Goal: Task Accomplishment & Management: Use online tool/utility

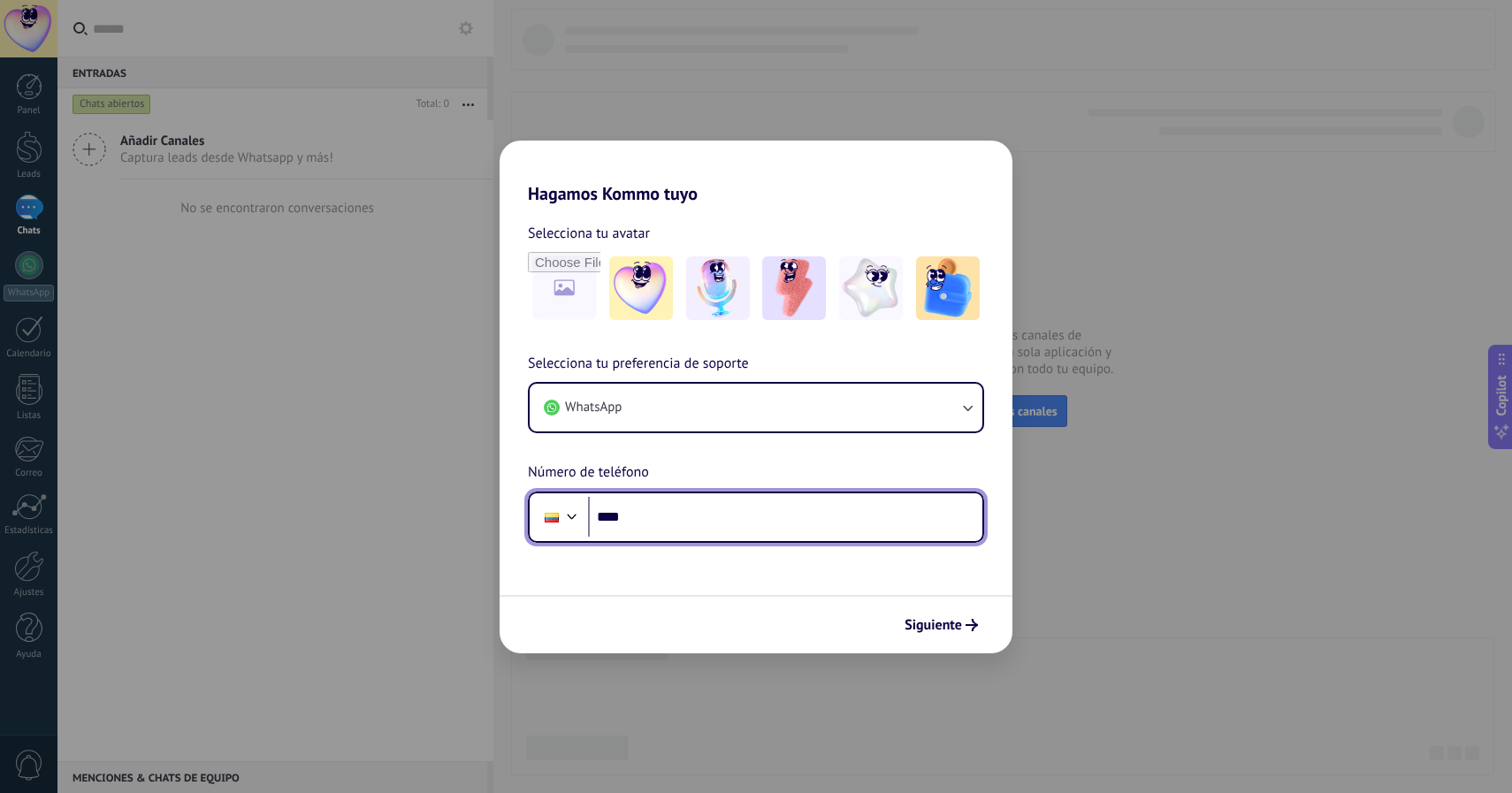
click at [747, 528] on input "****" at bounding box center [785, 517] width 395 height 41
type input "**********"
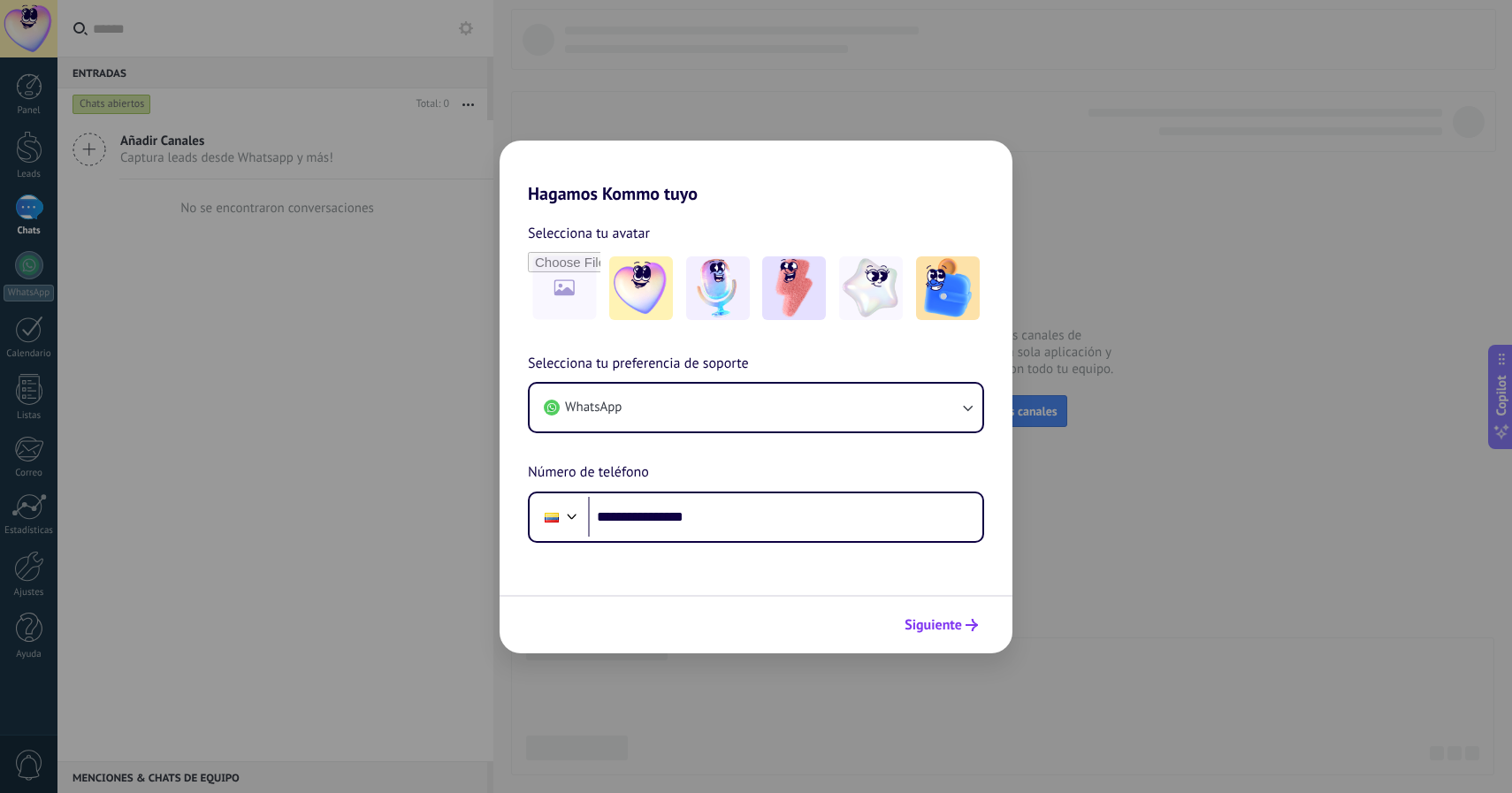
click at [923, 619] on span "Siguiente" at bounding box center [933, 625] width 58 height 12
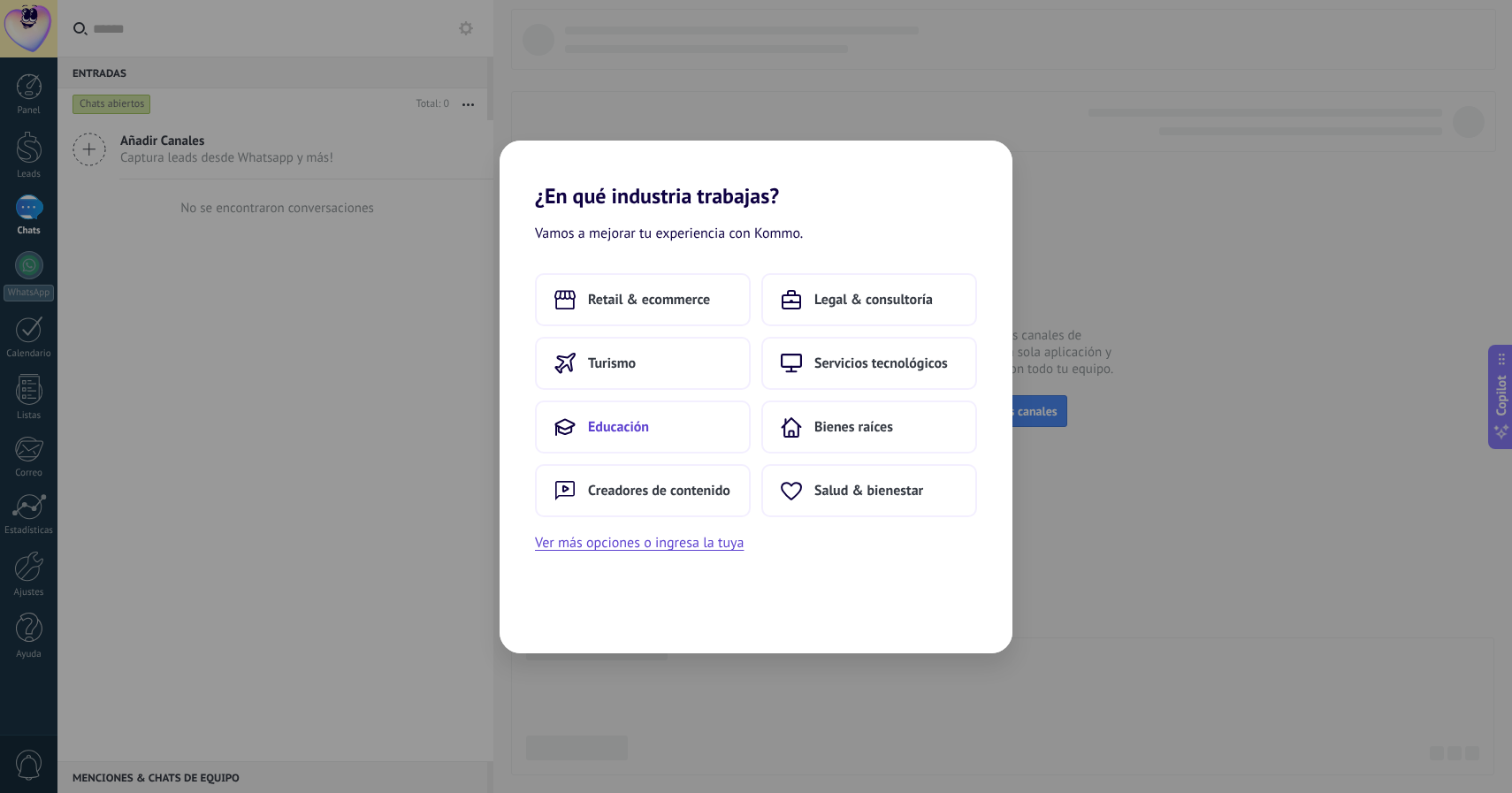
click at [690, 429] on button "Educación" at bounding box center [642, 427] width 215 height 53
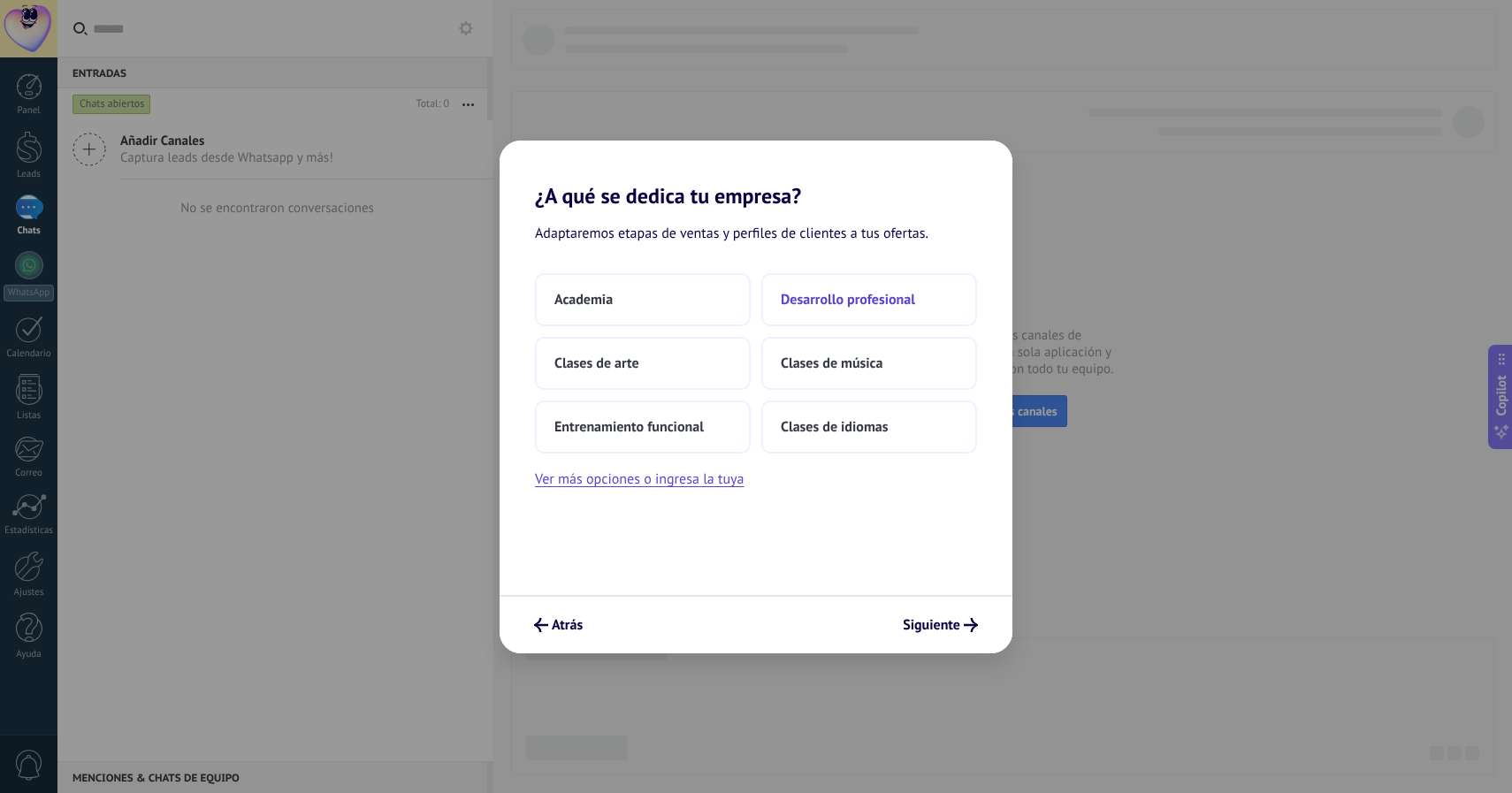
click at [814, 317] on button "Desarrollo profesional" at bounding box center [869, 300] width 215 height 53
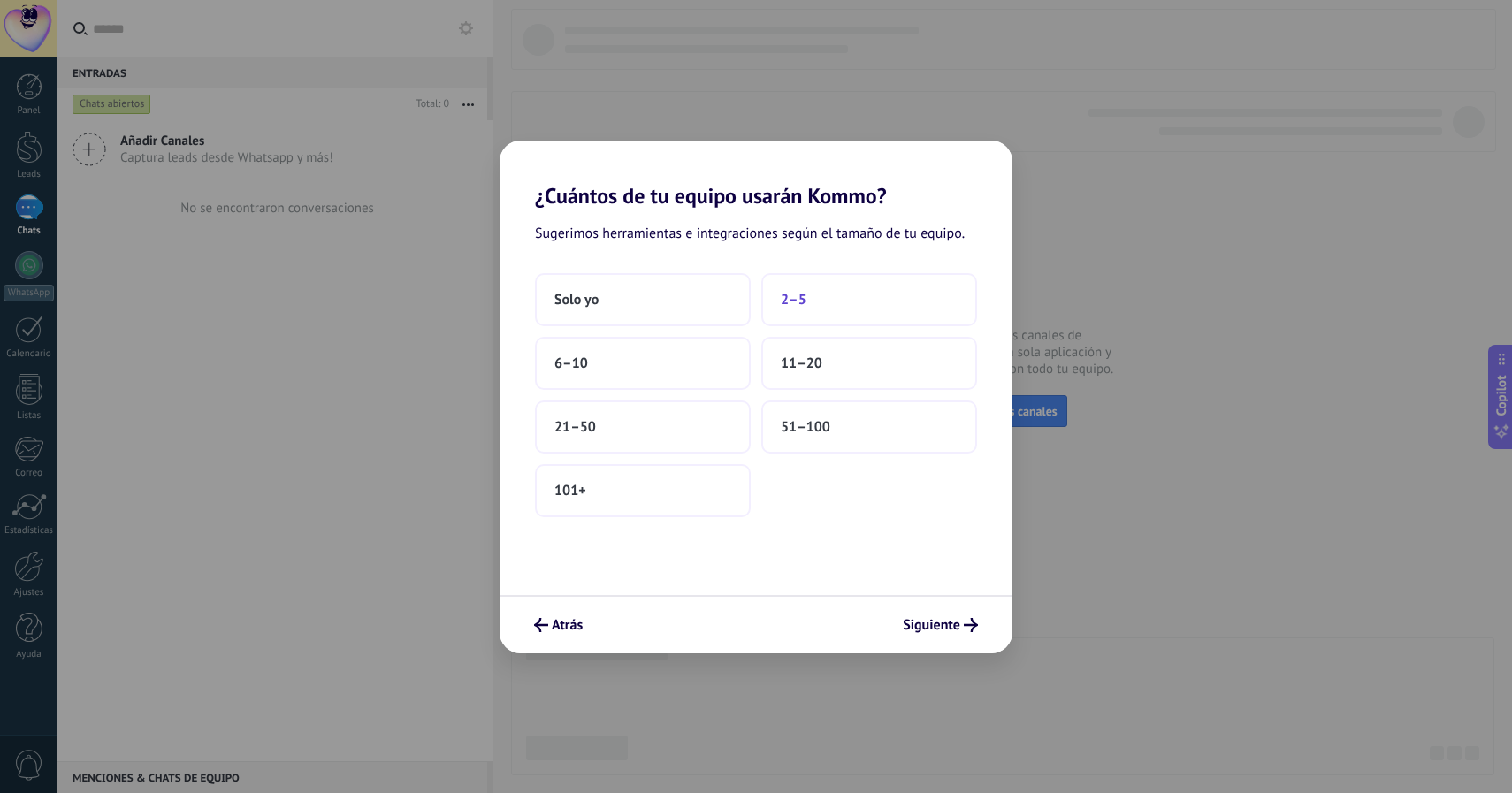
click at [787, 312] on button "2–5" at bounding box center [869, 300] width 215 height 53
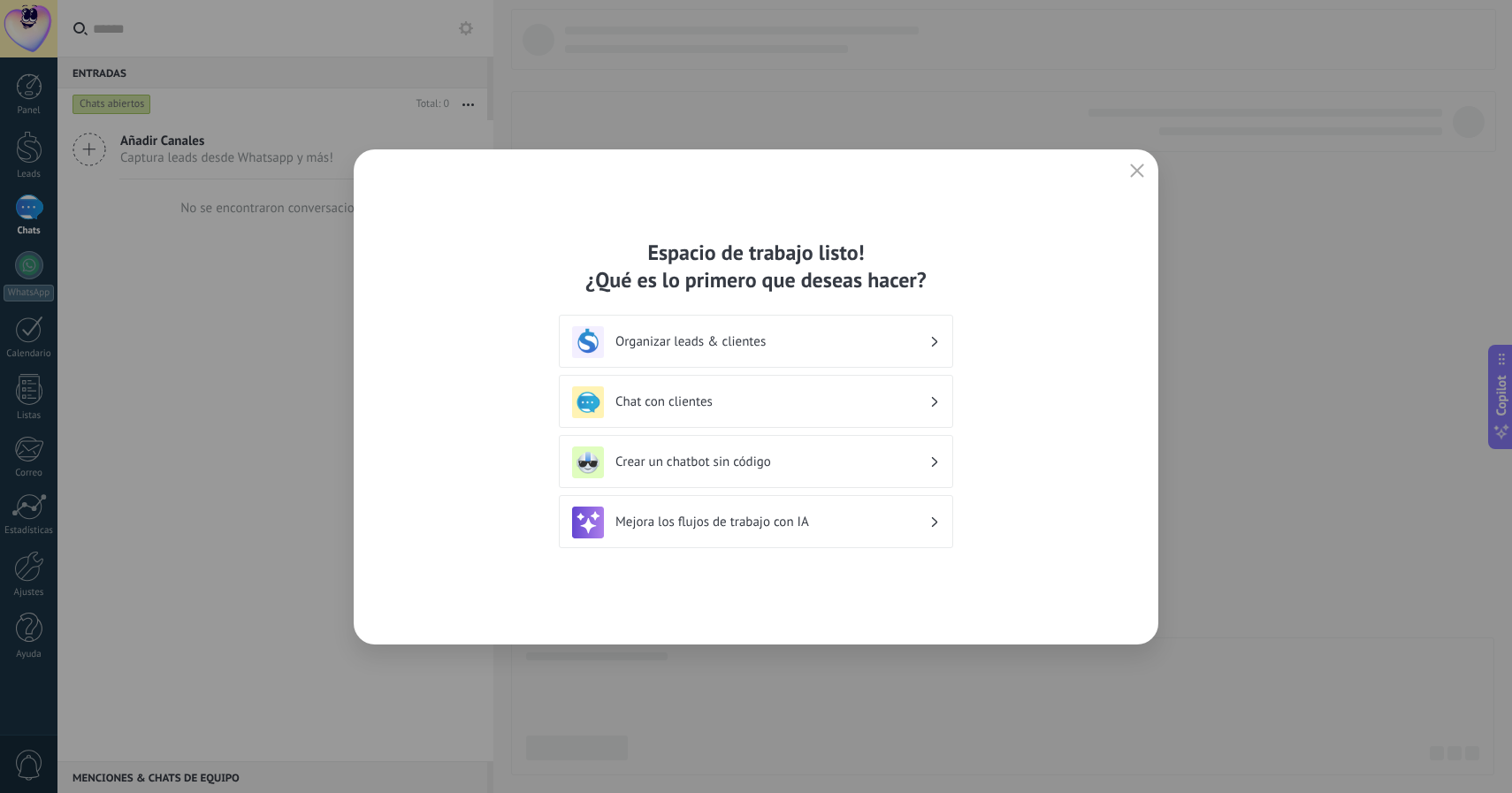
click at [802, 335] on h3 "Organizar leads & clientes" at bounding box center [772, 341] width 314 height 17
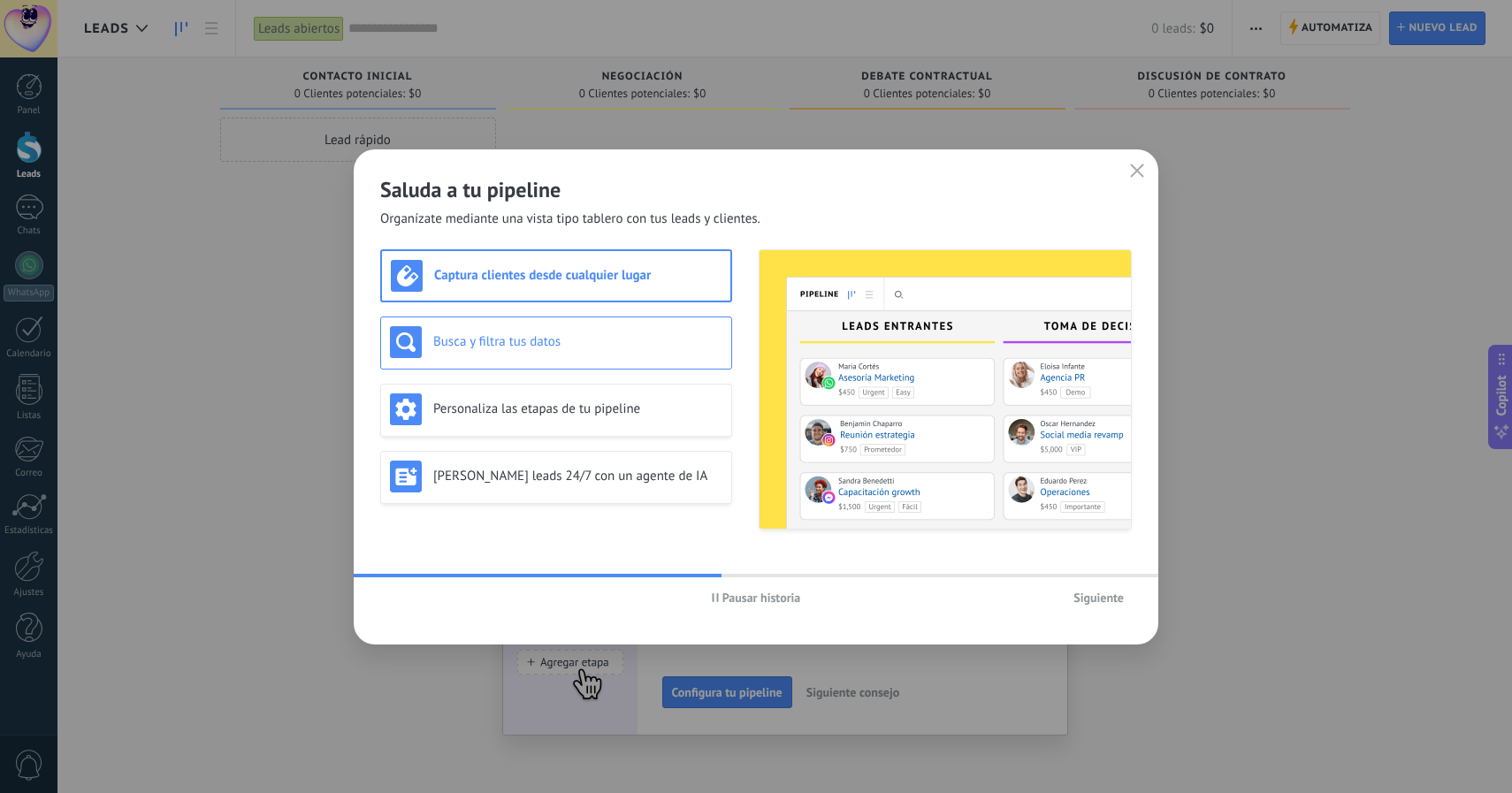
click at [639, 343] on h3 "Busca y filtra tus datos" at bounding box center [578, 341] width 289 height 17
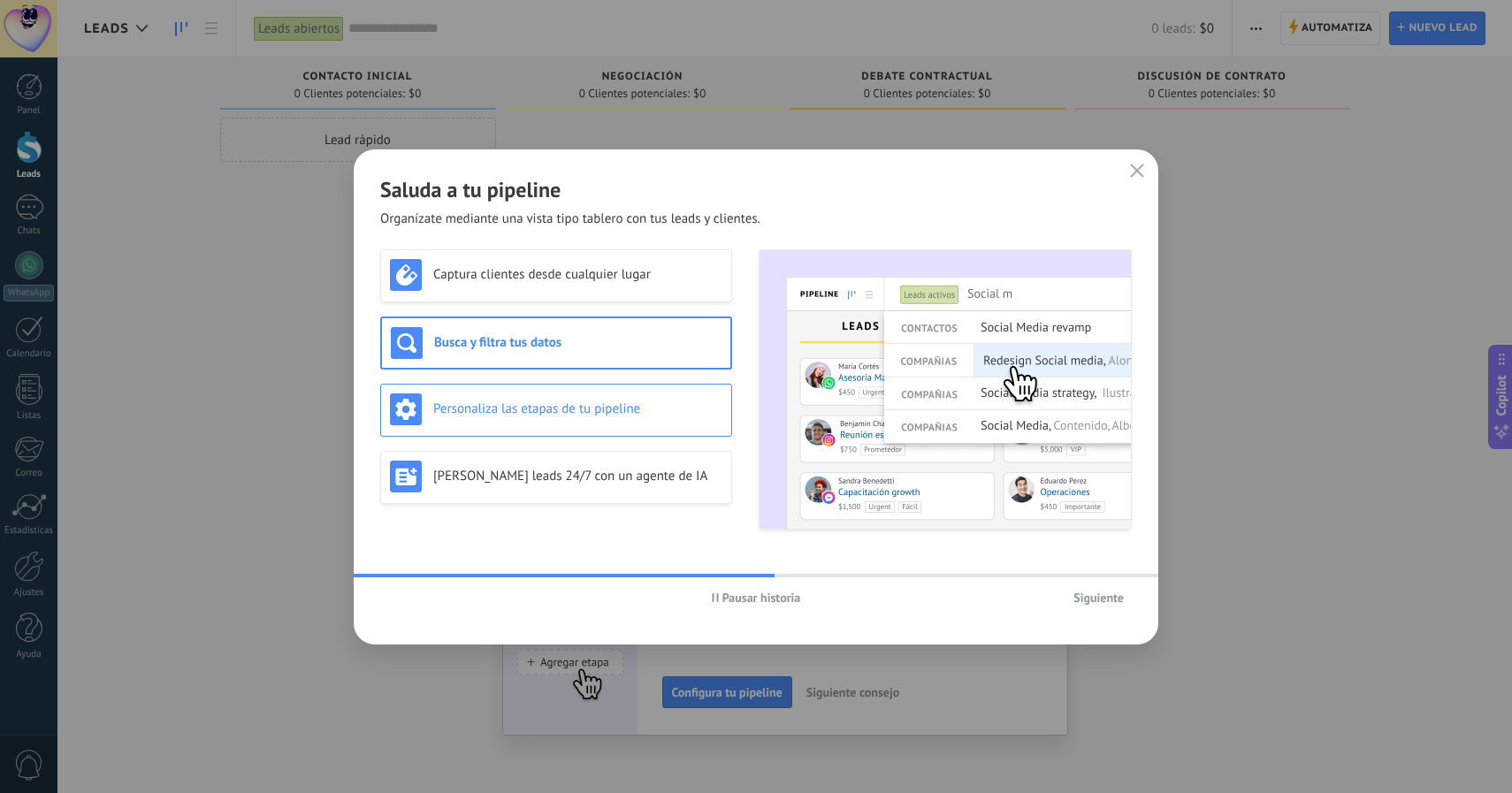
click at [625, 391] on div "Personaliza las etapas de tu pipeline" at bounding box center [556, 411] width 352 height 53
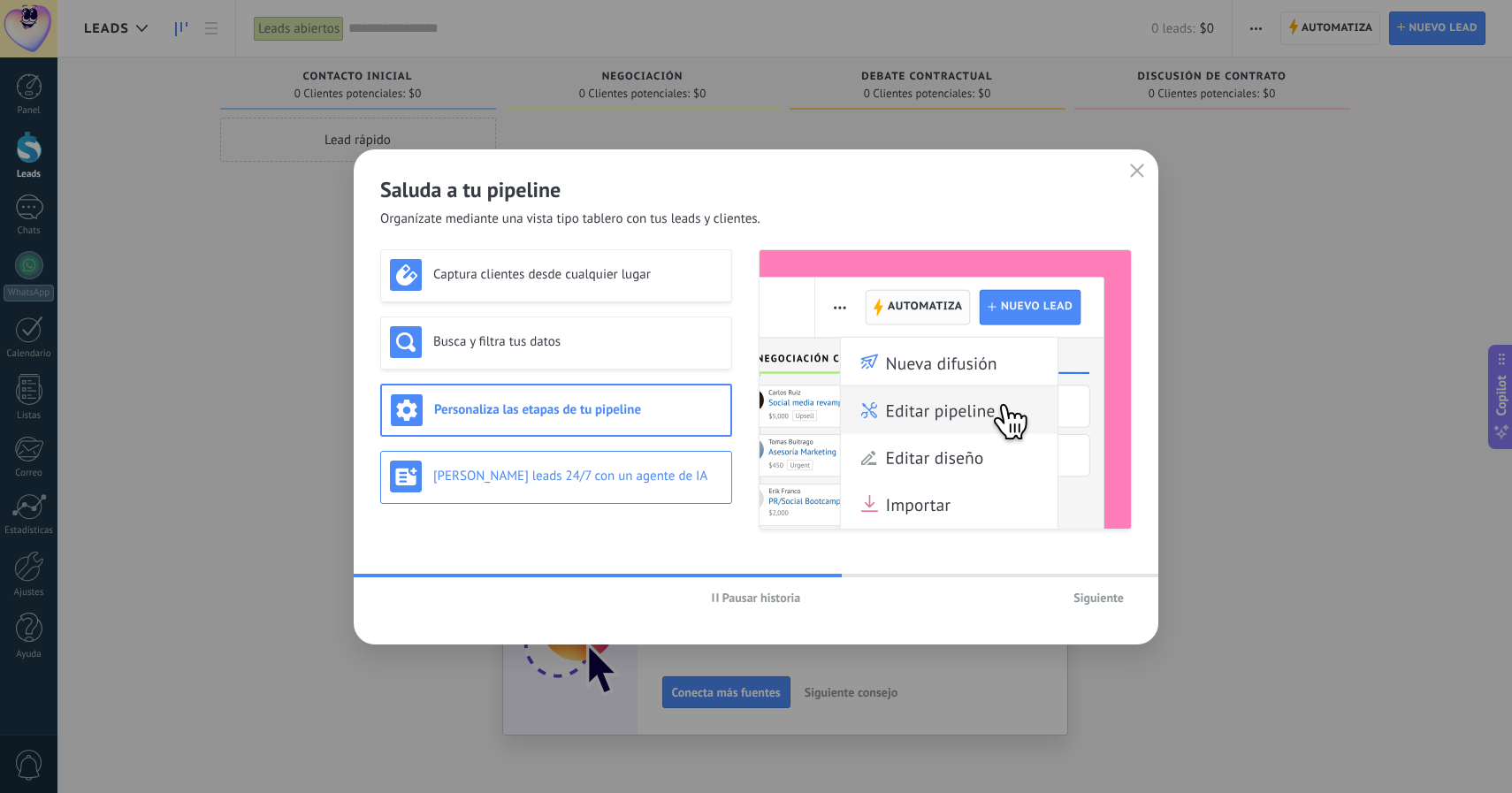
click at [616, 451] on div "Genera leads 24/7 con un agente de IA" at bounding box center [556, 477] width 352 height 53
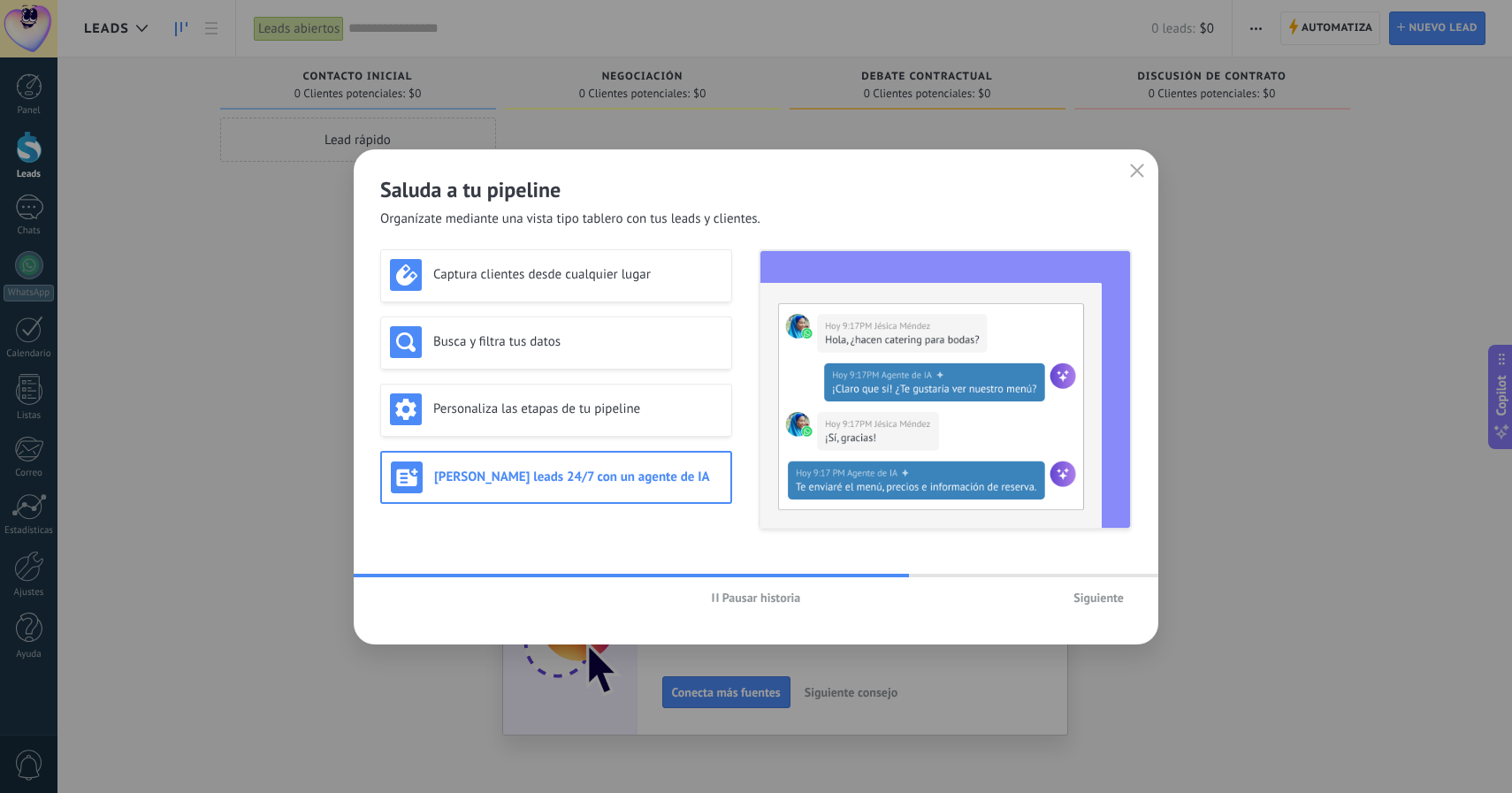
click at [1092, 601] on span "Siguiente" at bounding box center [1098, 598] width 50 height 12
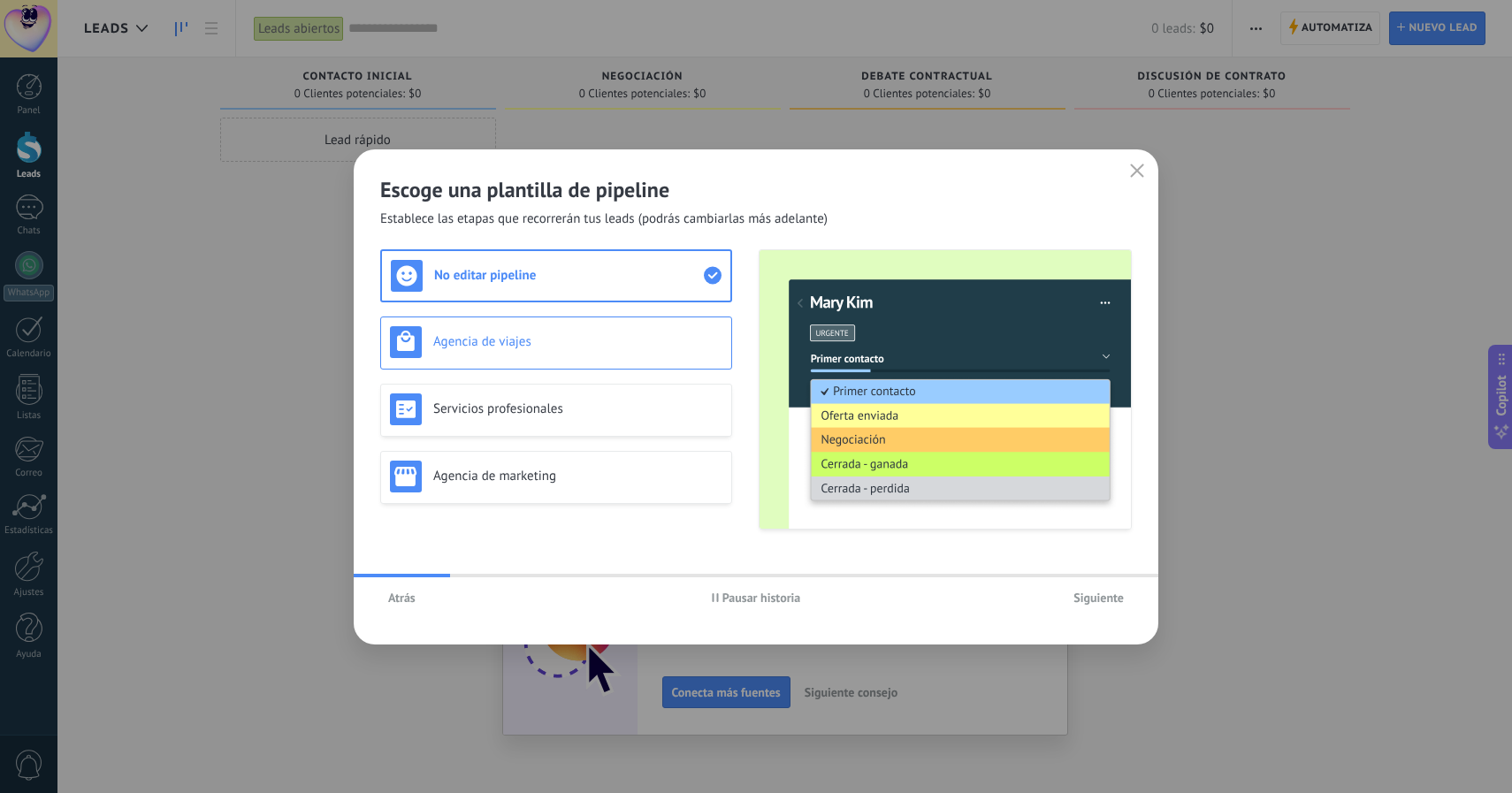
click at [547, 350] on div "Agencia de viajes" at bounding box center [556, 342] width 333 height 32
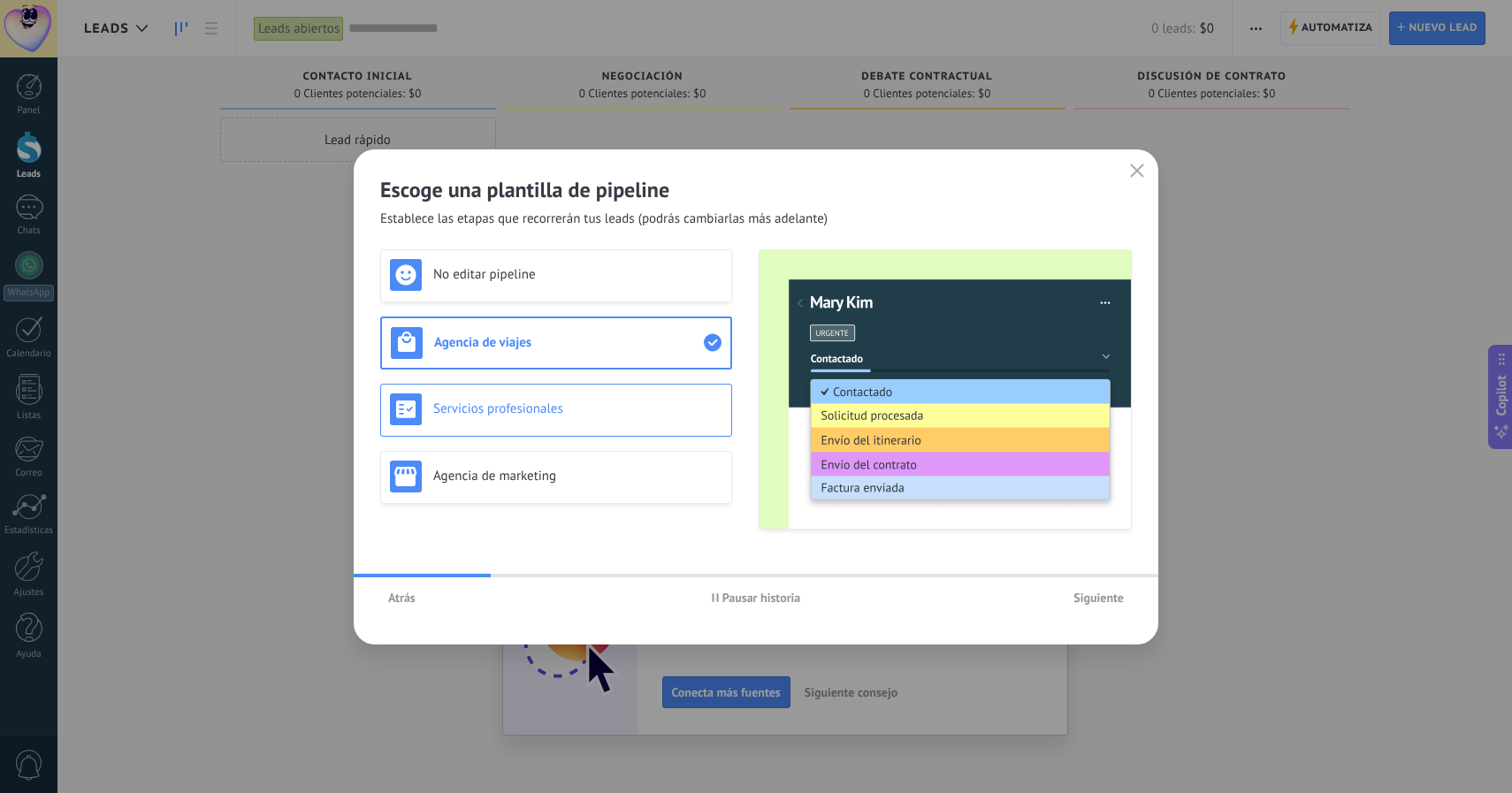
click at [546, 404] on h3 "Servicios profesionales" at bounding box center [578, 409] width 289 height 17
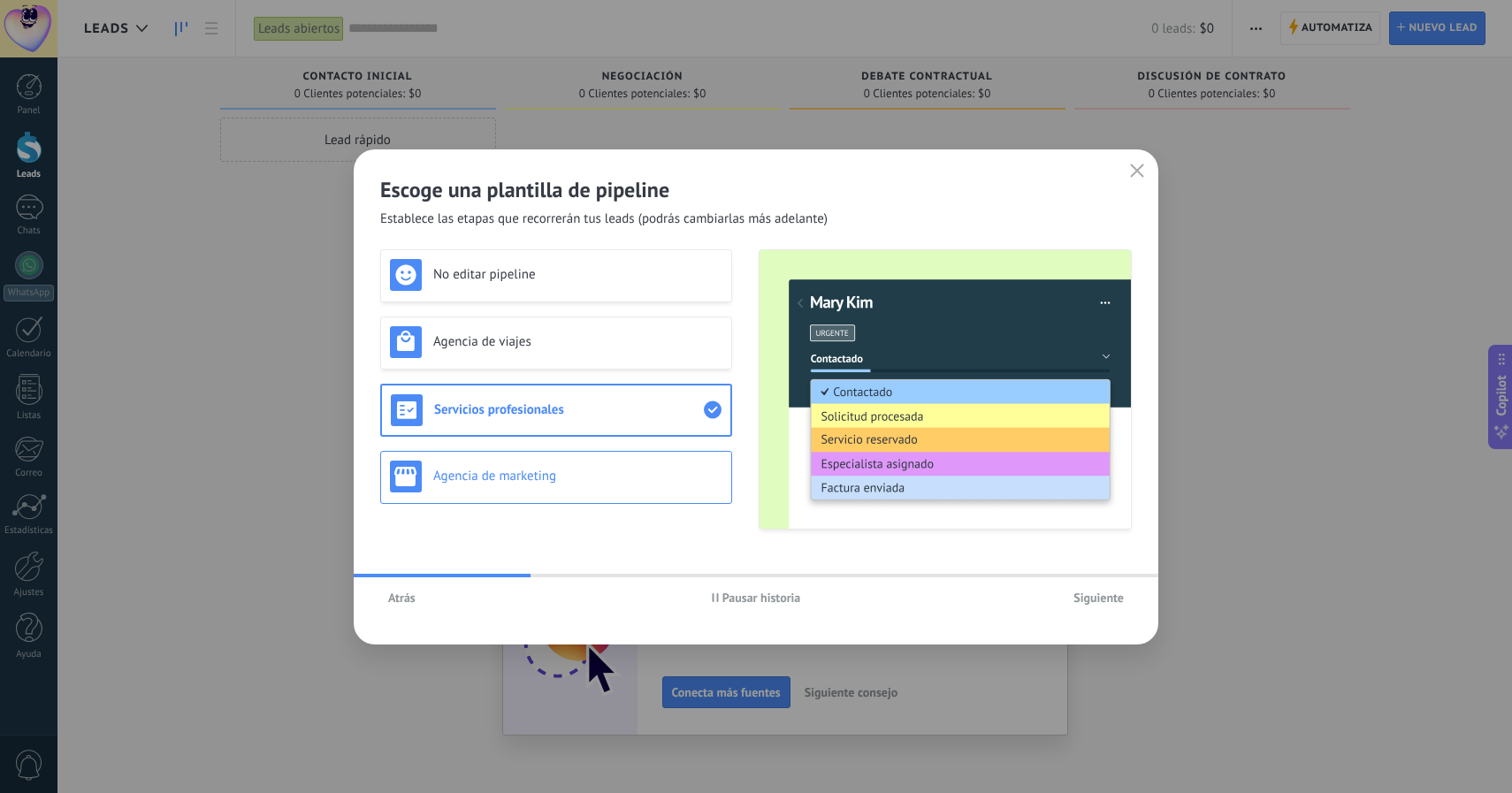
click at [544, 477] on h3 "Agencia de marketing" at bounding box center [578, 476] width 289 height 17
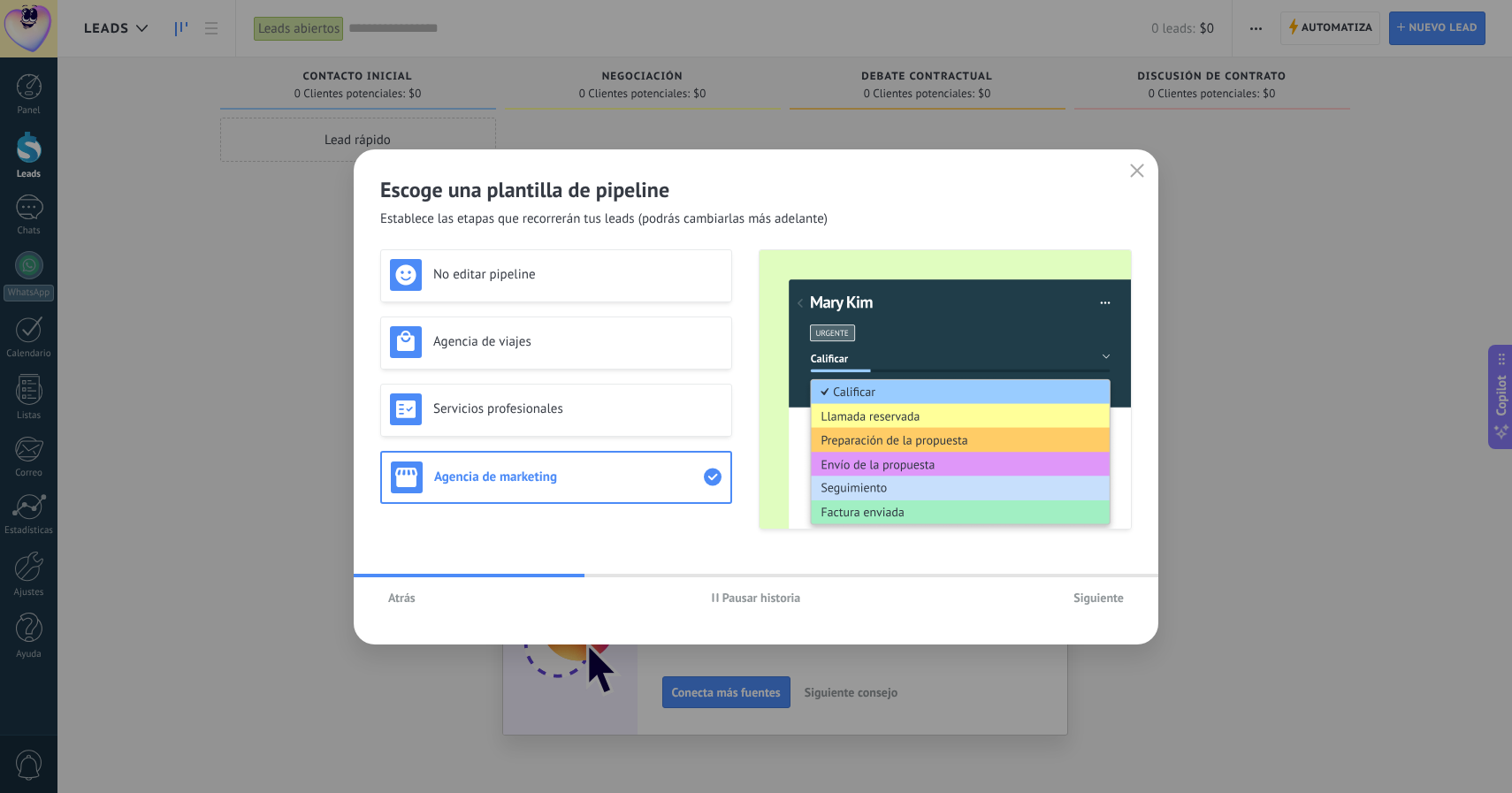
click at [1086, 599] on span "Siguiente" at bounding box center [1098, 598] width 50 height 12
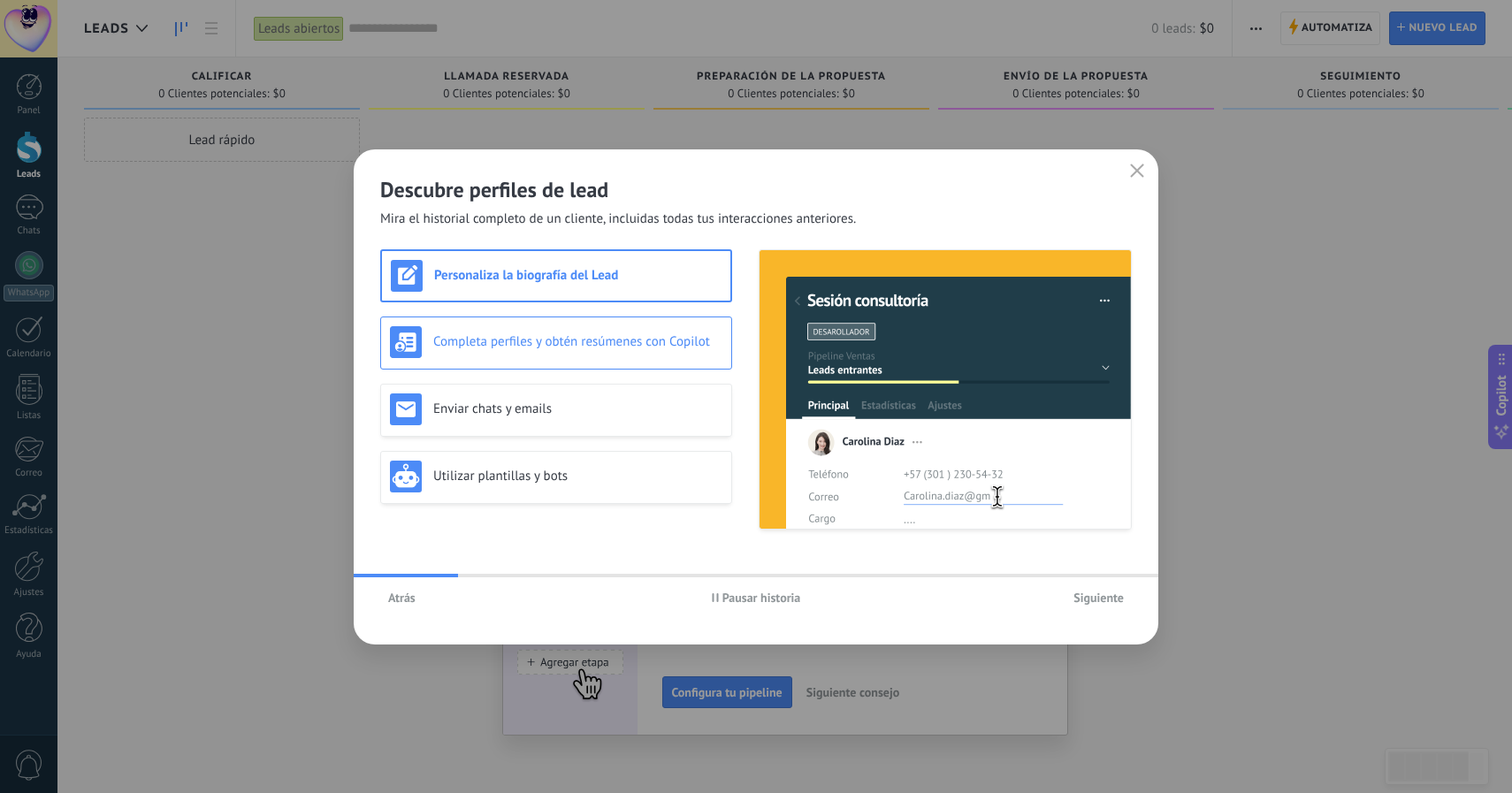
click at [554, 342] on h3 "Completa perfiles y obtén resúmenes con Copilot" at bounding box center [578, 341] width 289 height 17
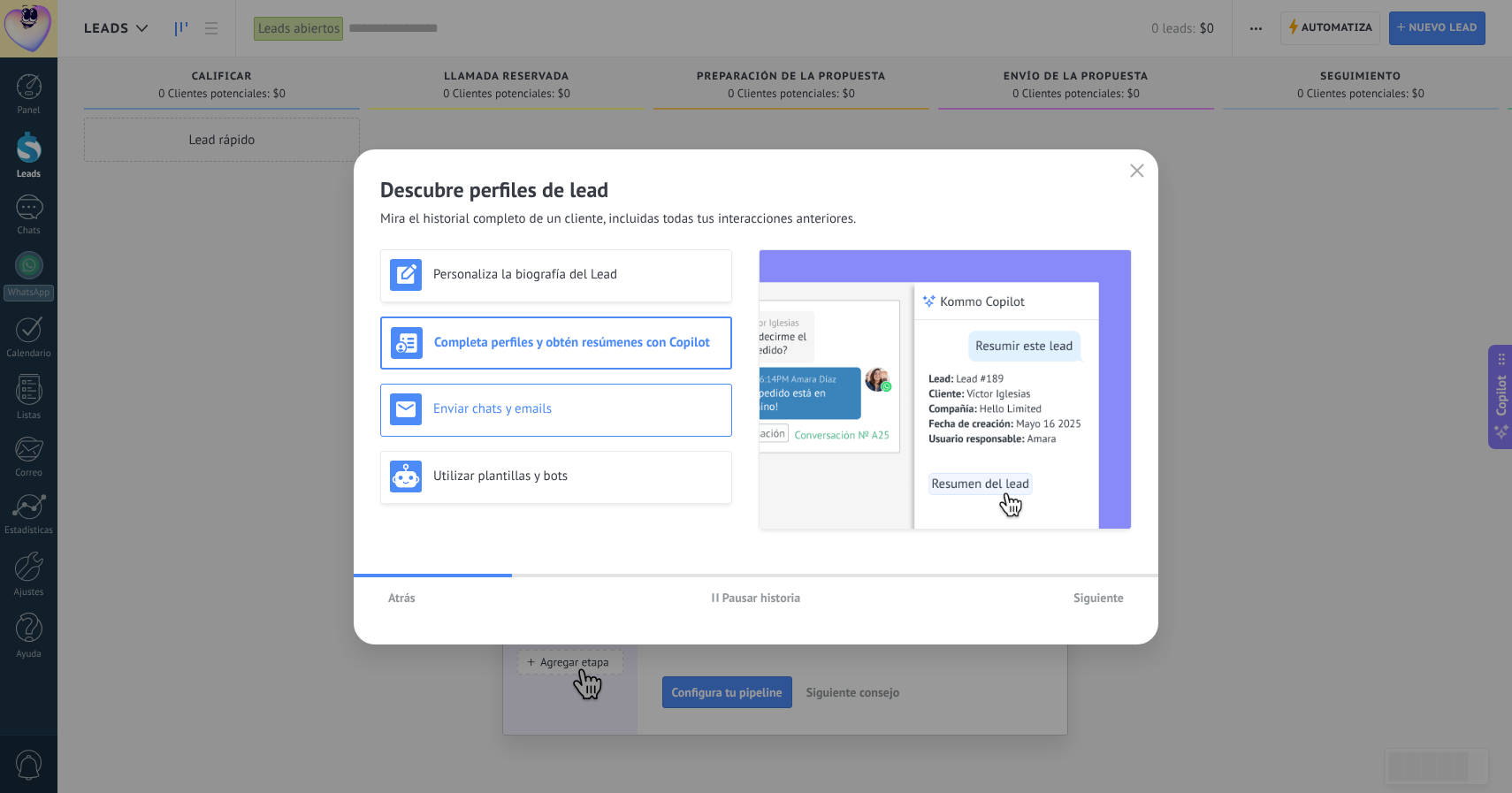
click at [557, 388] on div "Enviar chats y emails" at bounding box center [556, 411] width 352 height 53
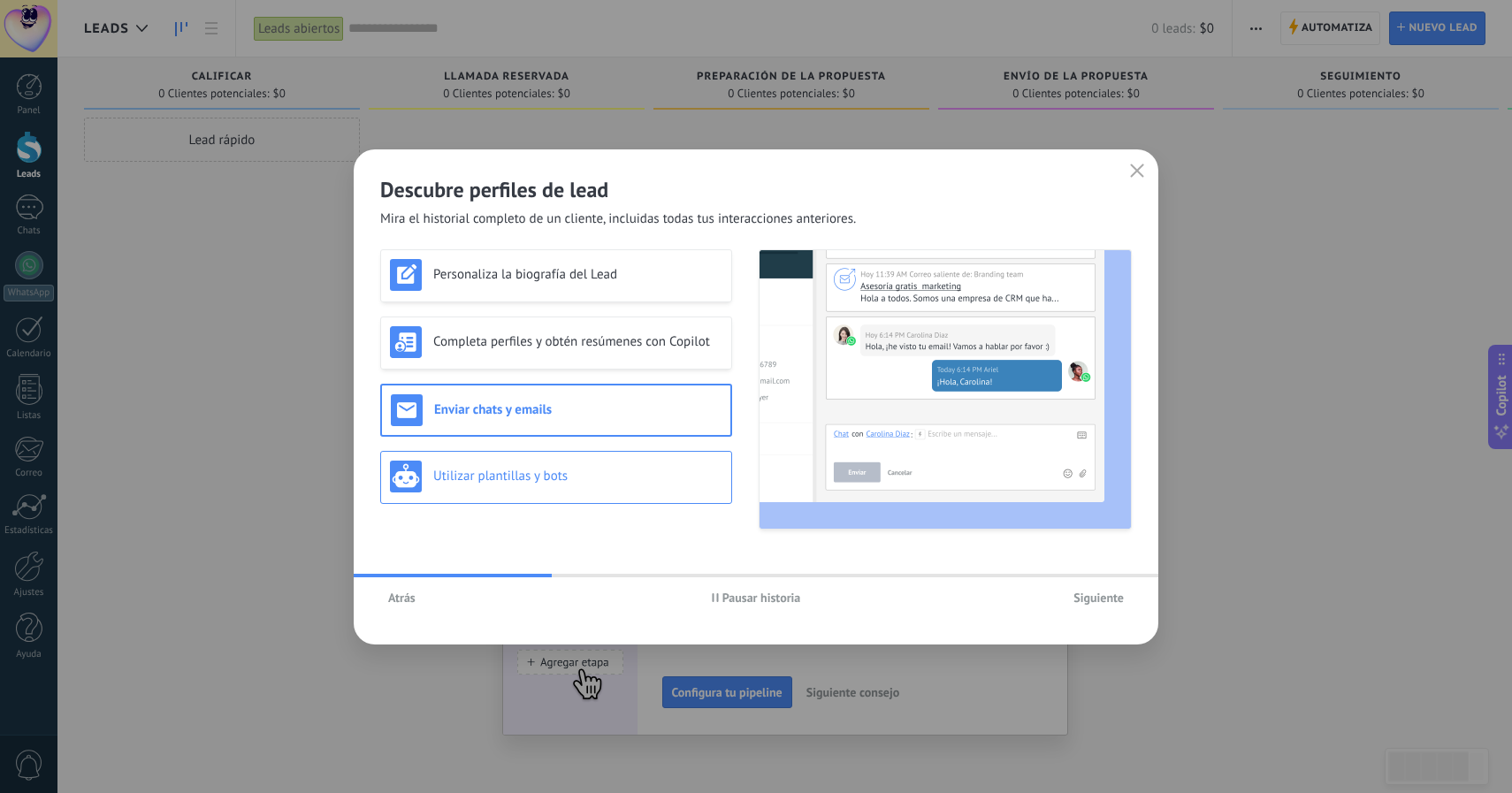
click at [560, 457] on div "Utilizar plantillas y bots" at bounding box center [556, 477] width 352 height 53
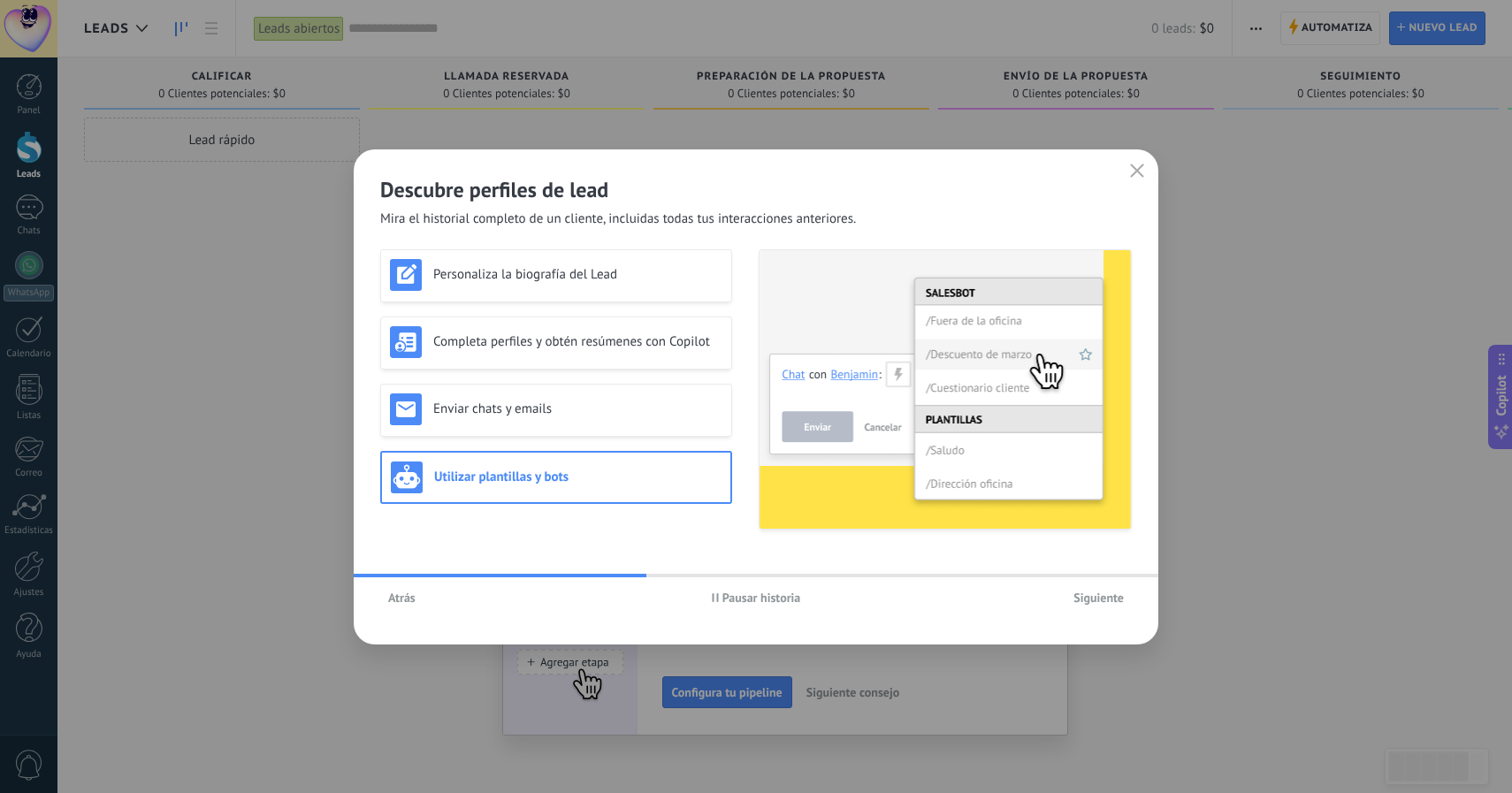
click at [1090, 600] on span "Siguiente" at bounding box center [1098, 598] width 50 height 12
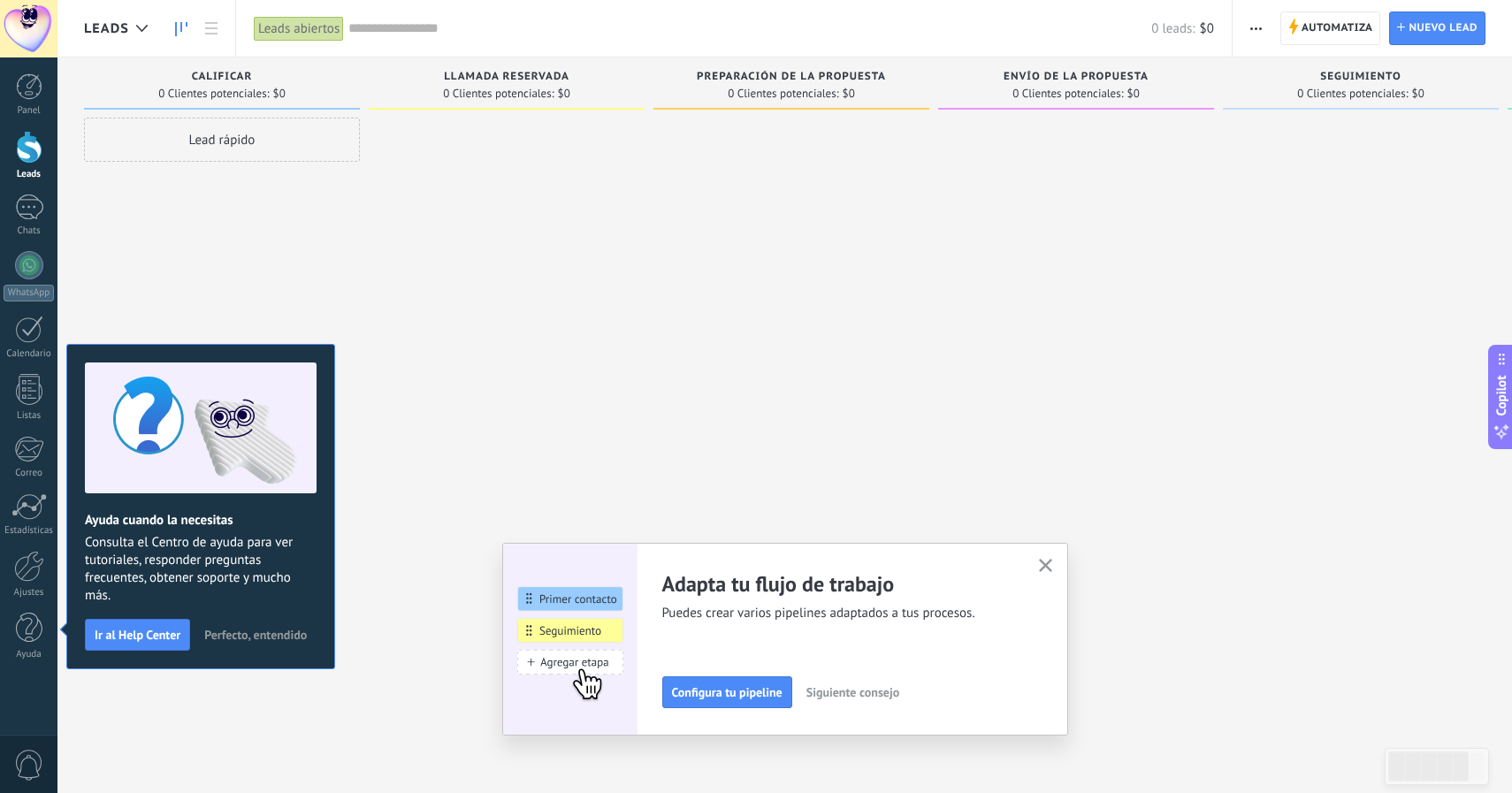
click at [846, 702] on button "Siguiente consejo" at bounding box center [853, 692] width 109 height 27
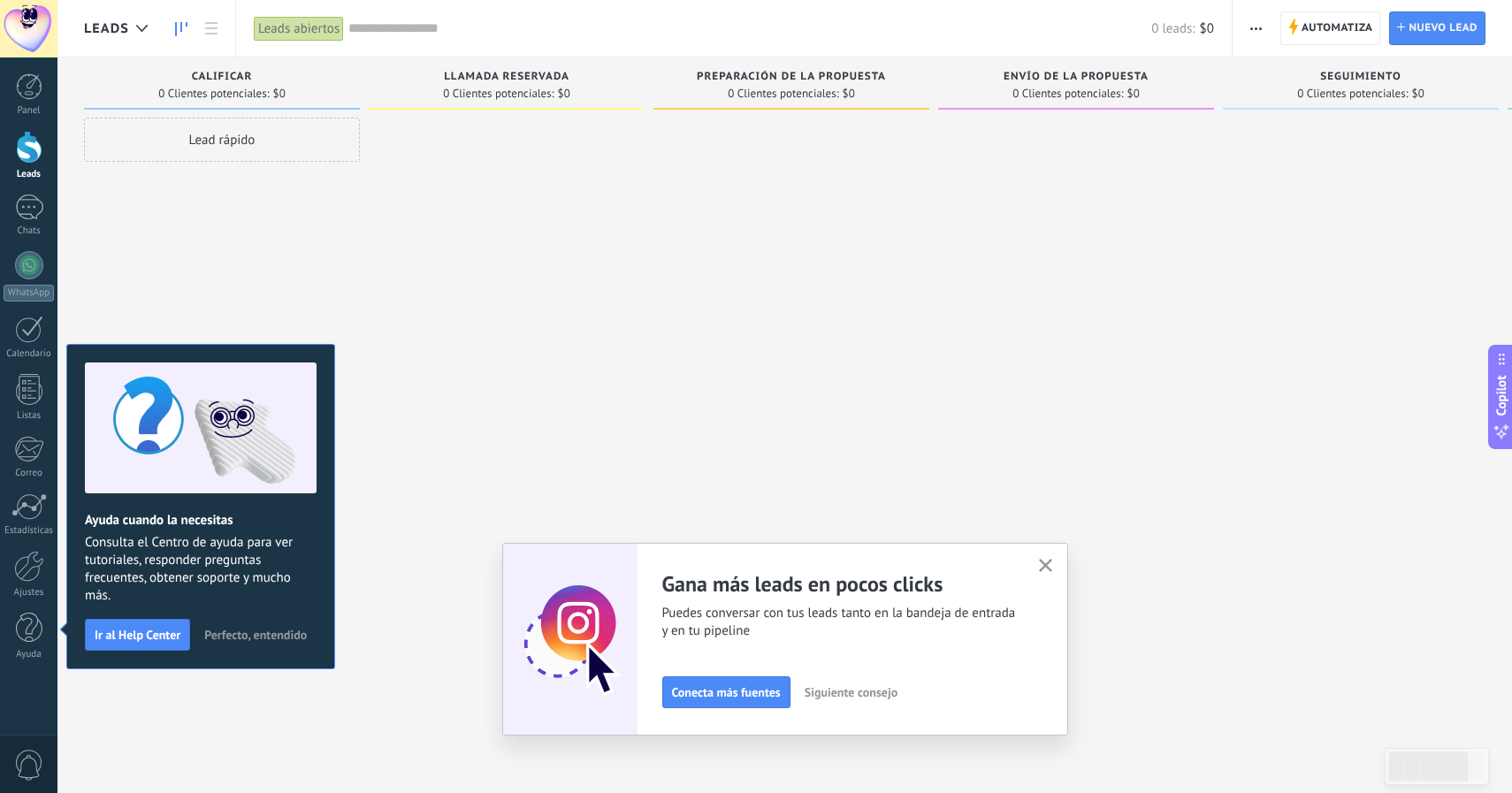
click at [842, 692] on span "Siguiente consejo" at bounding box center [851, 692] width 93 height 12
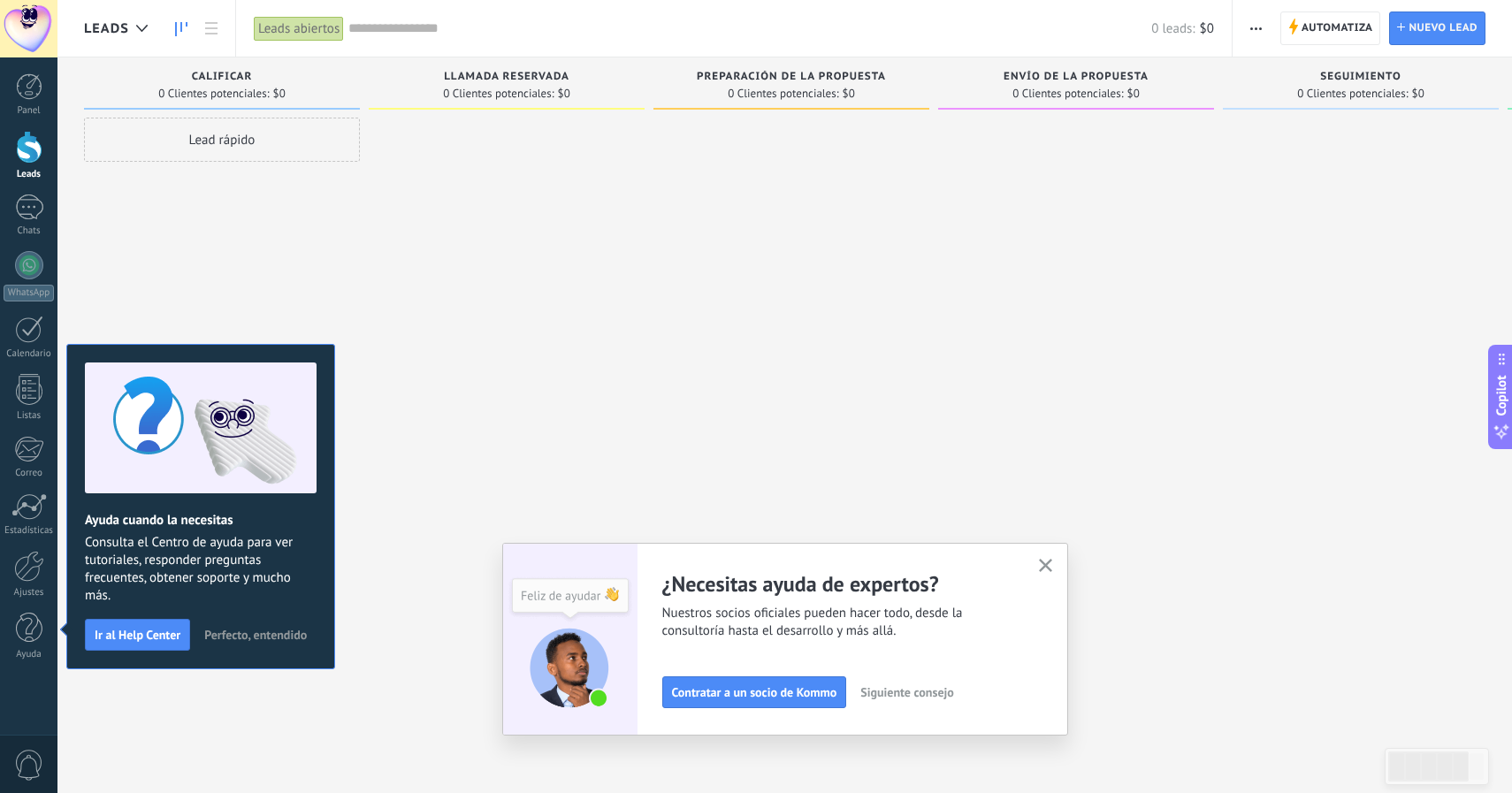
click at [915, 699] on span "Siguiente consejo" at bounding box center [907, 692] width 93 height 12
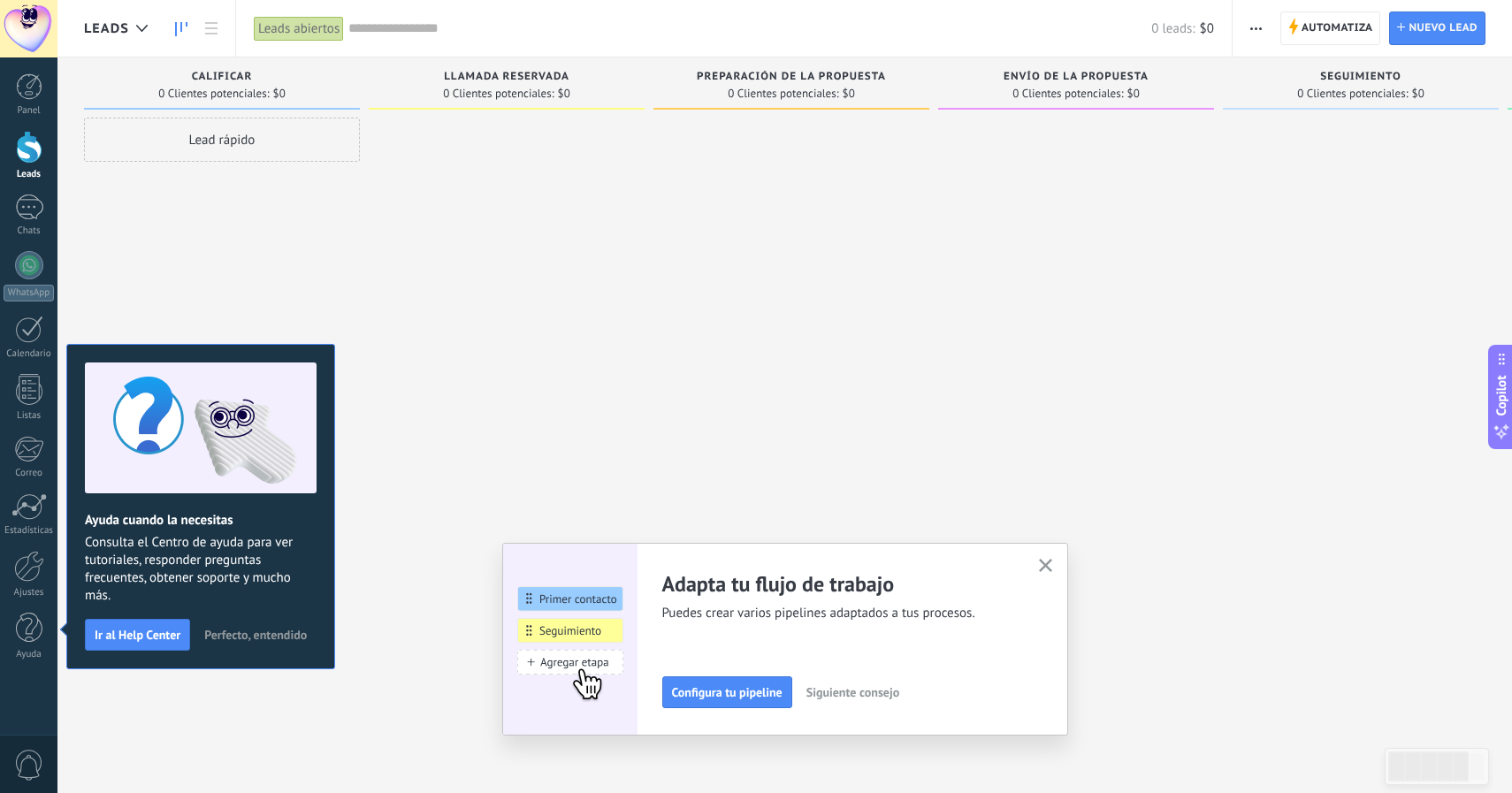
click at [868, 700] on button "Siguiente consejo" at bounding box center [853, 692] width 109 height 27
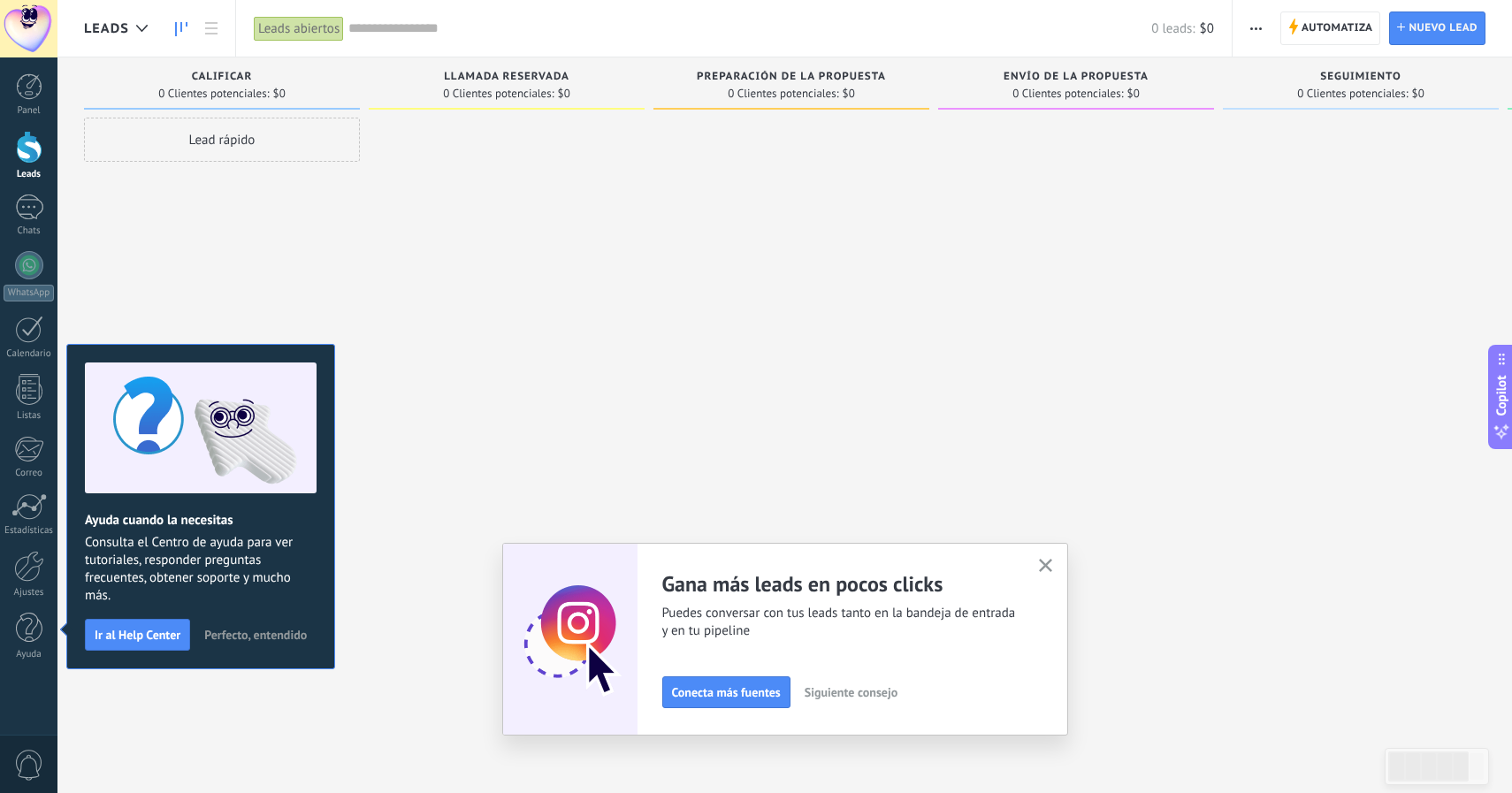
click at [872, 697] on span "Siguiente consejo" at bounding box center [851, 692] width 93 height 12
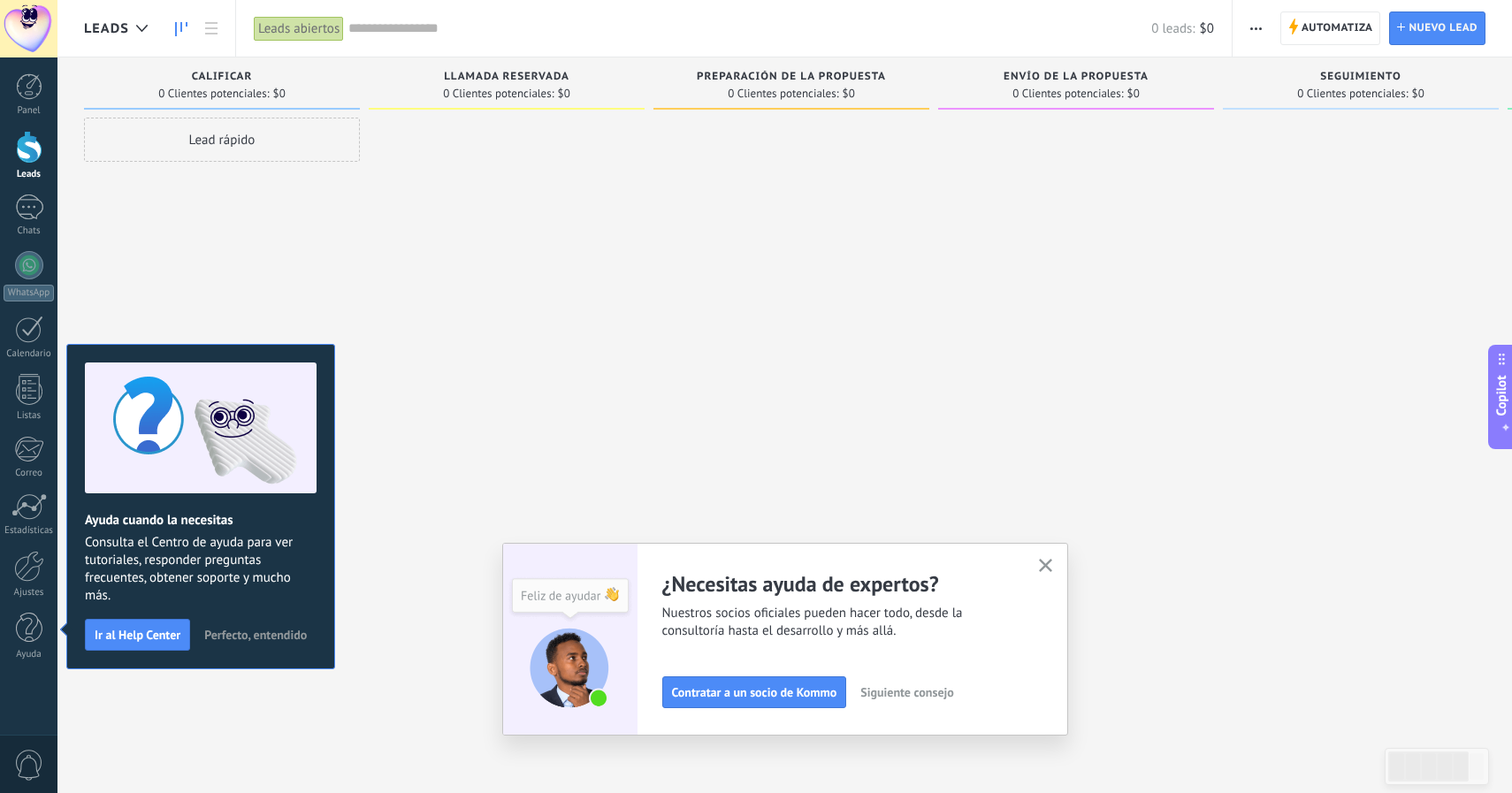
click at [872, 697] on span "Siguiente consejo" at bounding box center [907, 692] width 93 height 12
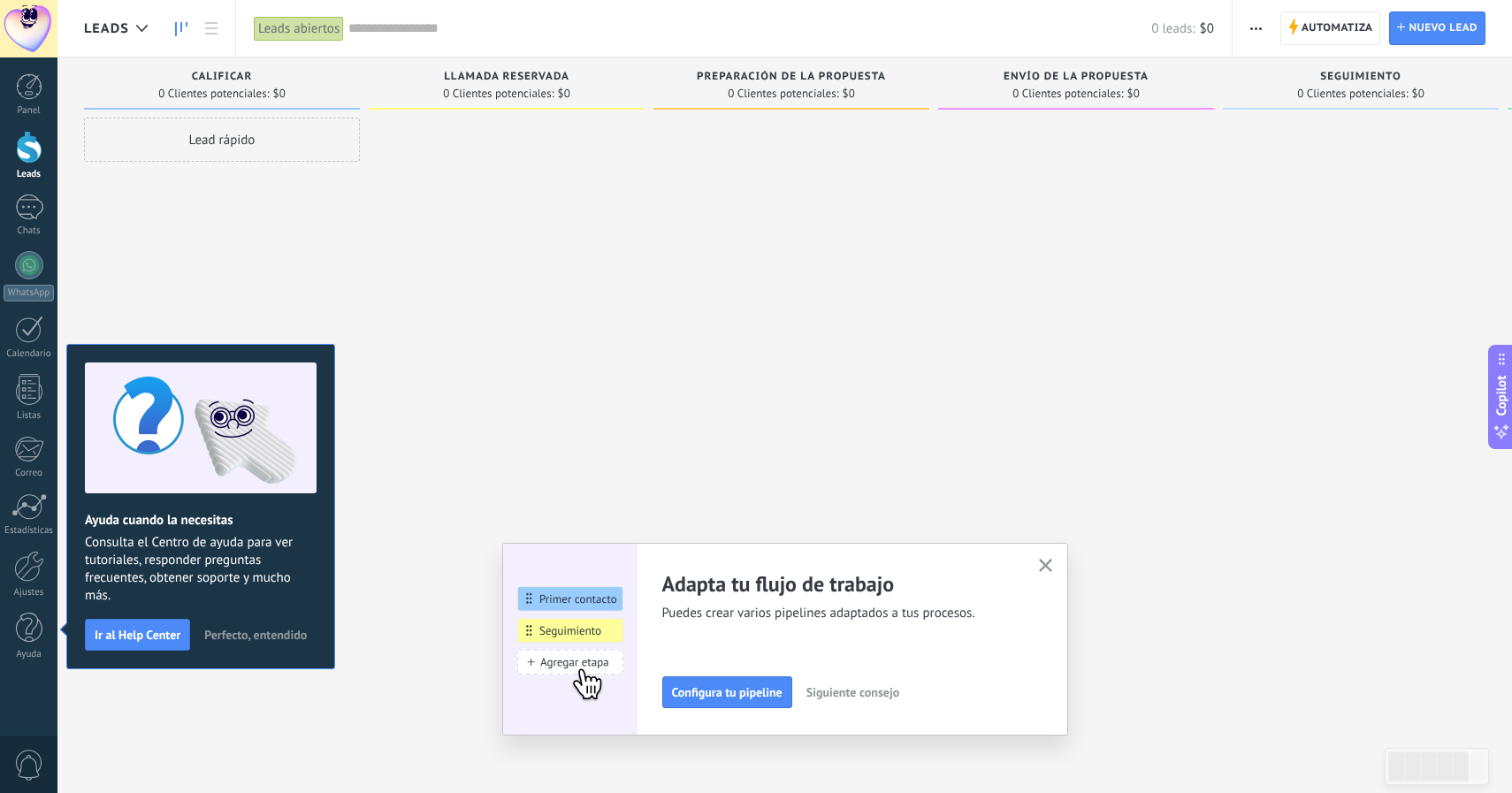
click at [872, 697] on span "Siguiente consejo" at bounding box center [853, 692] width 93 height 12
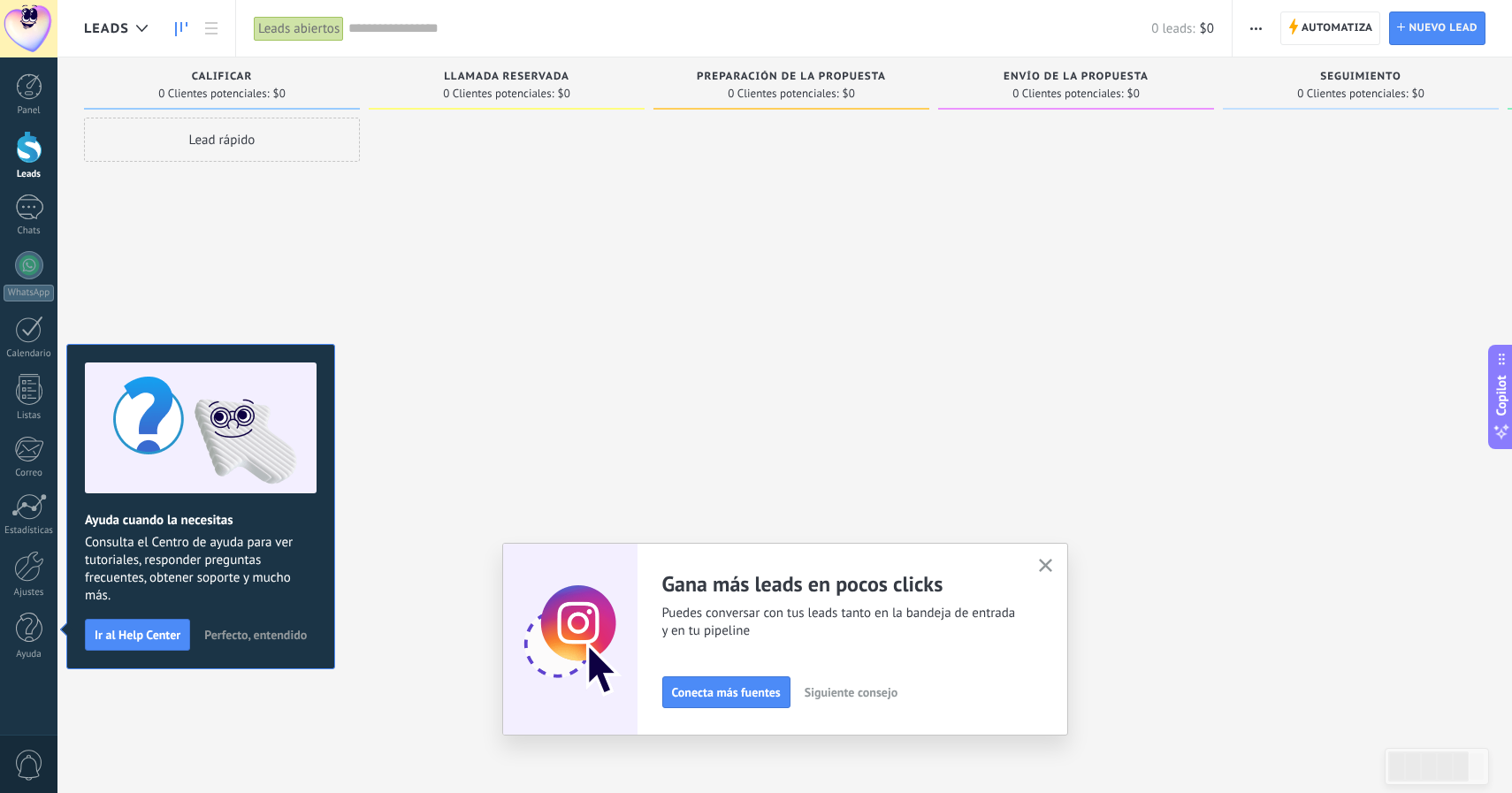
click at [1057, 568] on div "Adapta tu flujo de trabajo Puedes crear varios pipelines adaptados a tus proces…" at bounding box center [785, 638] width 566 height 193
click at [1052, 565] on icon "button" at bounding box center [1046, 565] width 13 height 13
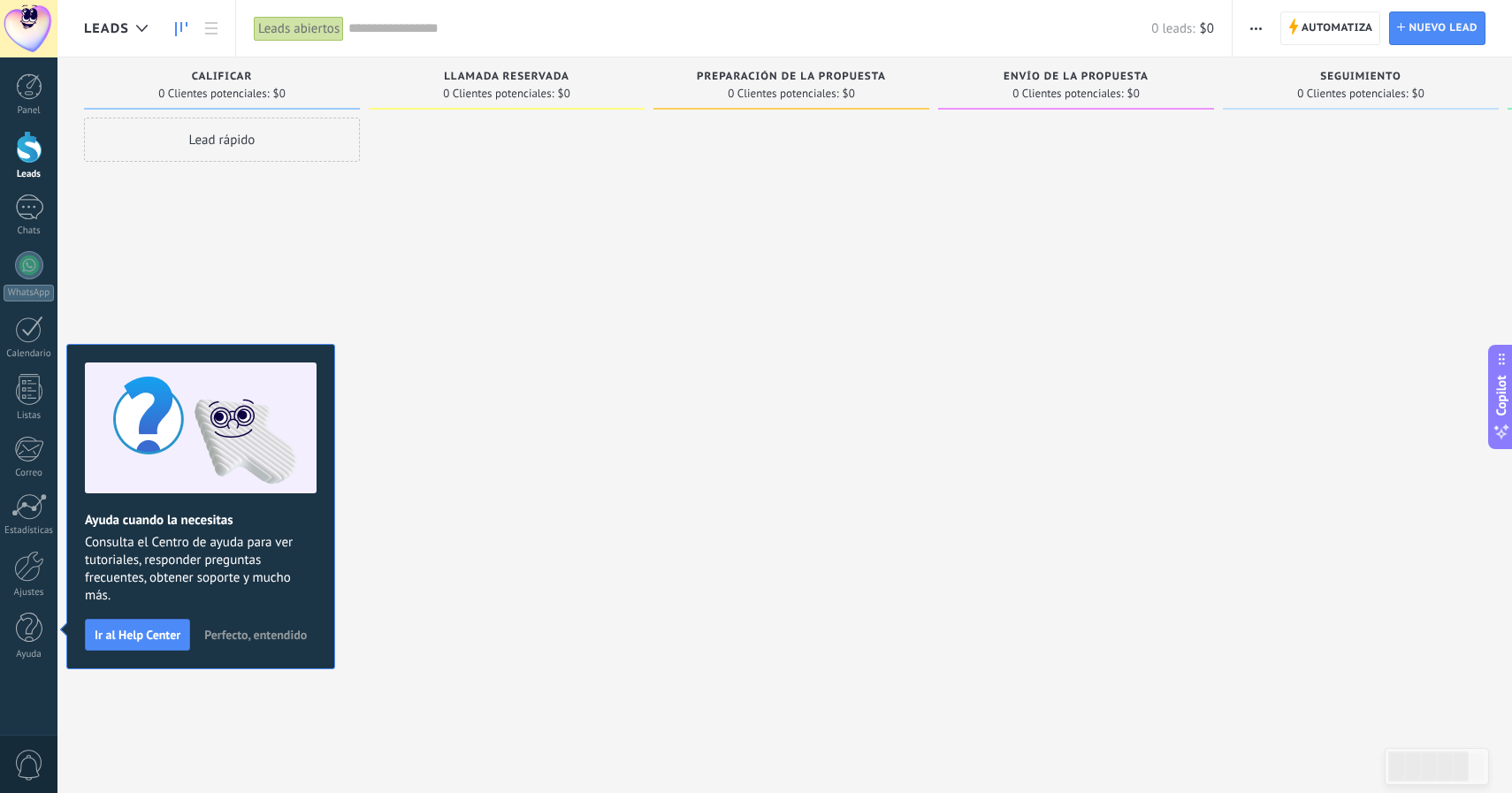
click at [1000, 428] on div at bounding box center [1076, 398] width 276 height 562
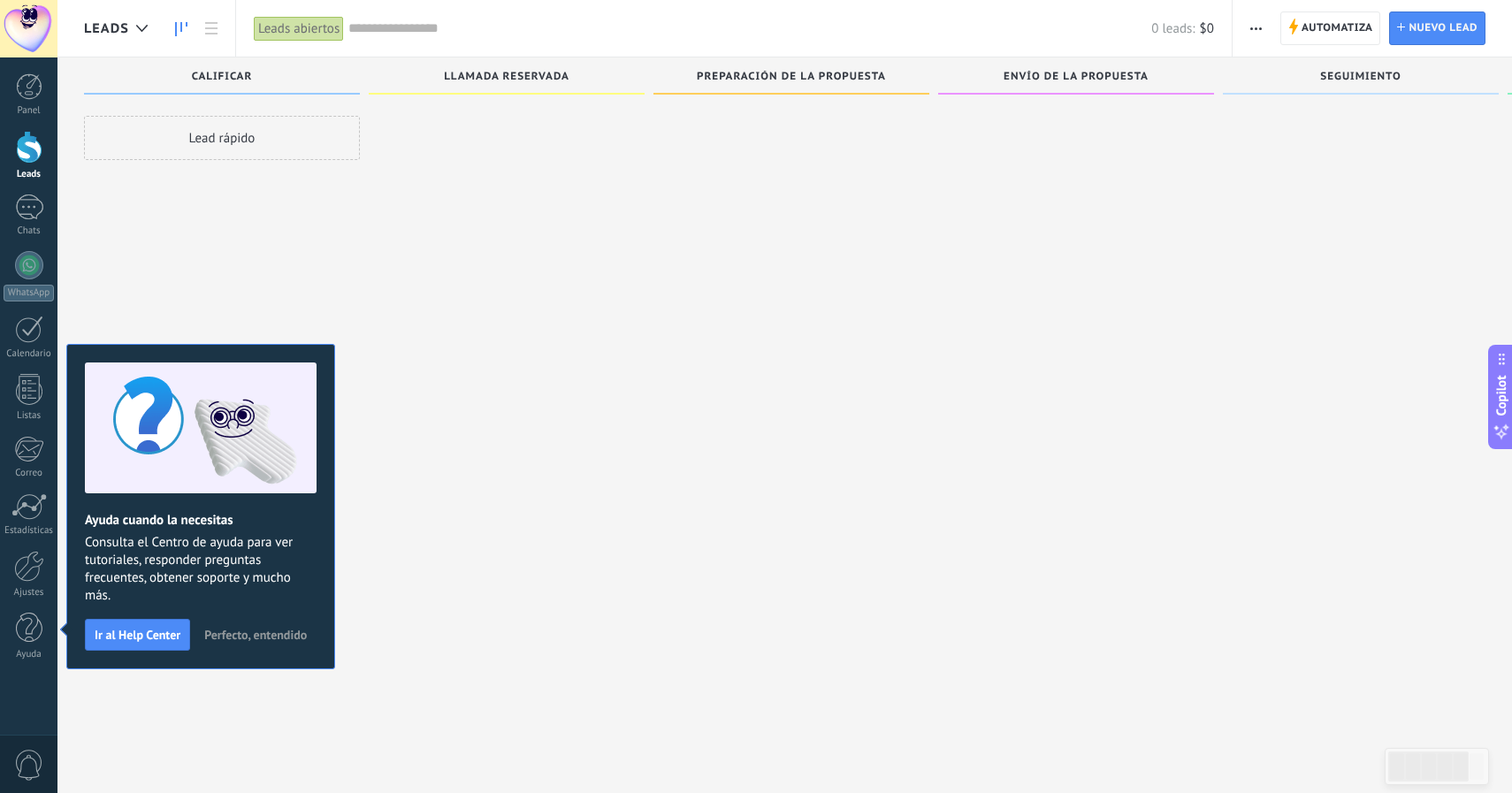
scroll to position [7, 0]
click at [38, 199] on div at bounding box center [29, 207] width 28 height 26
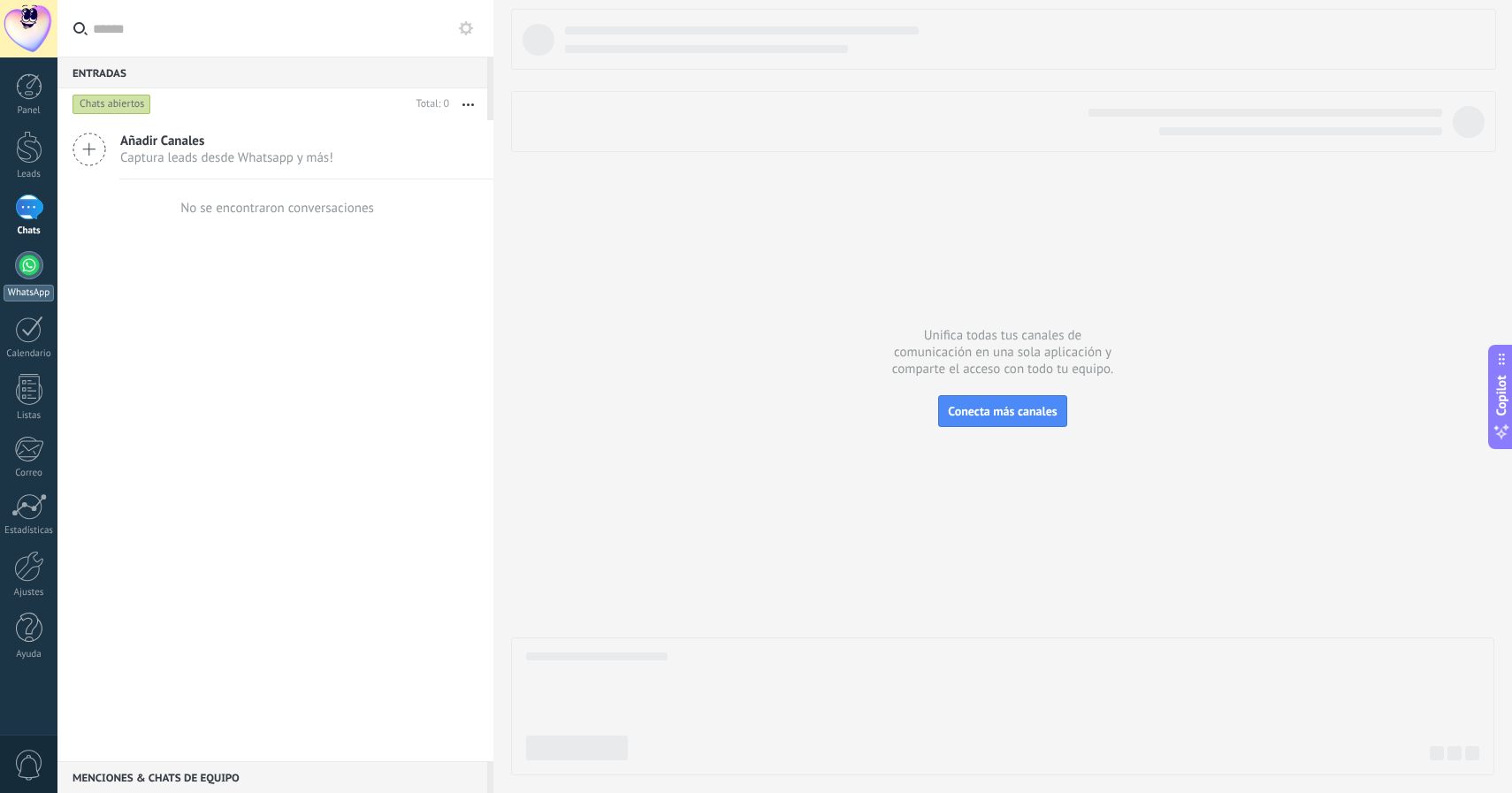
click at [32, 272] on div at bounding box center [29, 266] width 28 height 28
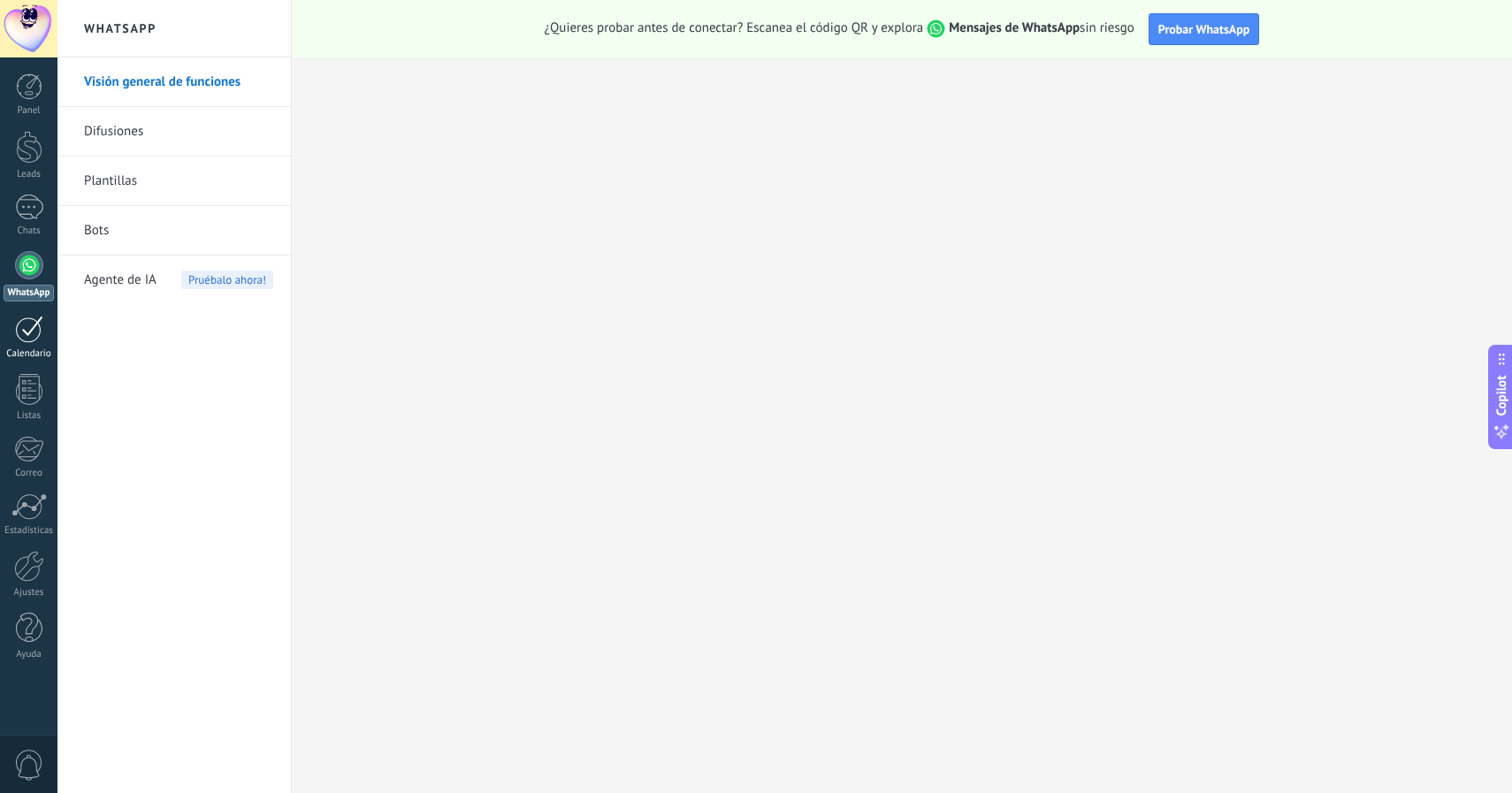
click at [25, 329] on div at bounding box center [29, 329] width 28 height 28
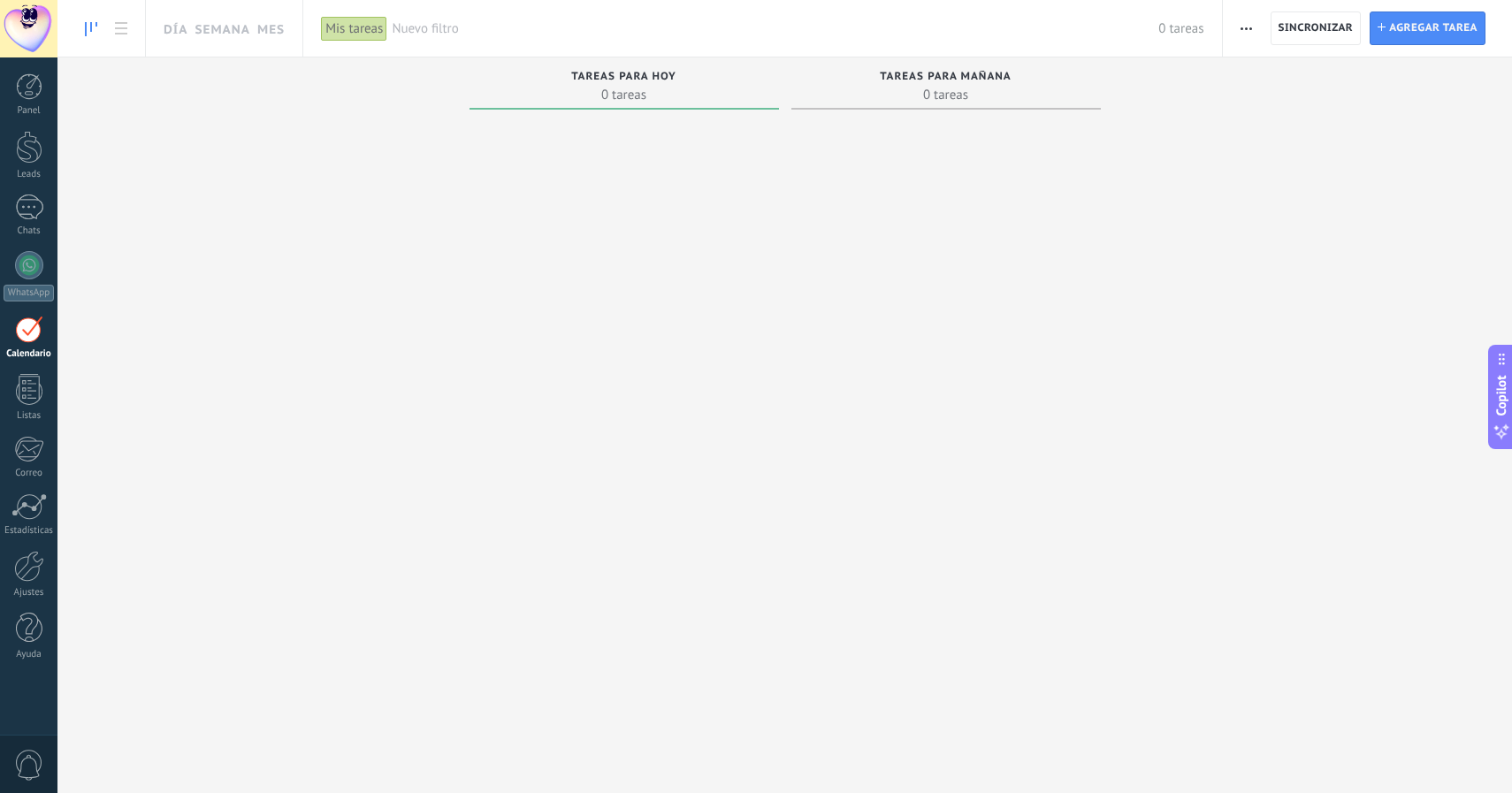
click at [951, 77] on span "Tareas para mañana" at bounding box center [946, 77] width 132 height 12
click at [690, 84] on div "Tareas para hoy" at bounding box center [624, 79] width 292 height 15
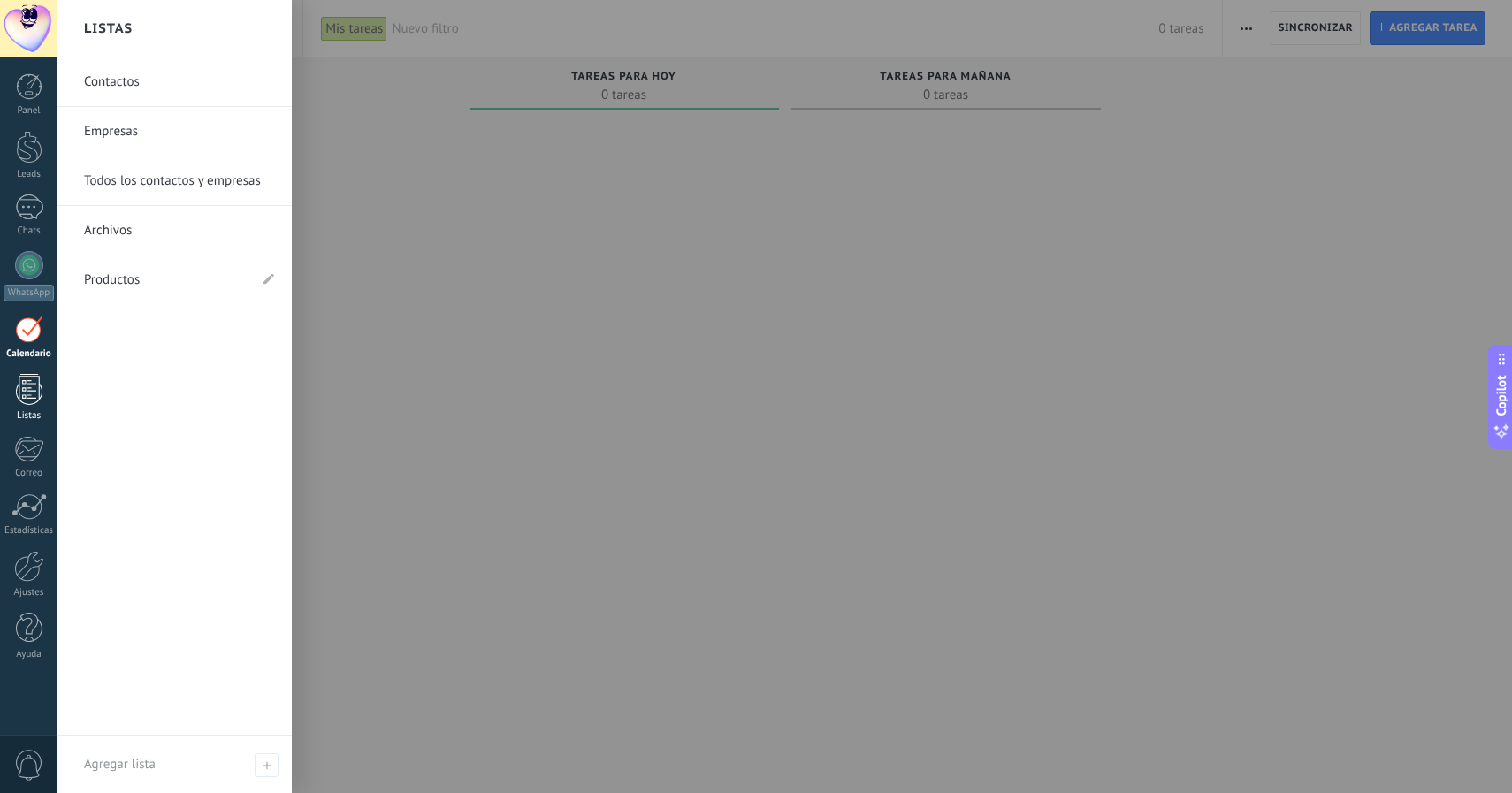
click at [30, 397] on div at bounding box center [29, 389] width 27 height 31
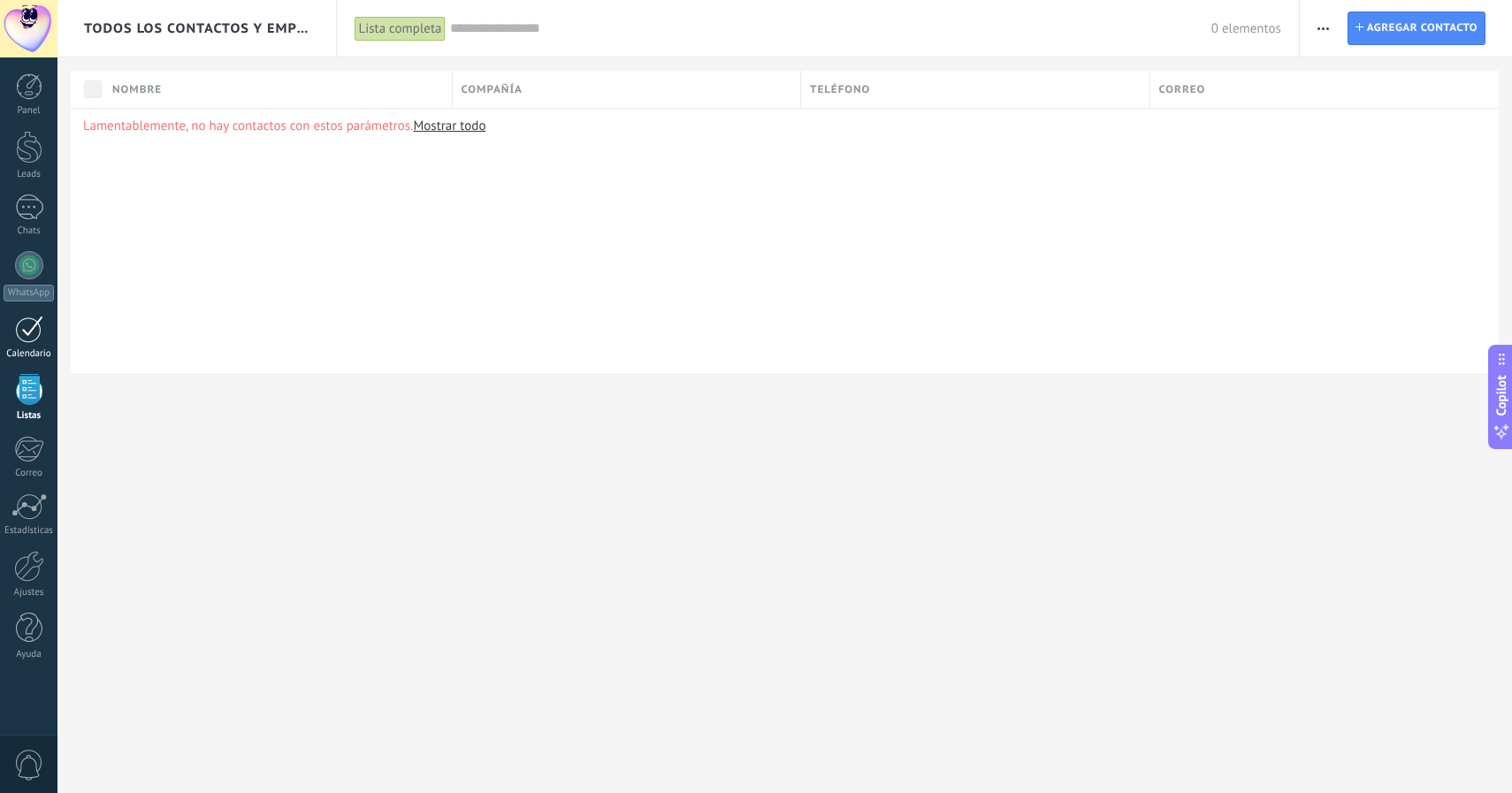
click at [33, 340] on div at bounding box center [29, 329] width 28 height 28
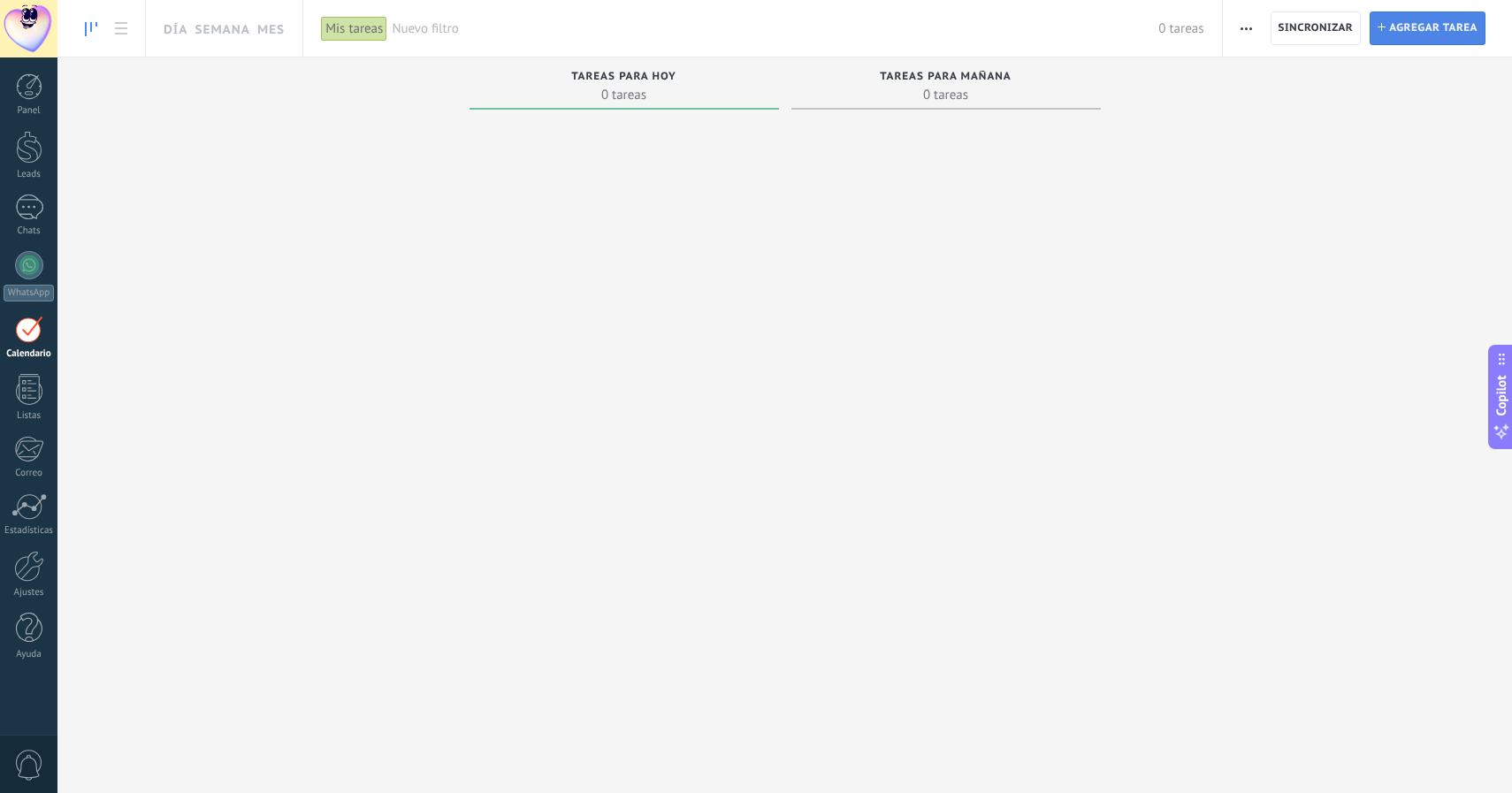
click at [1447, 26] on span "Agregar tarea" at bounding box center [1433, 28] width 88 height 32
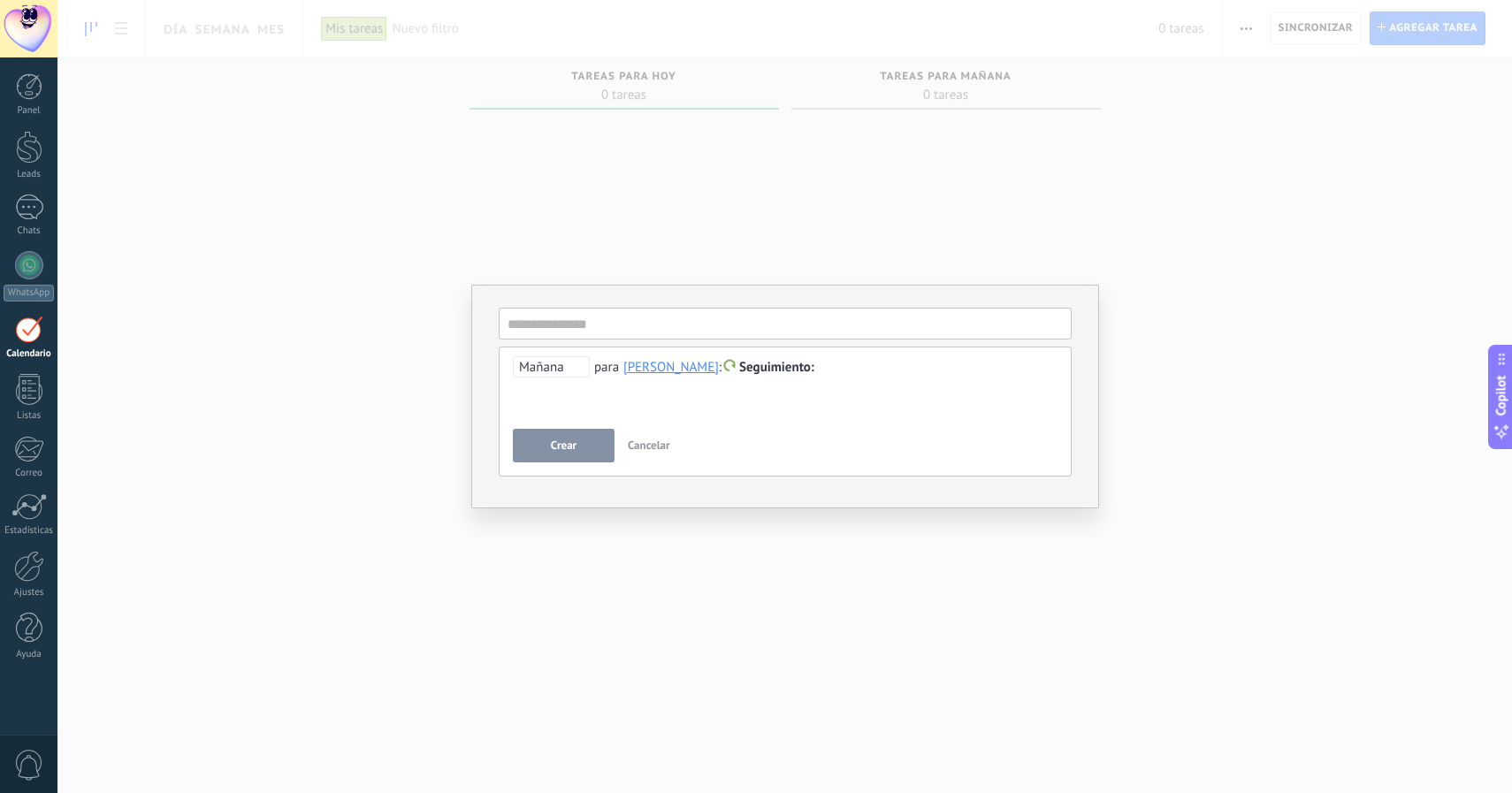
click at [576, 448] on span "Crear" at bounding box center [563, 445] width 26 height 12
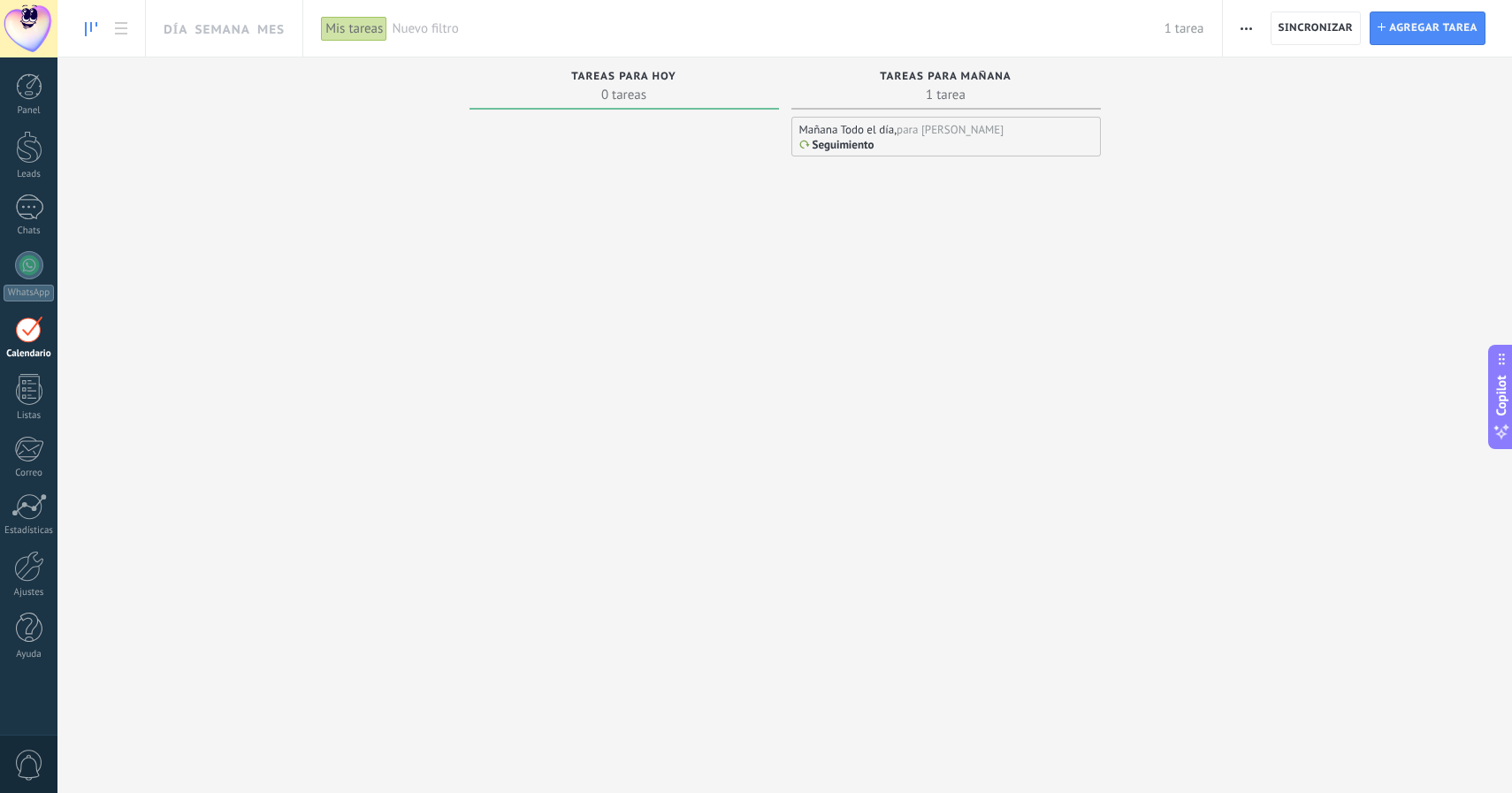
click at [854, 134] on div "Mañana Todo el día," at bounding box center [848, 130] width 98 height 15
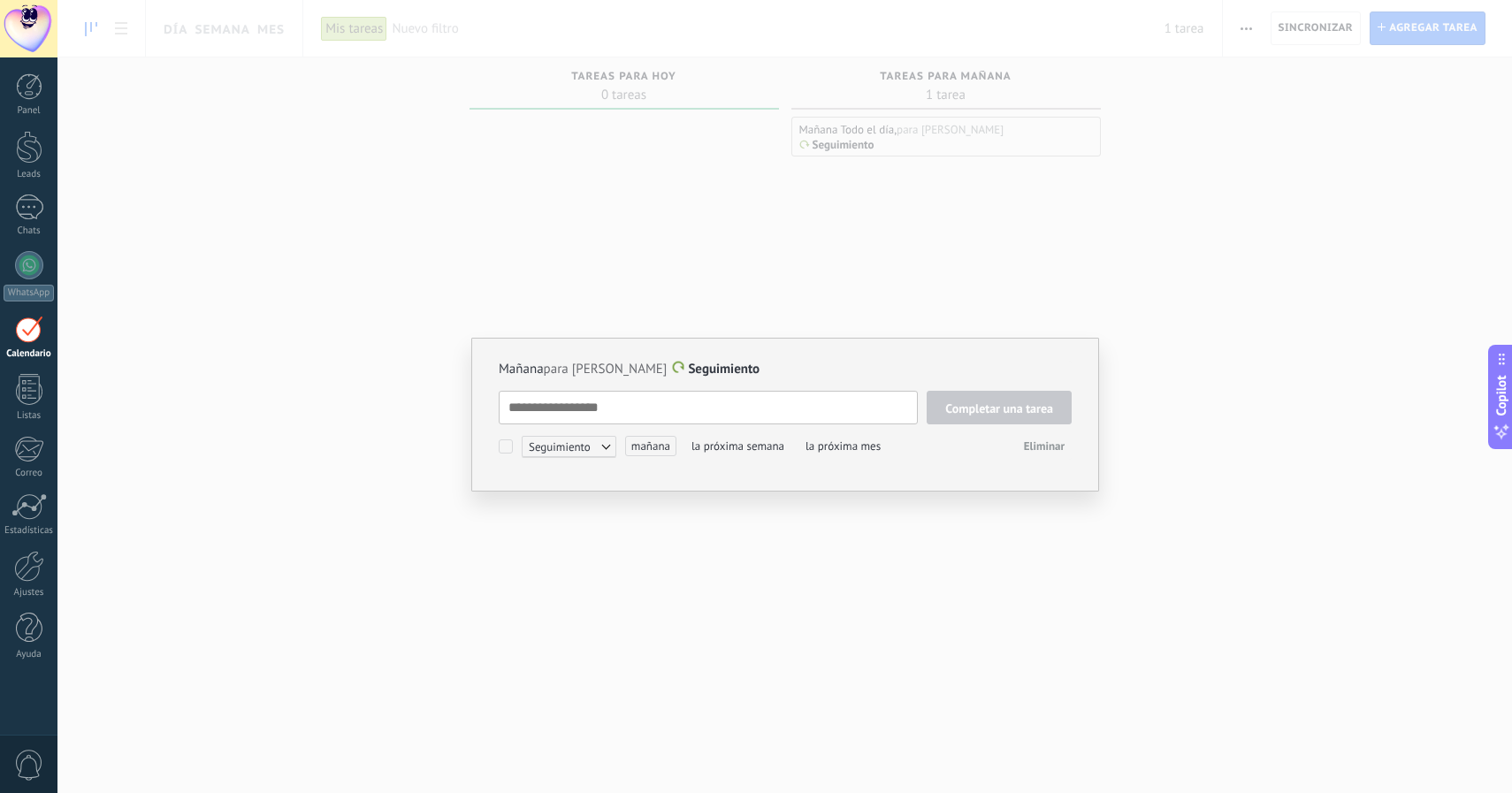
click at [857, 412] on textarea at bounding box center [709, 407] width 419 height 33
click at [1040, 443] on span "Eliminar" at bounding box center [1044, 446] width 41 height 15
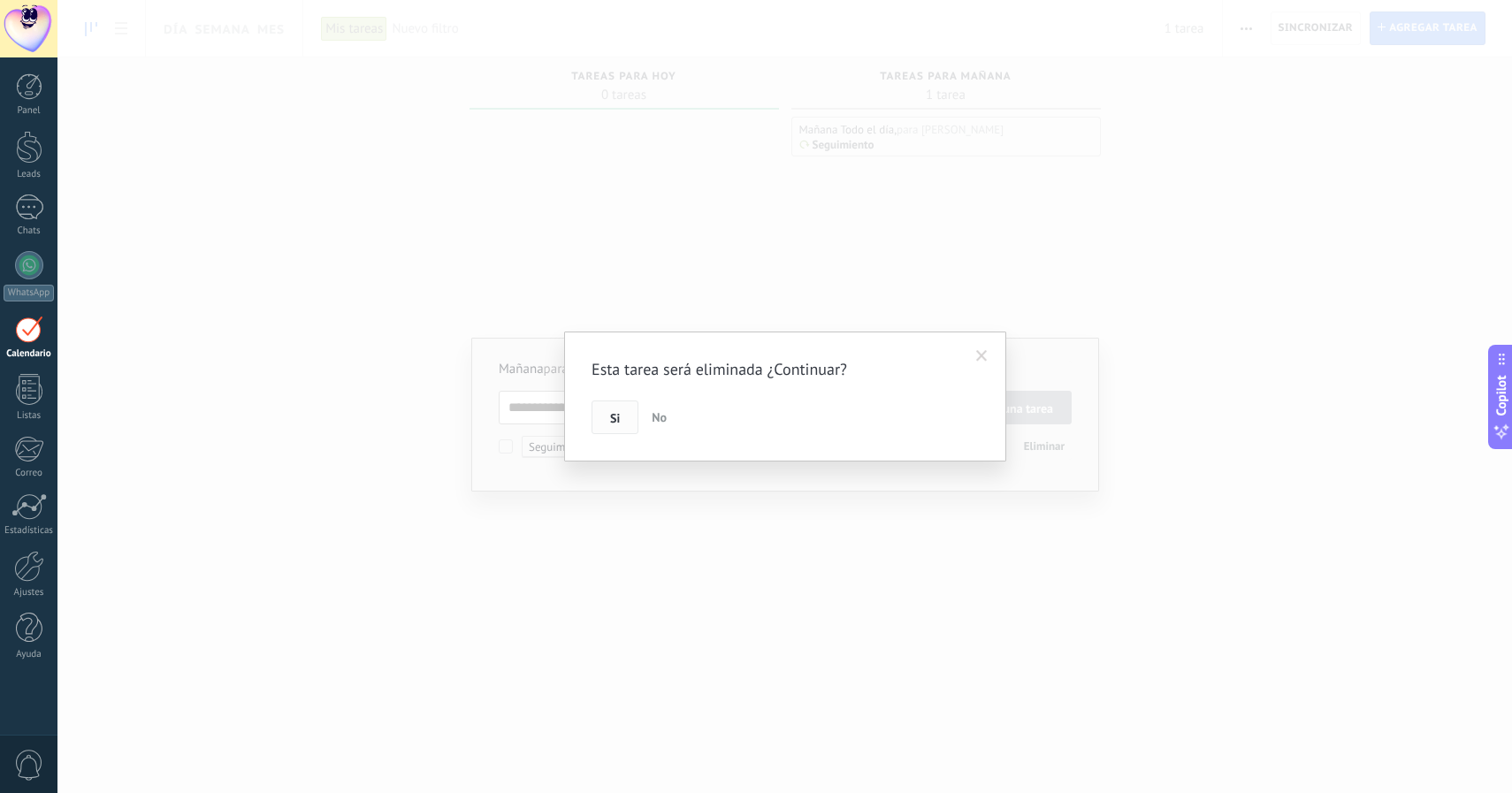
click at [624, 422] on button "Si" at bounding box center [615, 416] width 46 height 33
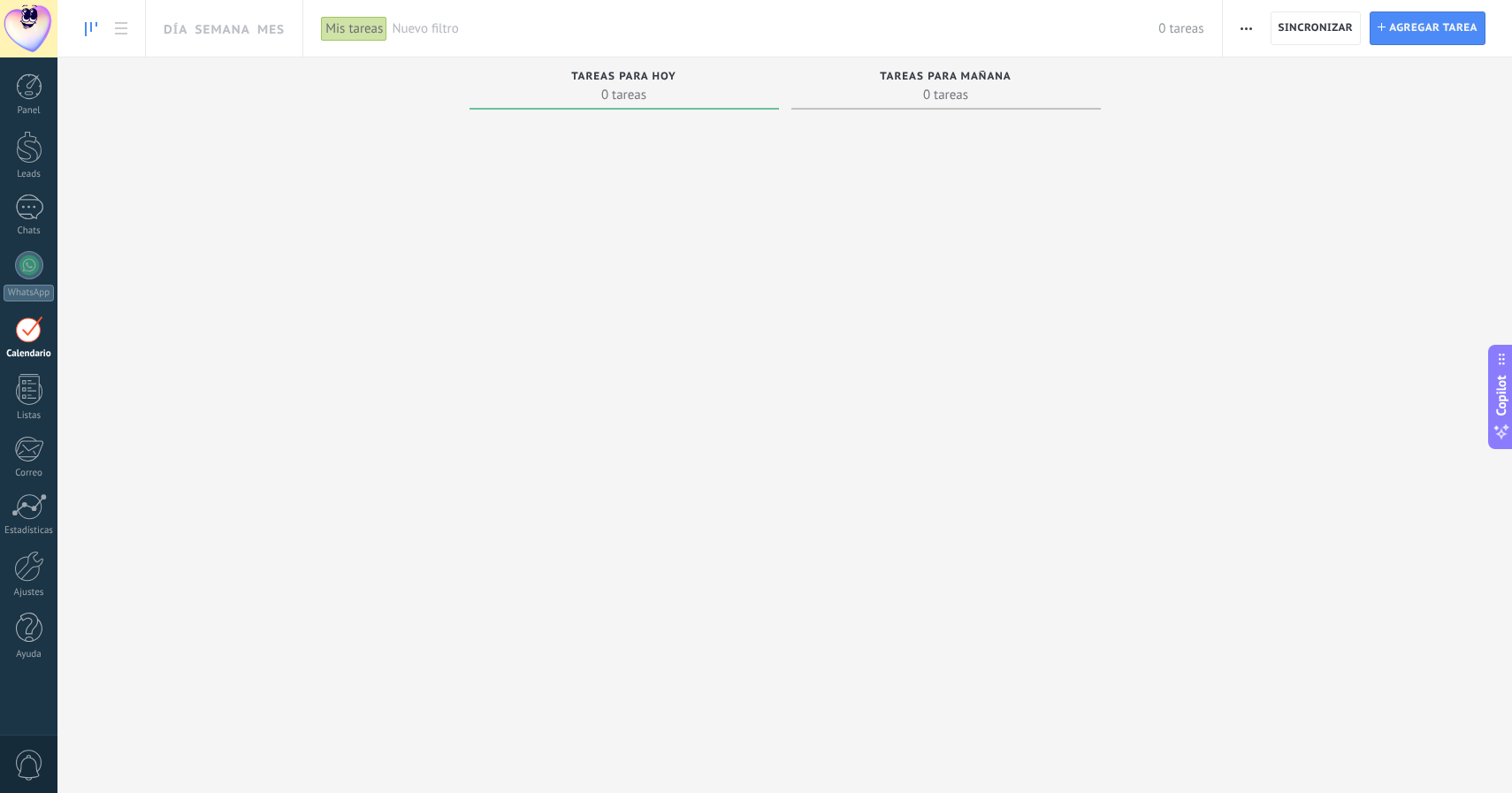
click at [624, 422] on div at bounding box center [624, 433] width 309 height 633
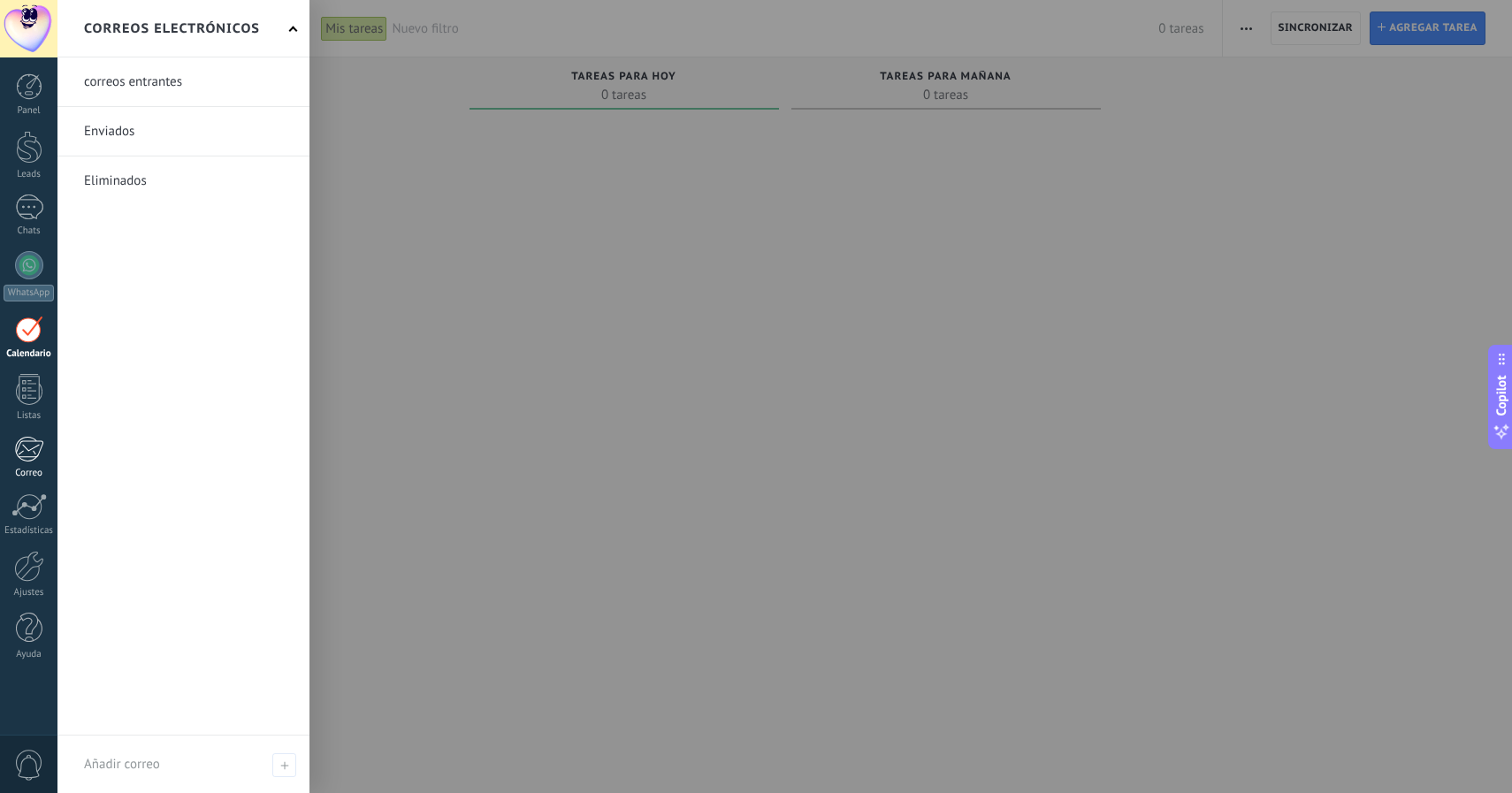
click at [20, 451] on div at bounding box center [28, 450] width 29 height 27
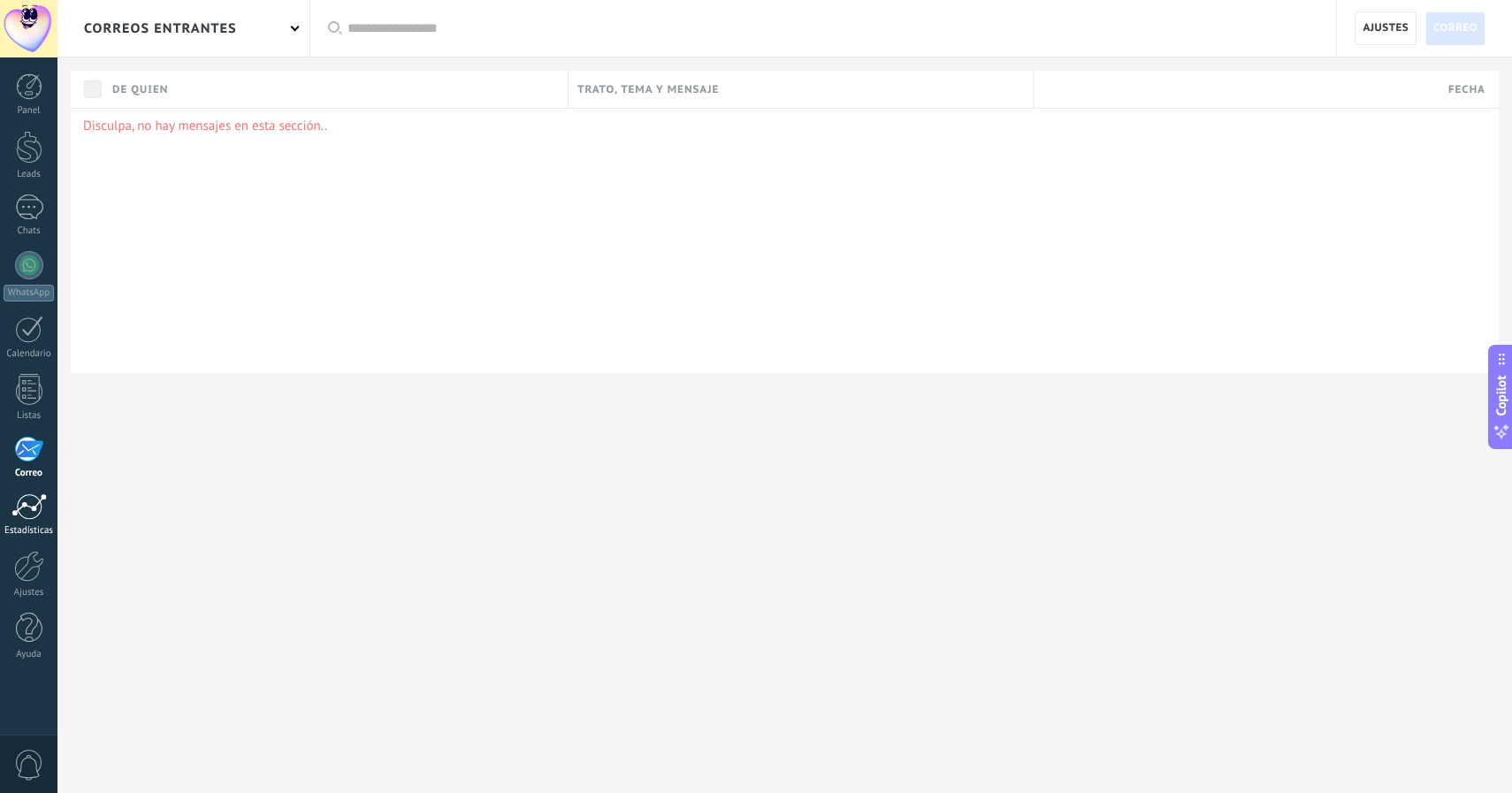
click at [19, 493] on div at bounding box center [28, 507] width 35 height 27
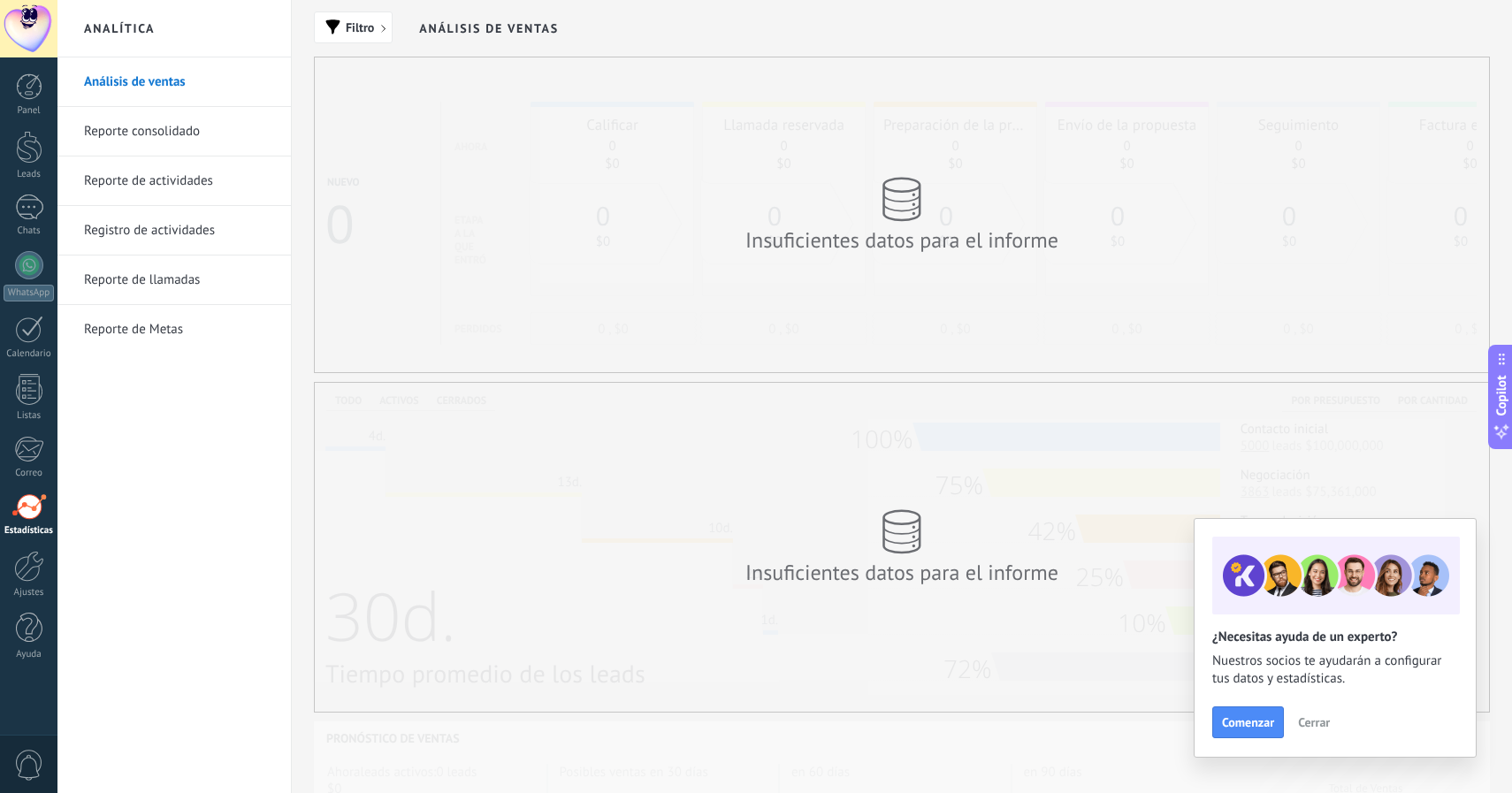
click at [229, 140] on link "Reporte consolidado" at bounding box center [179, 132] width 190 height 49
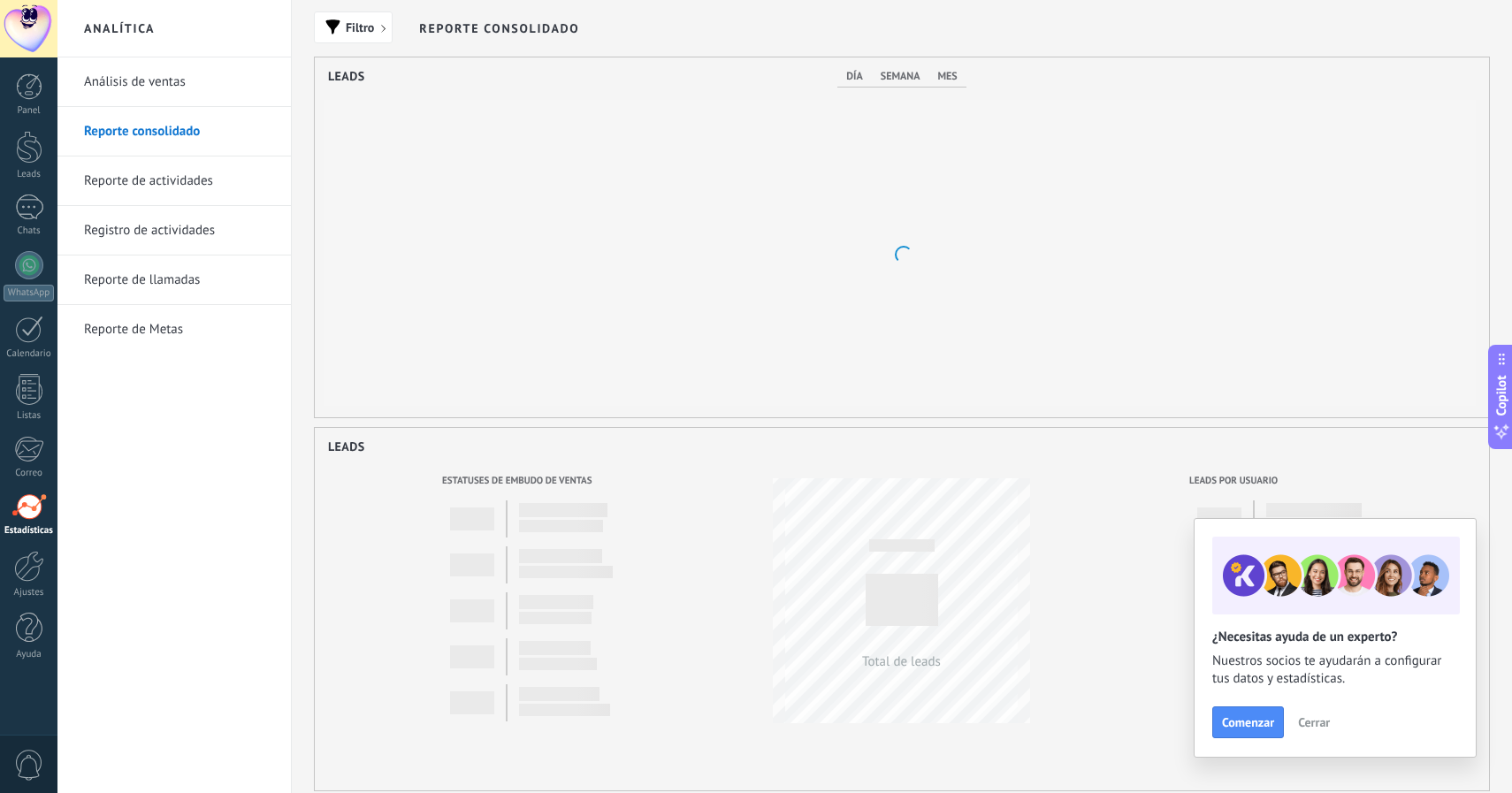
scroll to position [360, 1174]
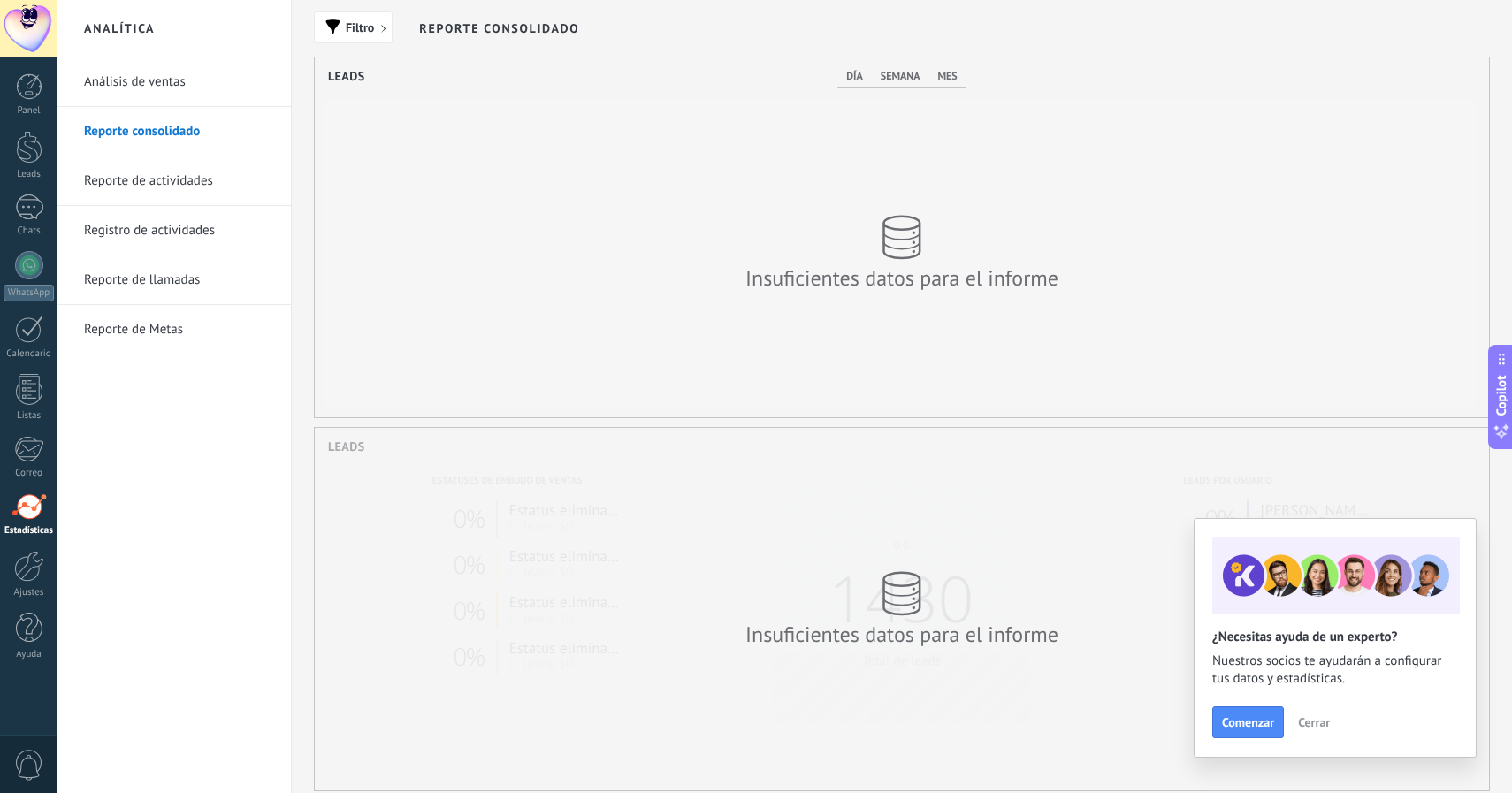
click at [191, 178] on link "Reporte de actividades" at bounding box center [179, 181] width 190 height 49
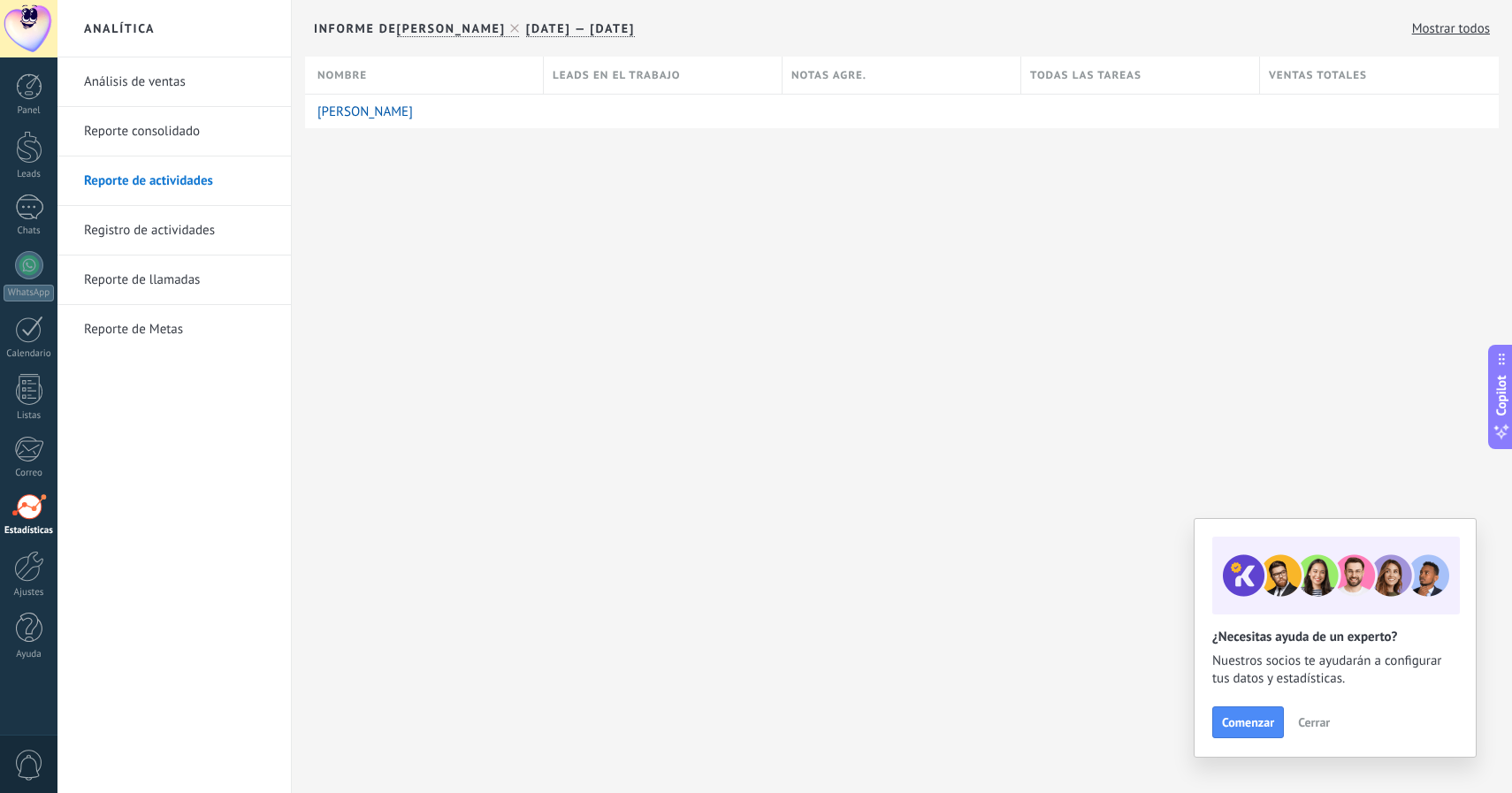
click at [182, 222] on link "Registro de actividades" at bounding box center [179, 231] width 190 height 49
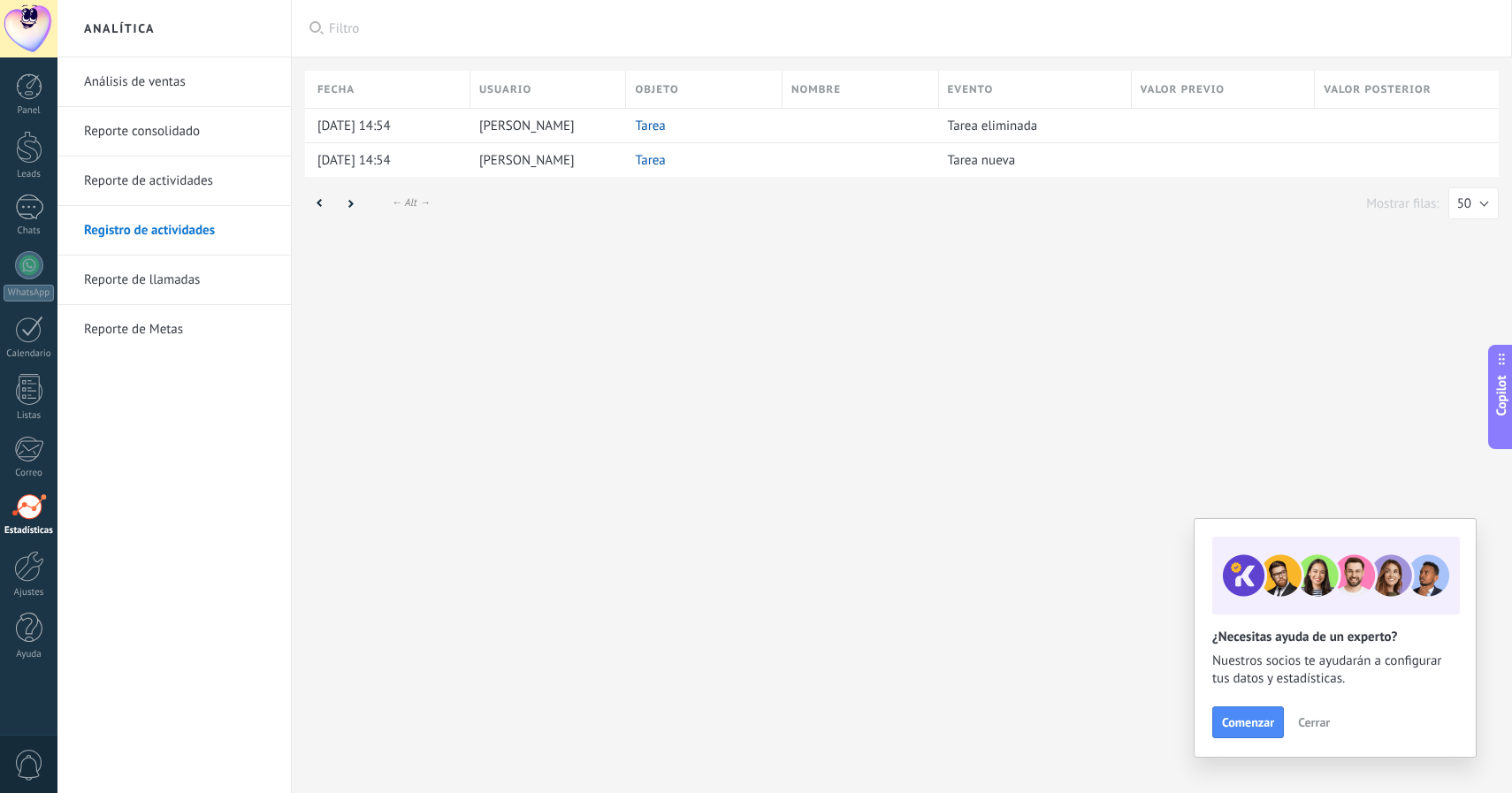
click at [184, 286] on link "Reporte de llamadas" at bounding box center [179, 280] width 190 height 49
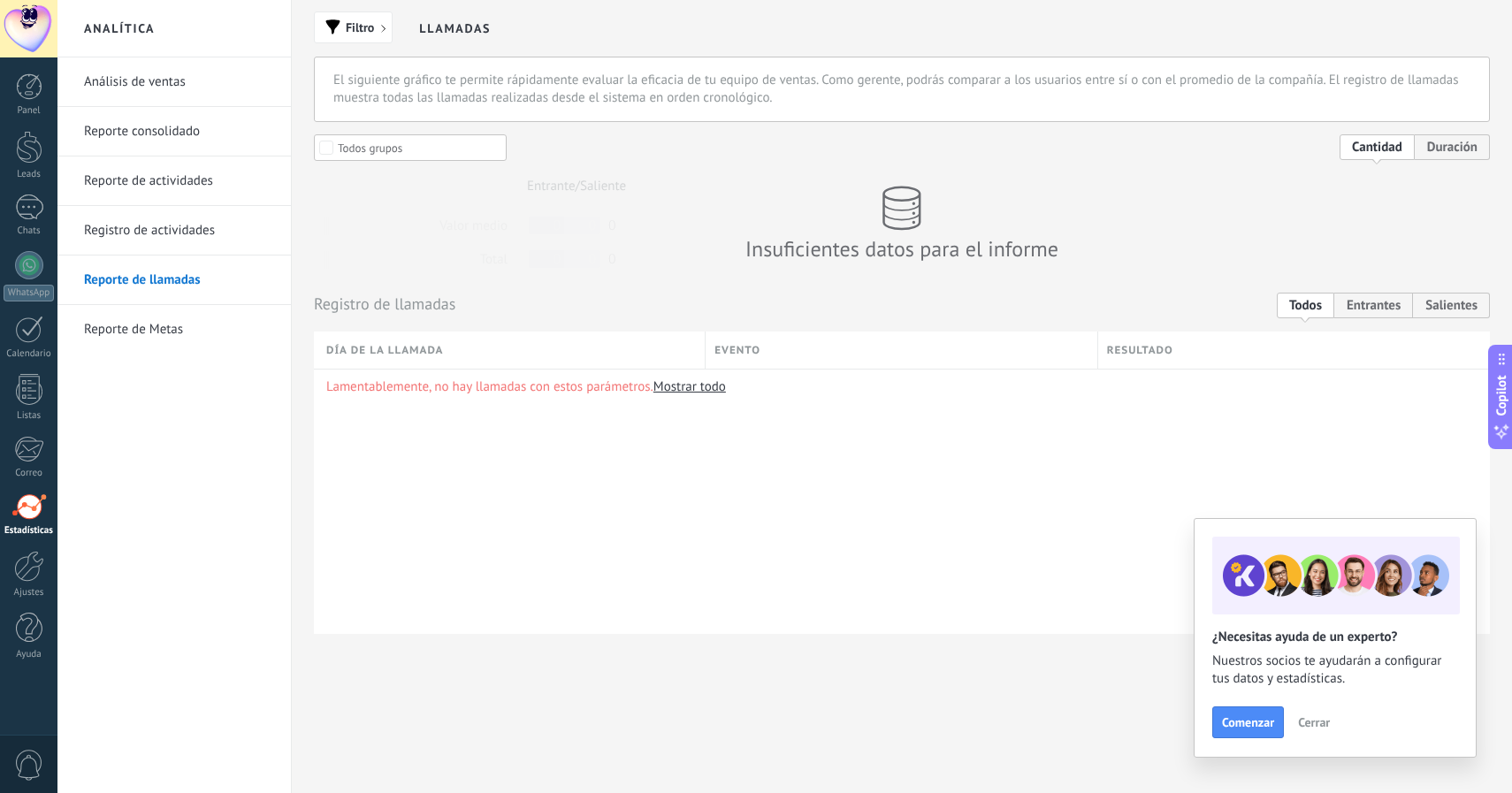
click at [180, 329] on link "Reporte de Metas" at bounding box center [179, 330] width 190 height 49
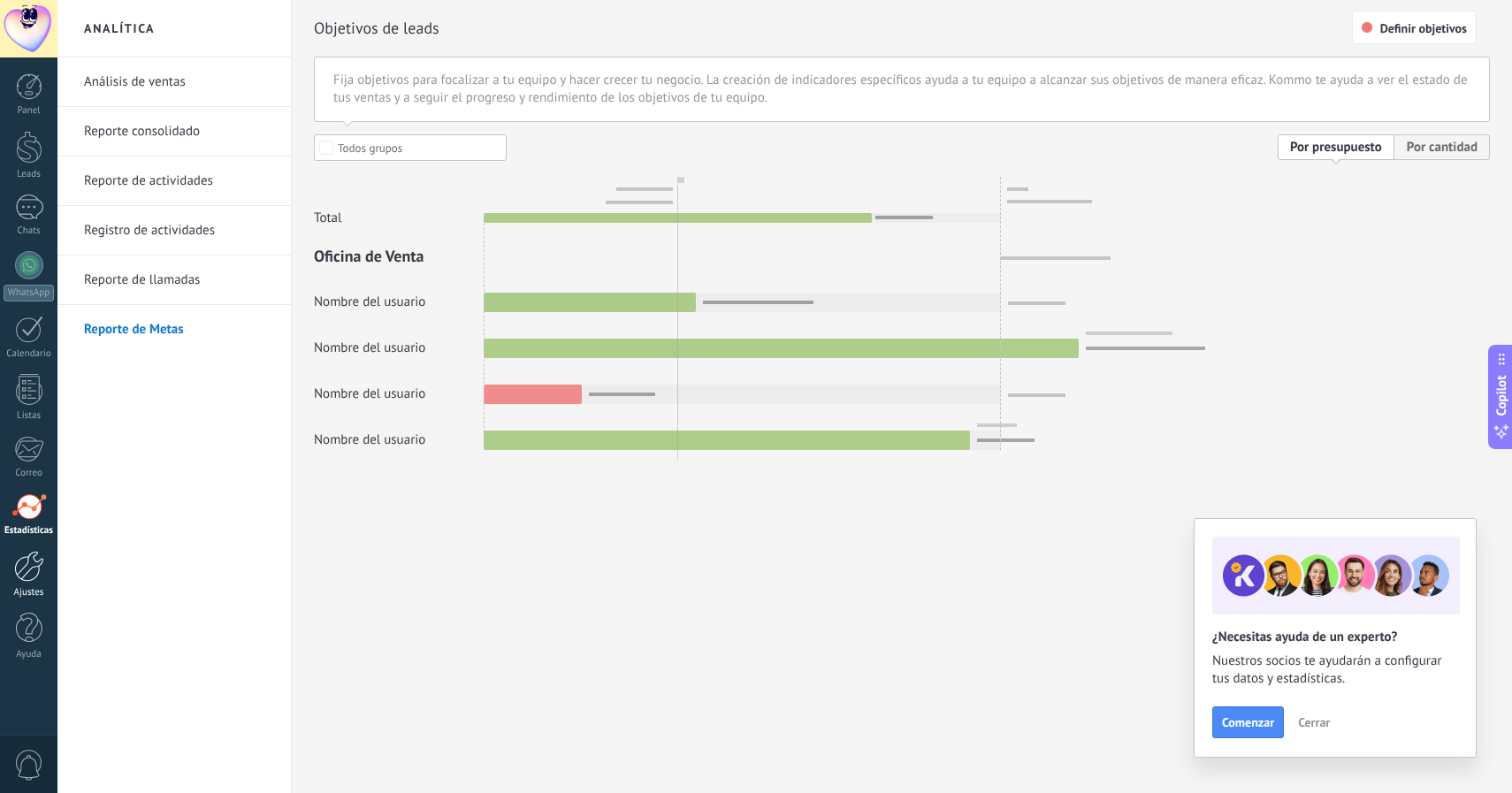
click at [26, 582] on link "Ajustes" at bounding box center [28, 575] width 58 height 47
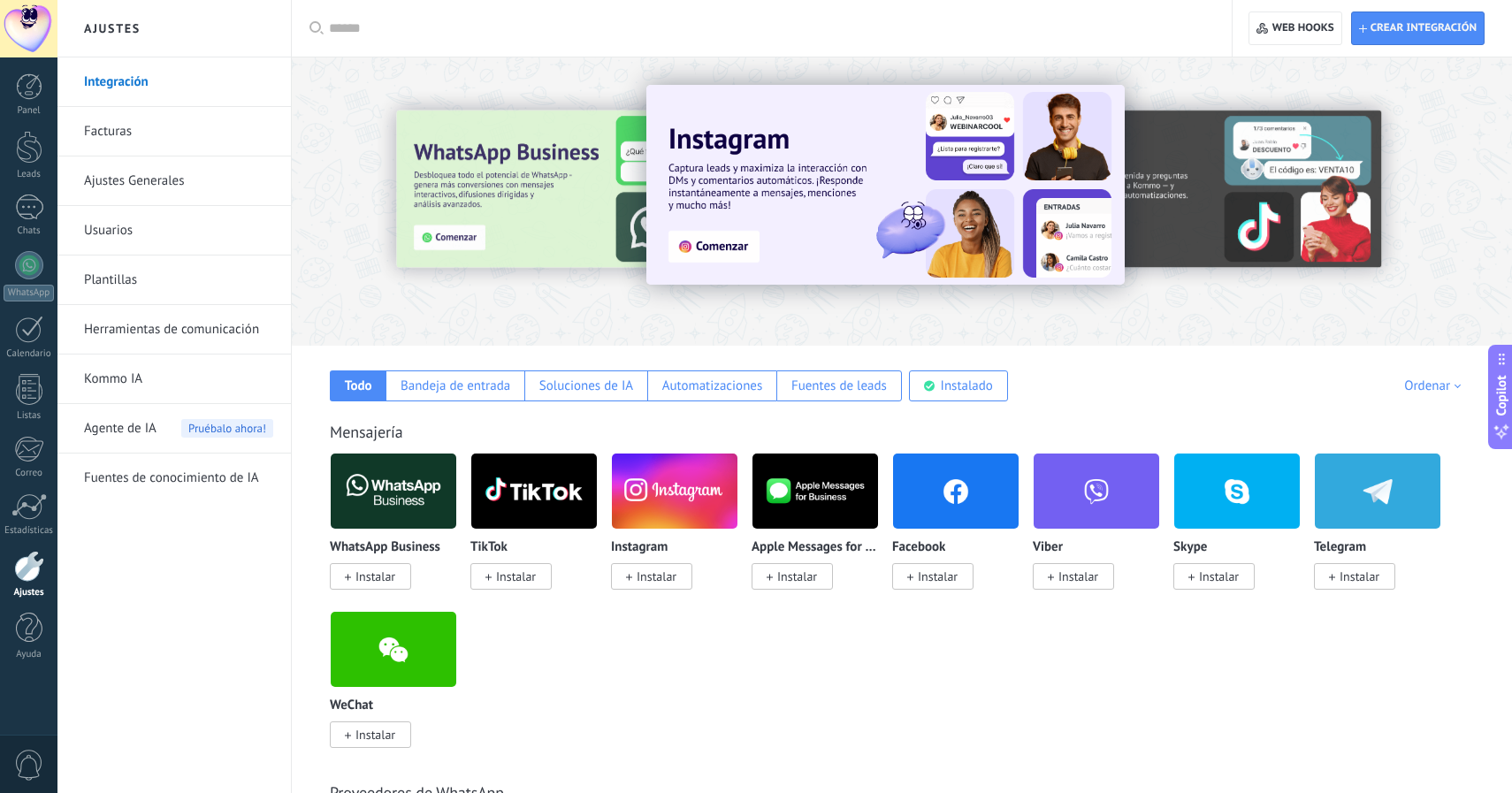
click at [177, 126] on link "Facturas" at bounding box center [179, 132] width 190 height 49
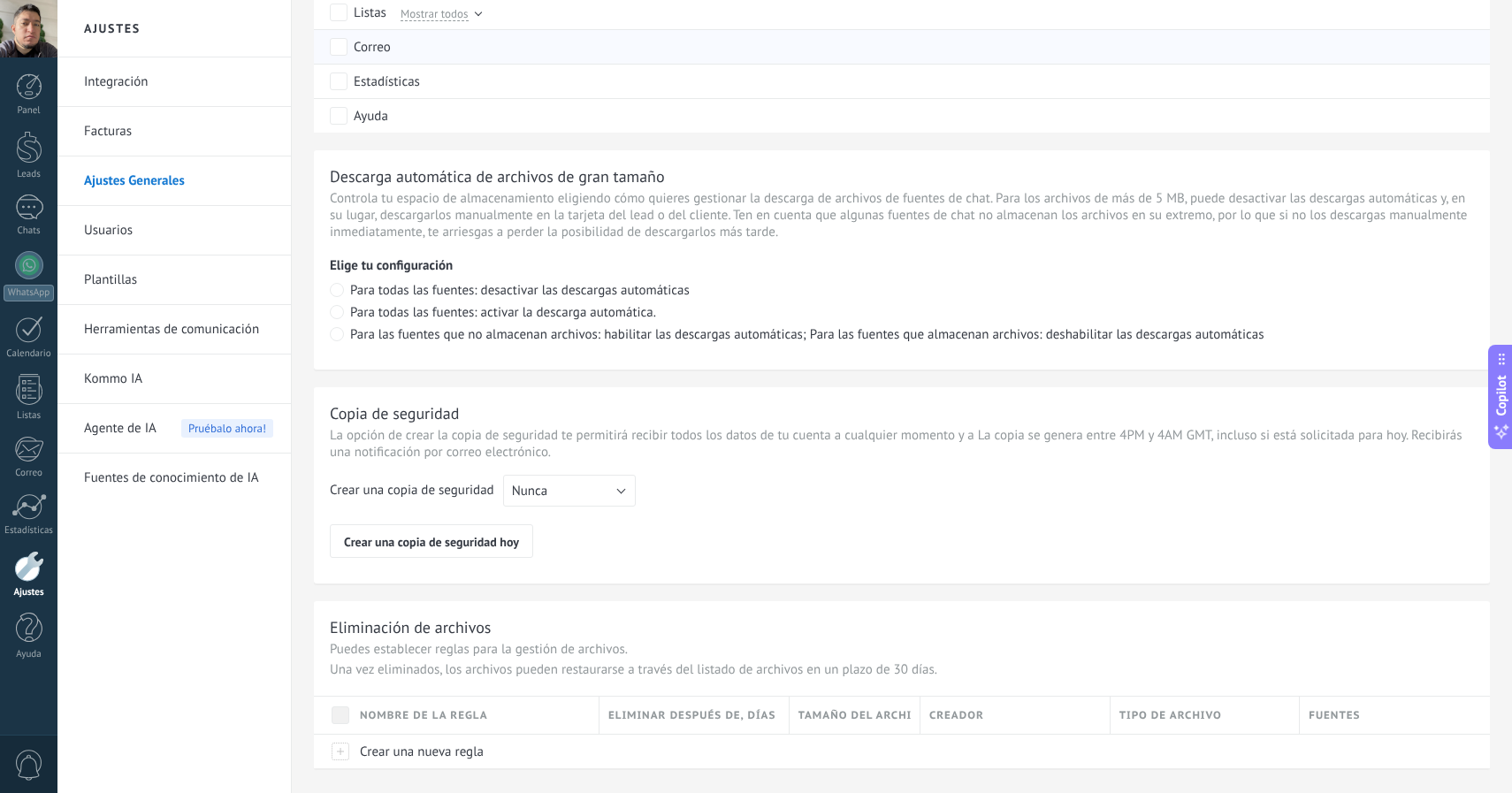
scroll to position [1167, 0]
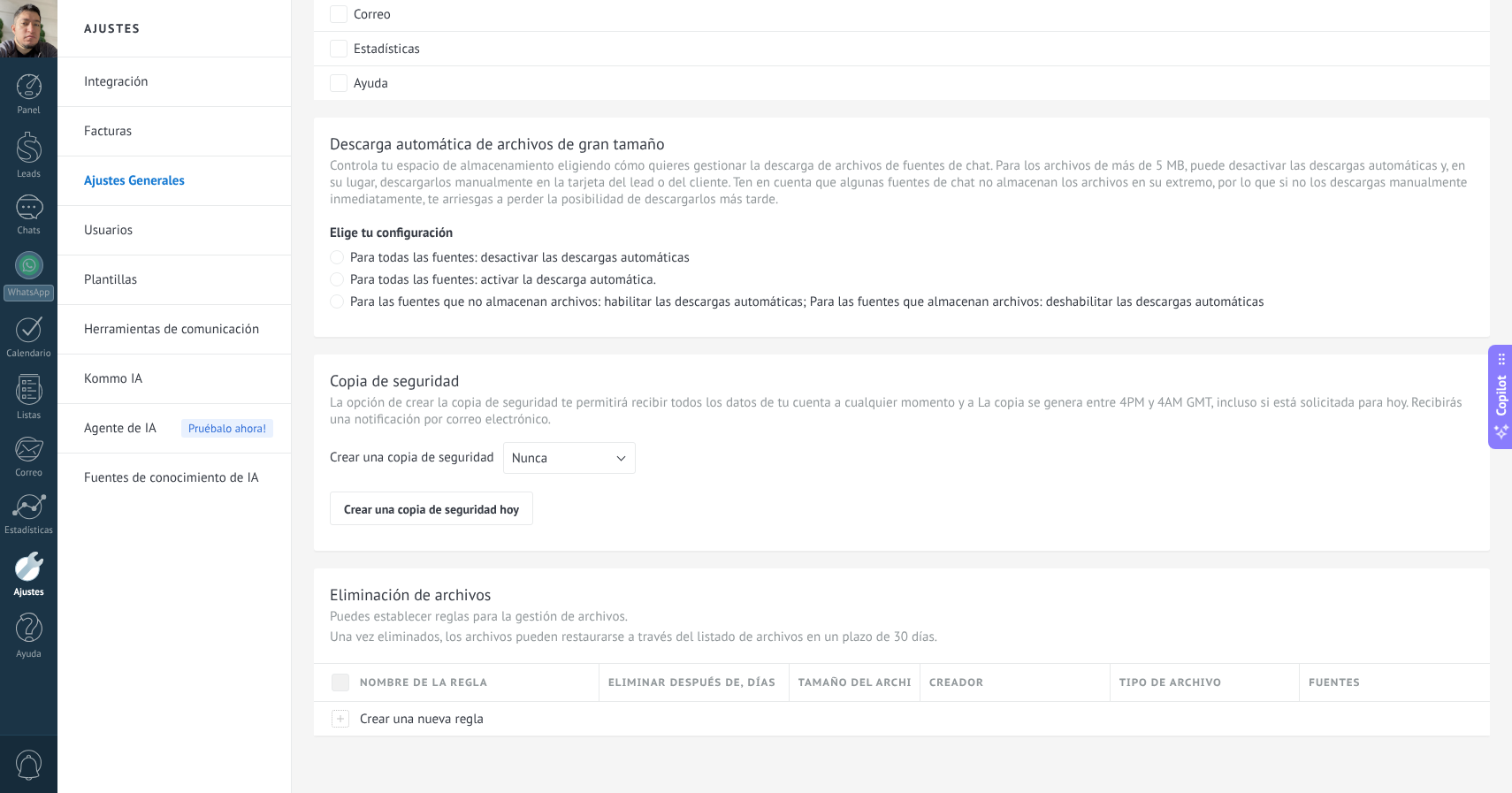
click at [159, 215] on link "Usuarios" at bounding box center [179, 231] width 190 height 49
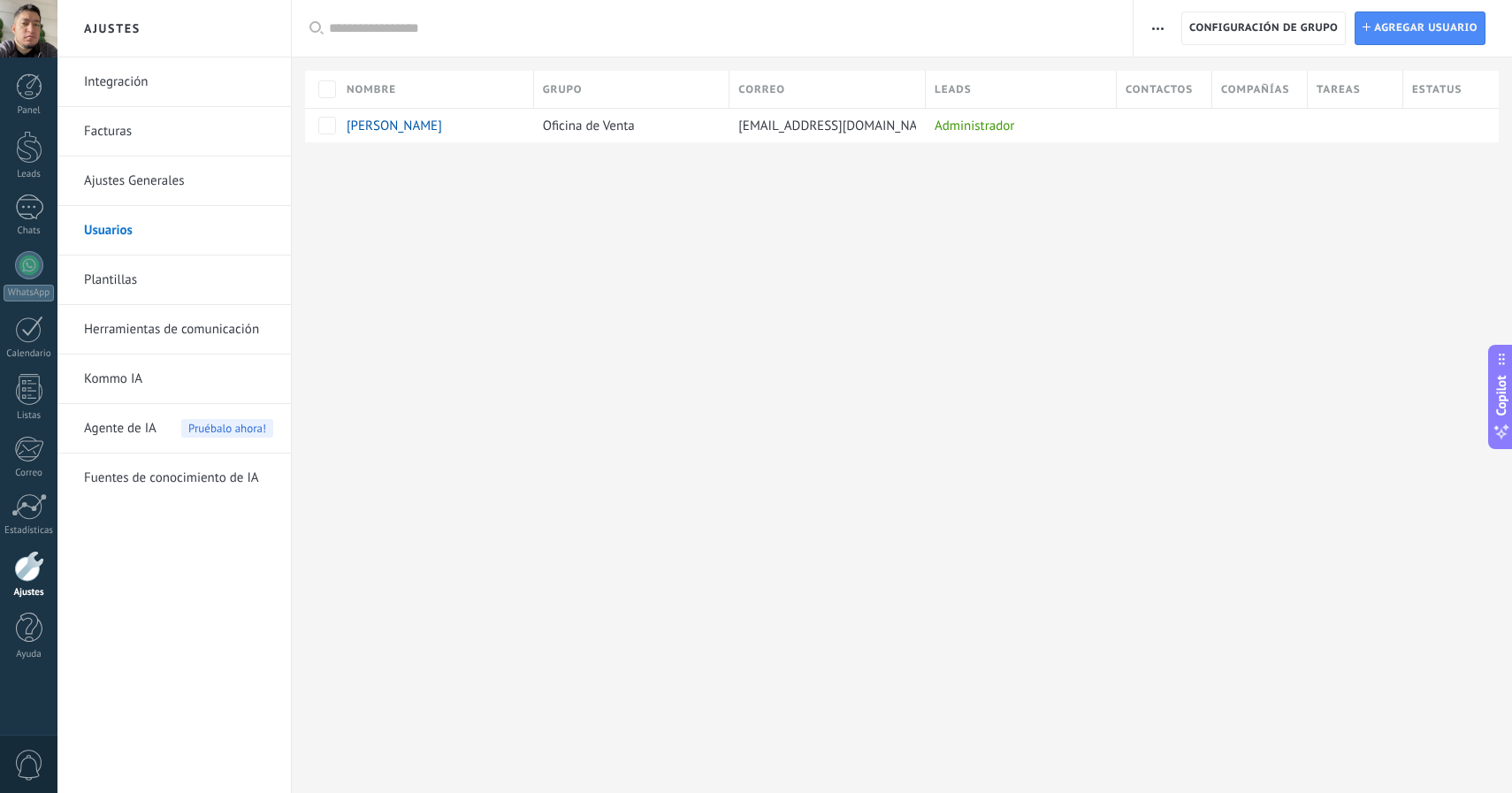
click at [185, 290] on link "Plantillas" at bounding box center [179, 280] width 190 height 49
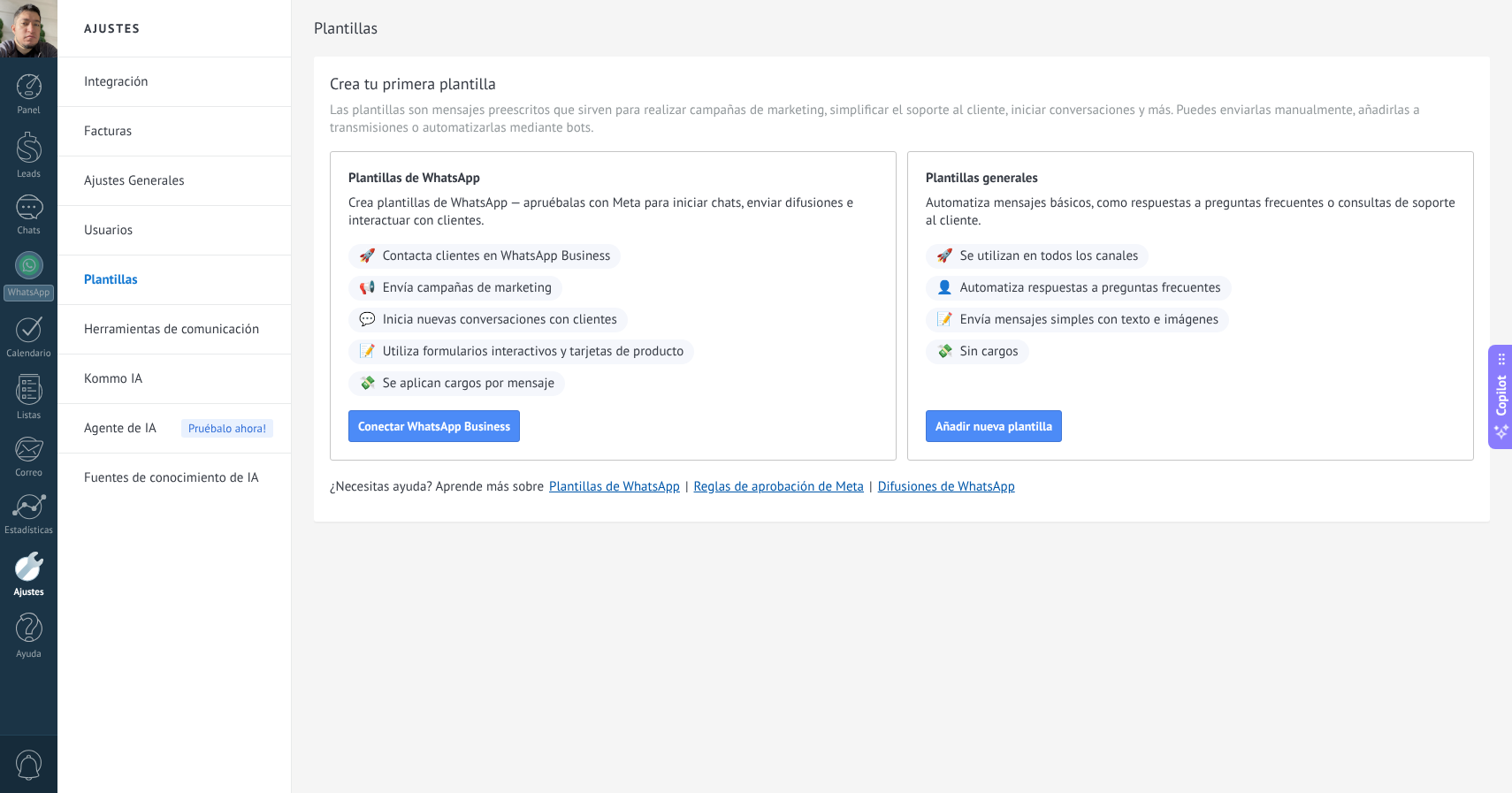
click at [178, 333] on link "Herramientas de comunicación" at bounding box center [179, 330] width 190 height 49
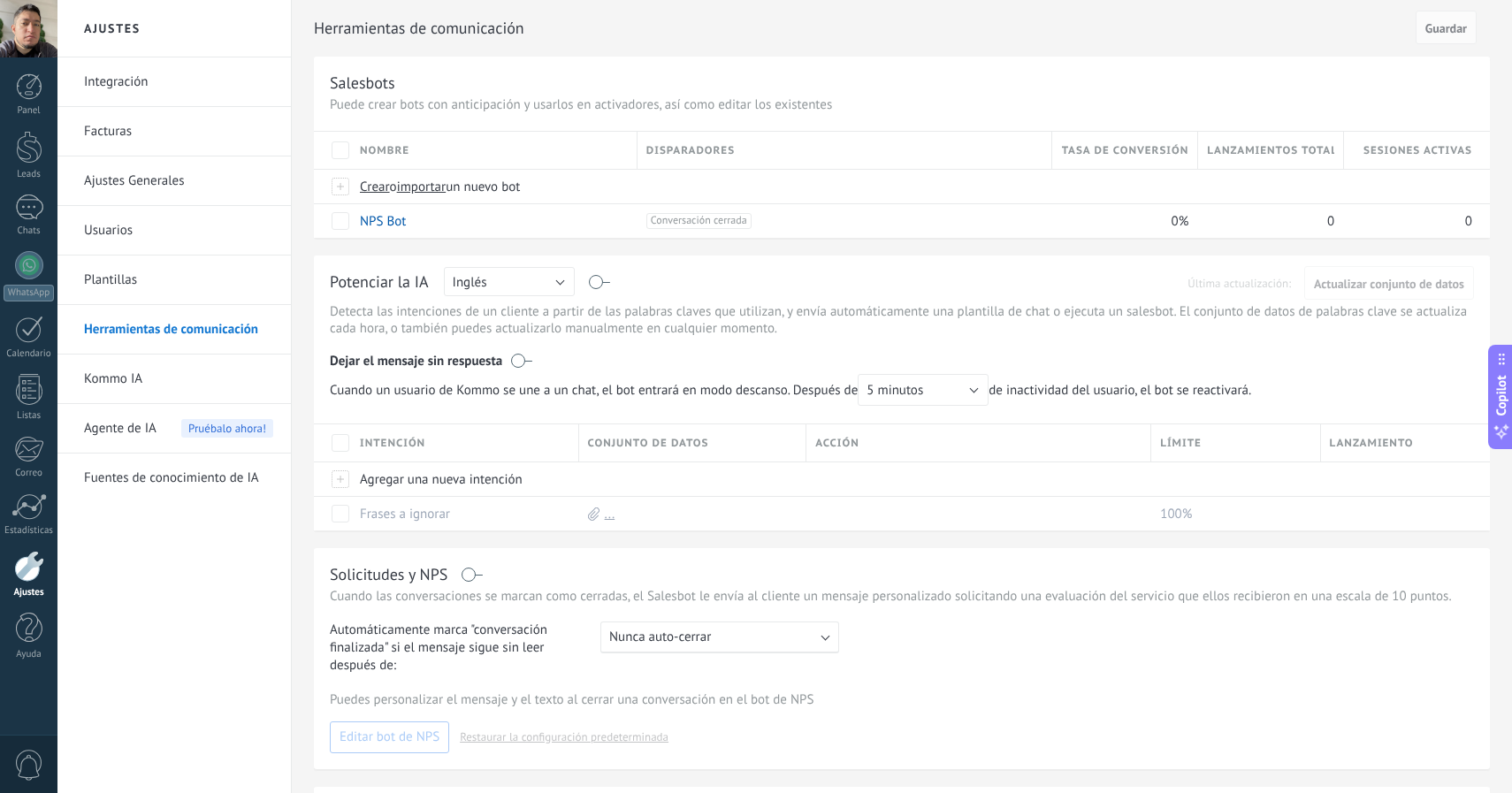
click at [173, 371] on link "Kommo IA" at bounding box center [179, 379] width 190 height 49
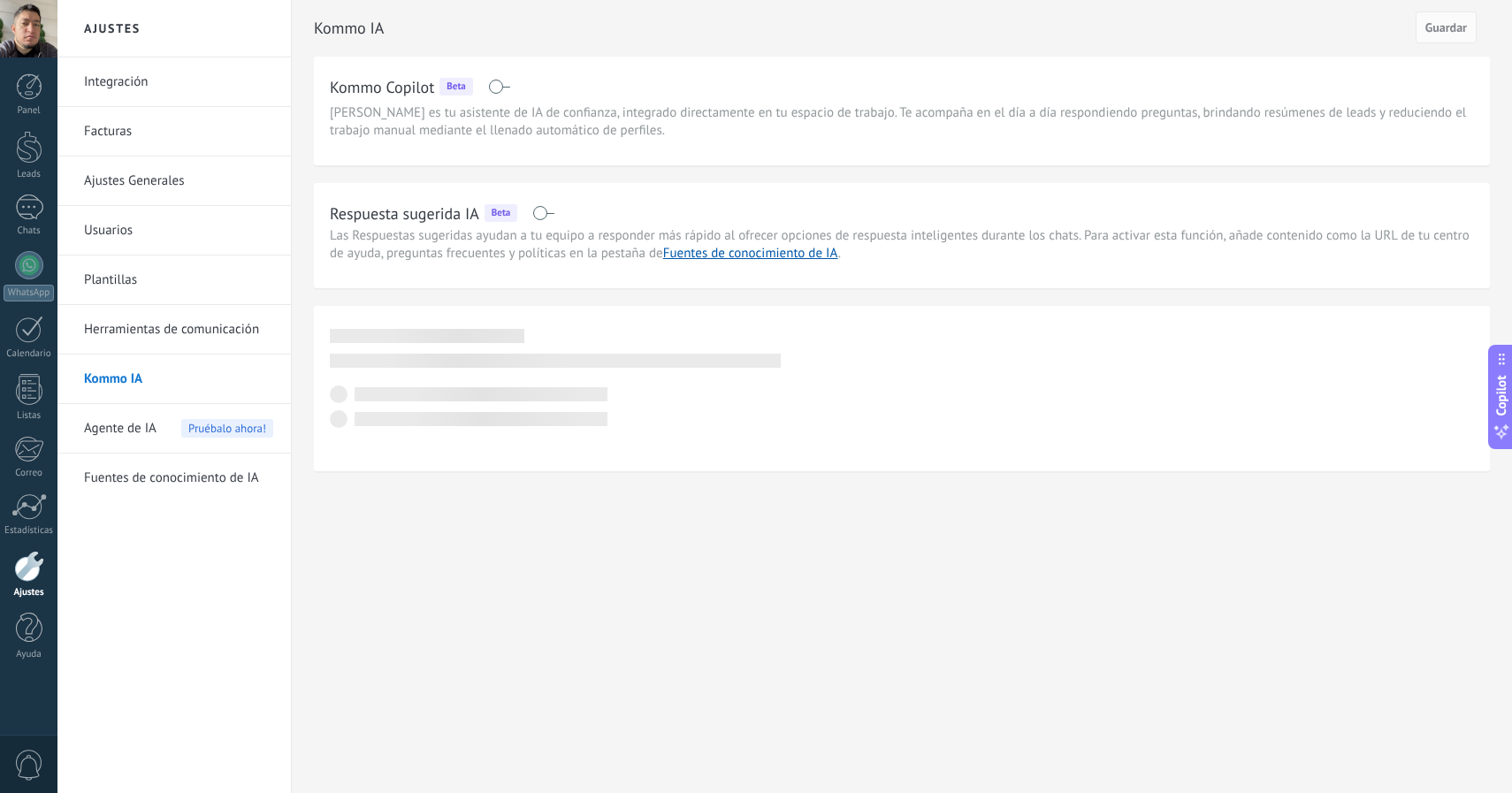
click at [137, 432] on span "Agente de IA" at bounding box center [120, 429] width 72 height 49
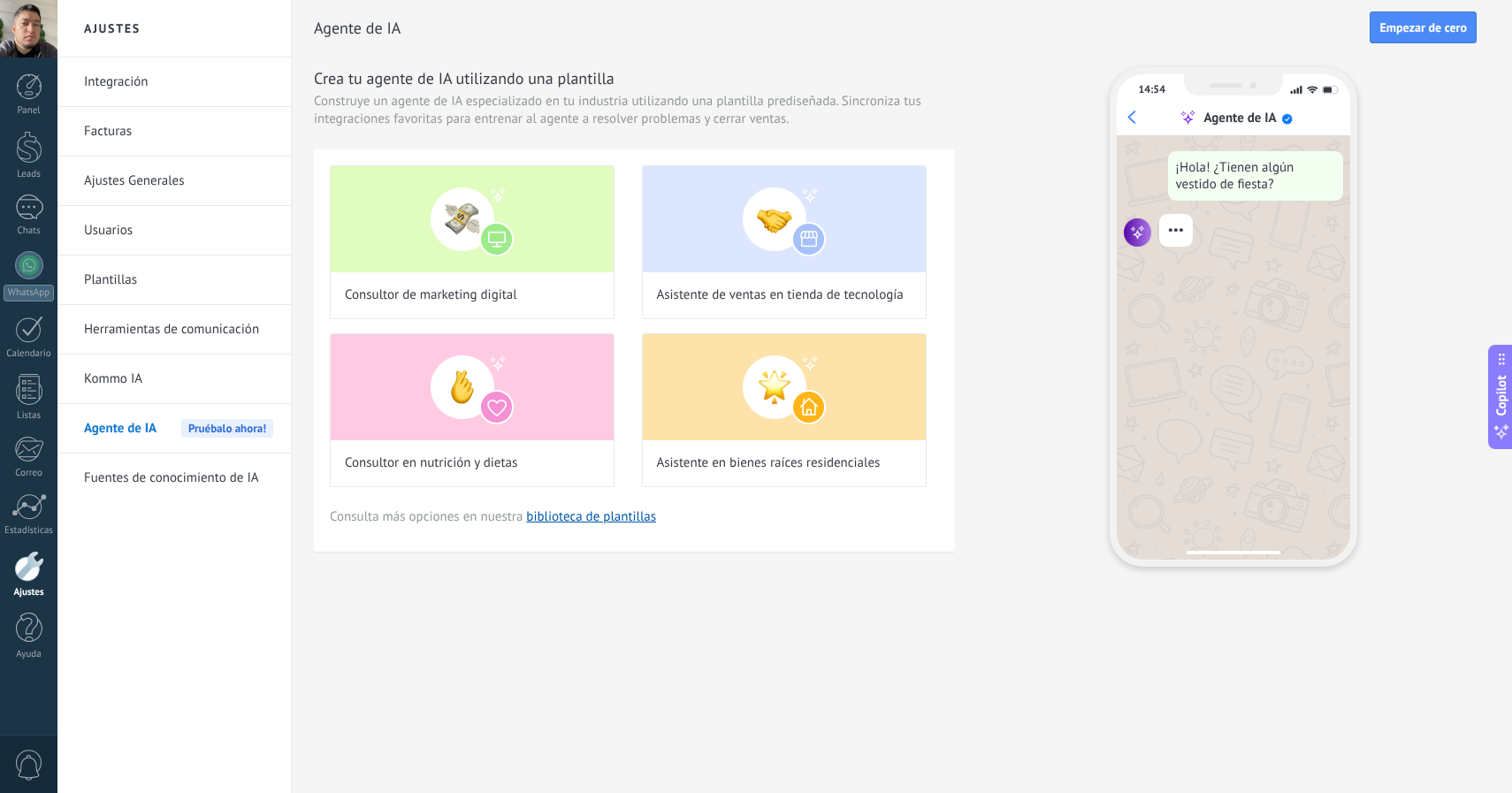
click at [147, 480] on link "Fuentes de conocimiento de IA" at bounding box center [179, 478] width 190 height 49
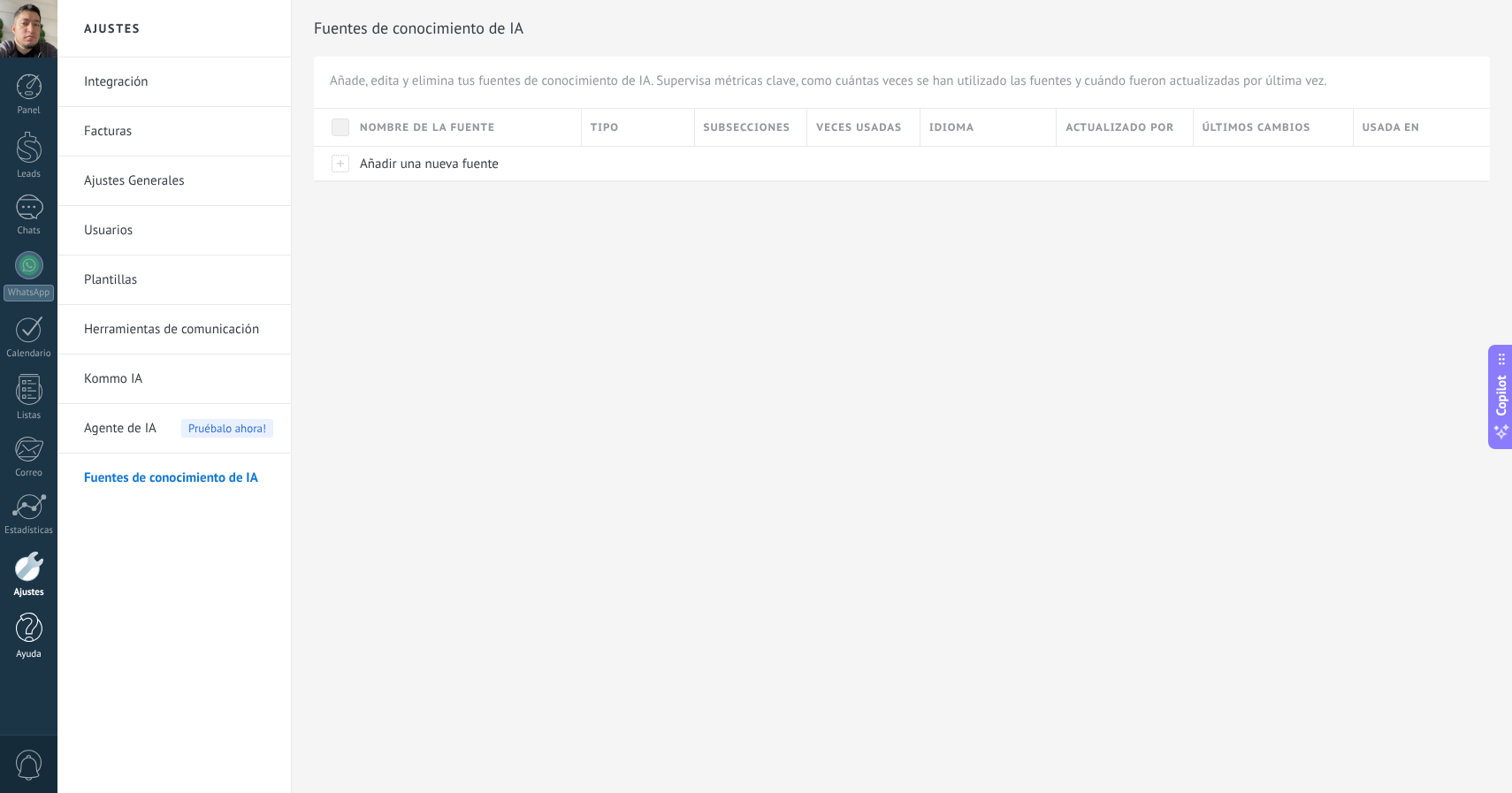
click at [23, 645] on link "Ayuda" at bounding box center [28, 636] width 58 height 47
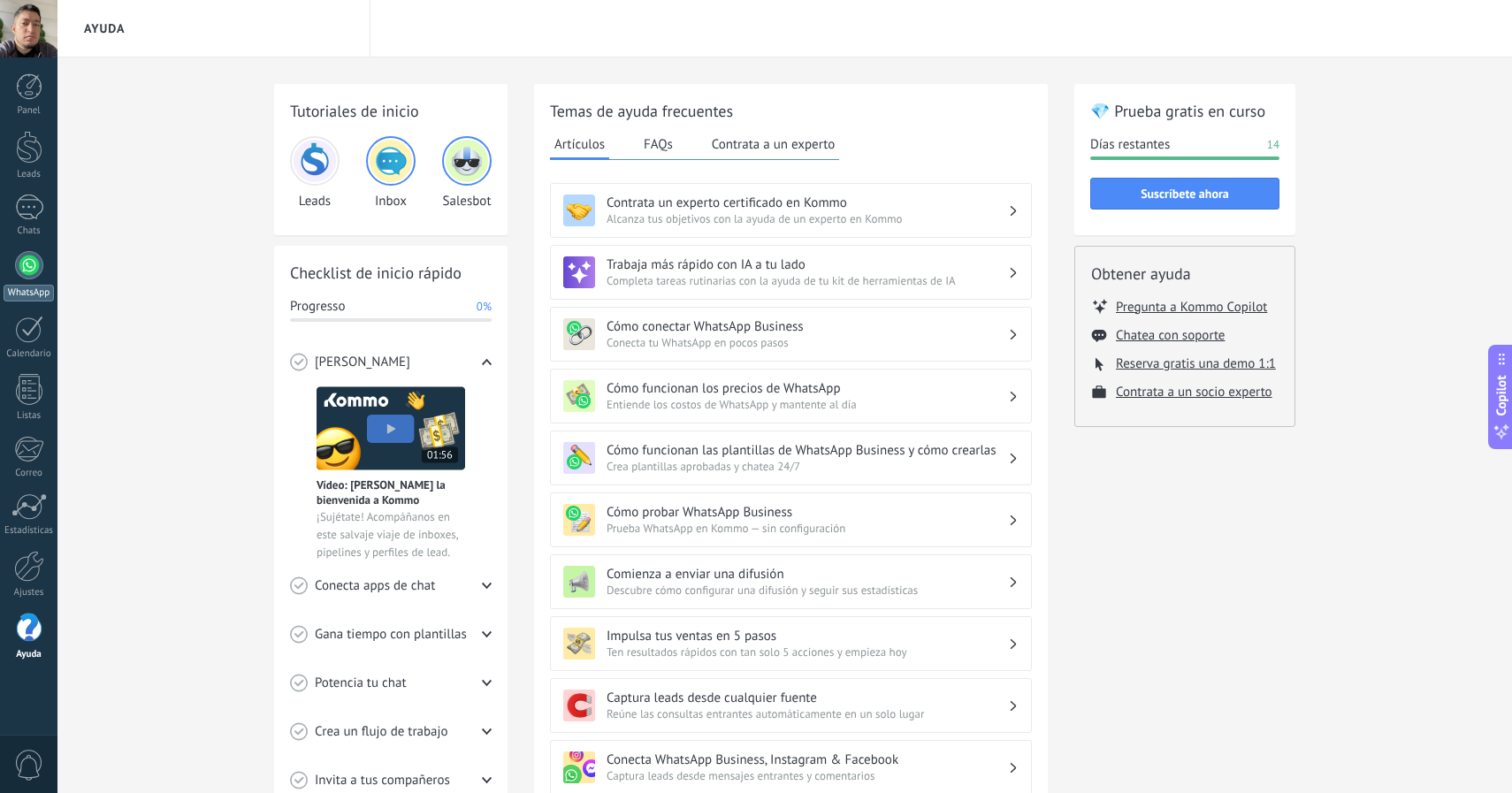
click at [26, 264] on div at bounding box center [29, 266] width 28 height 28
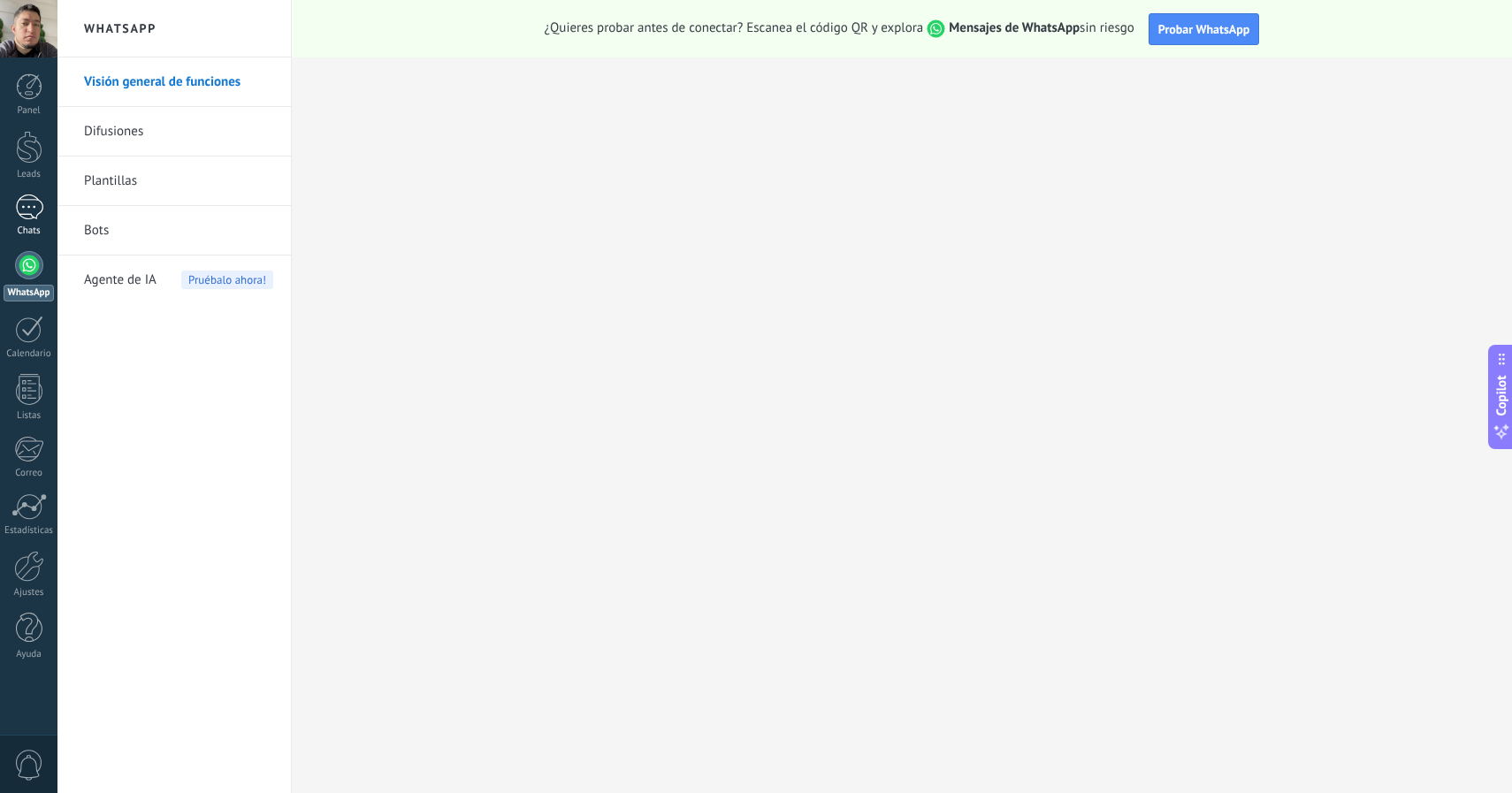
click at [39, 215] on div at bounding box center [29, 207] width 28 height 26
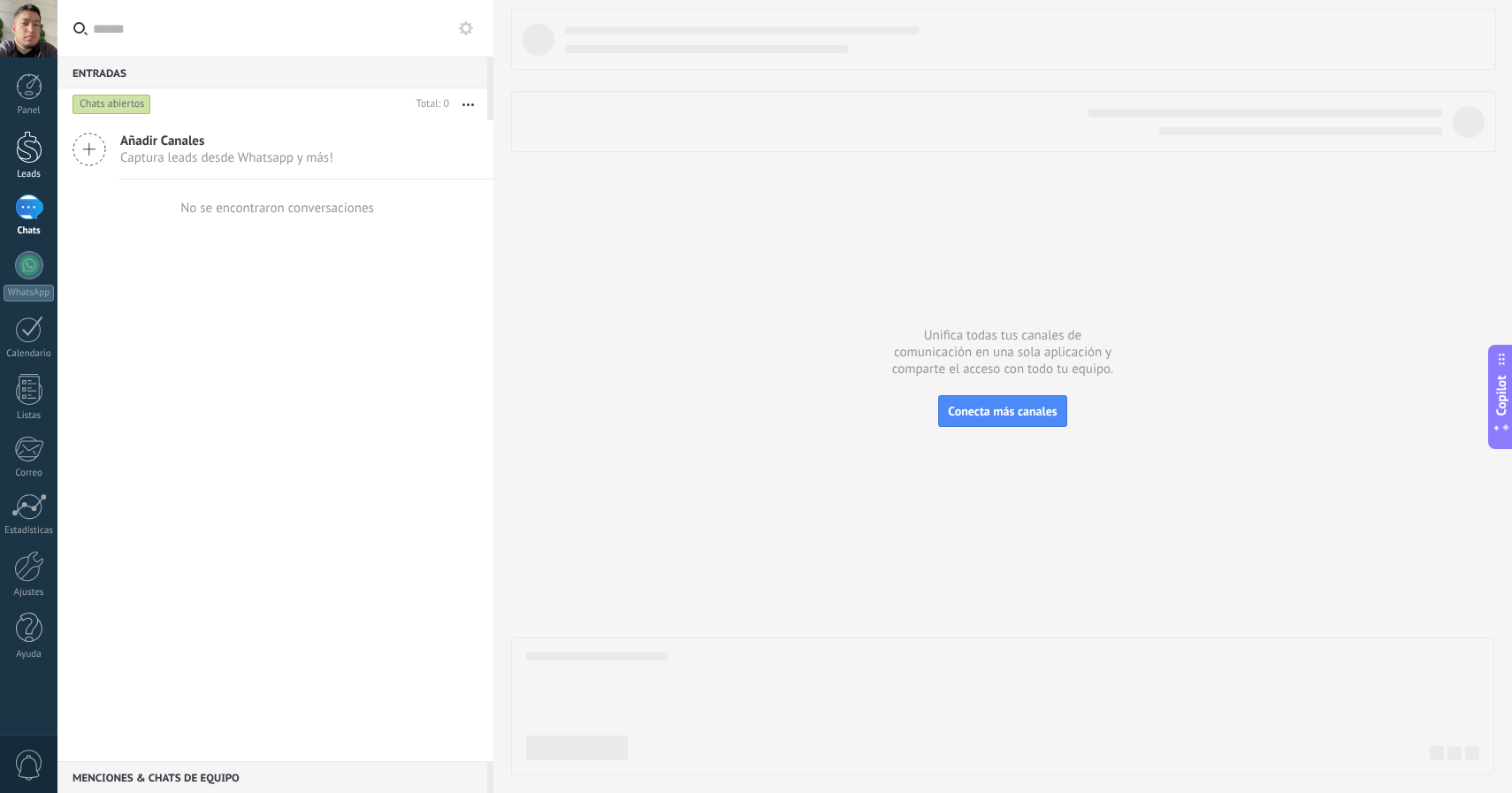
click at [27, 162] on div at bounding box center [29, 147] width 27 height 32
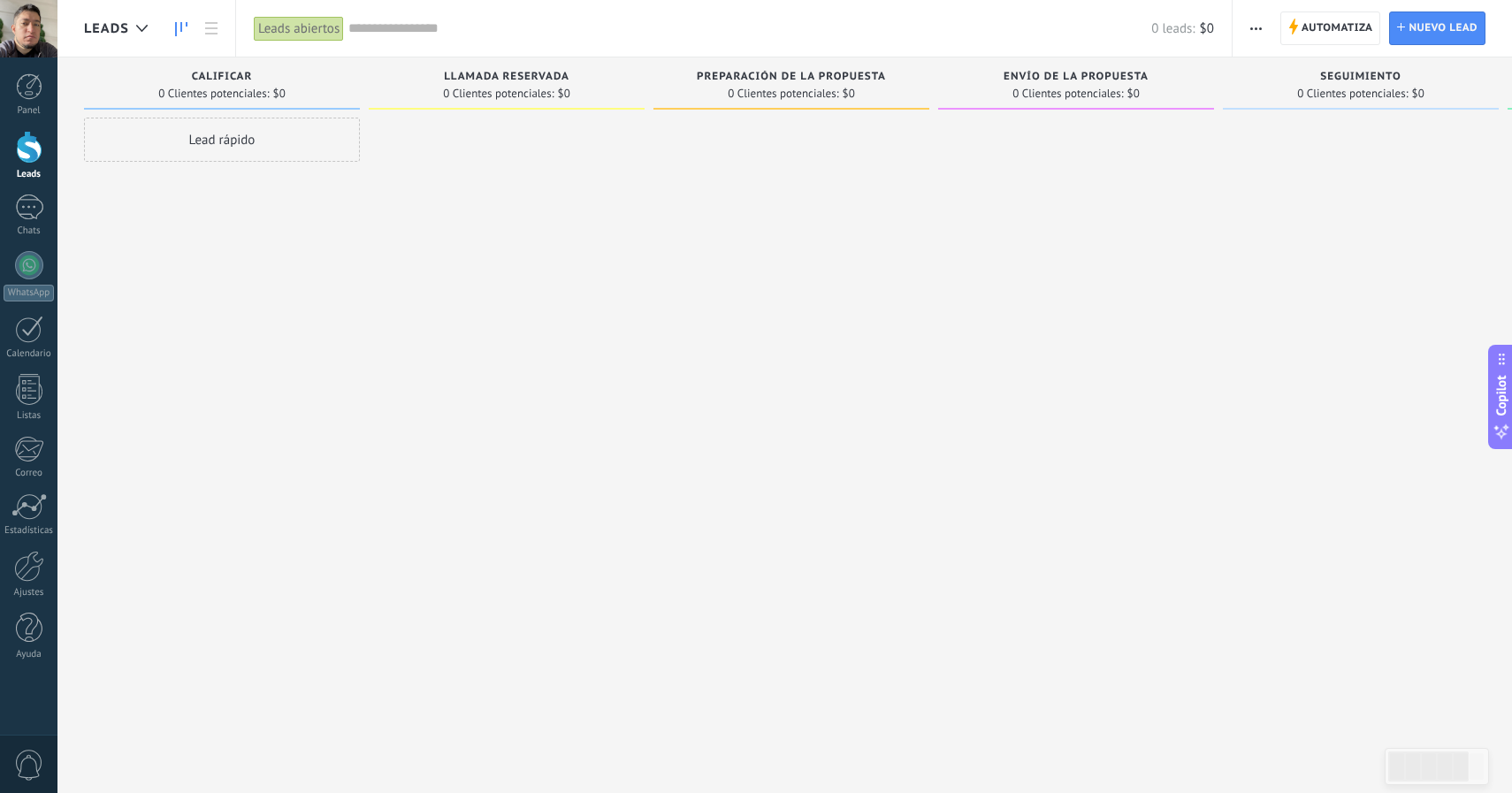
scroll to position [0, 17]
click at [17, 575] on div at bounding box center [29, 566] width 30 height 31
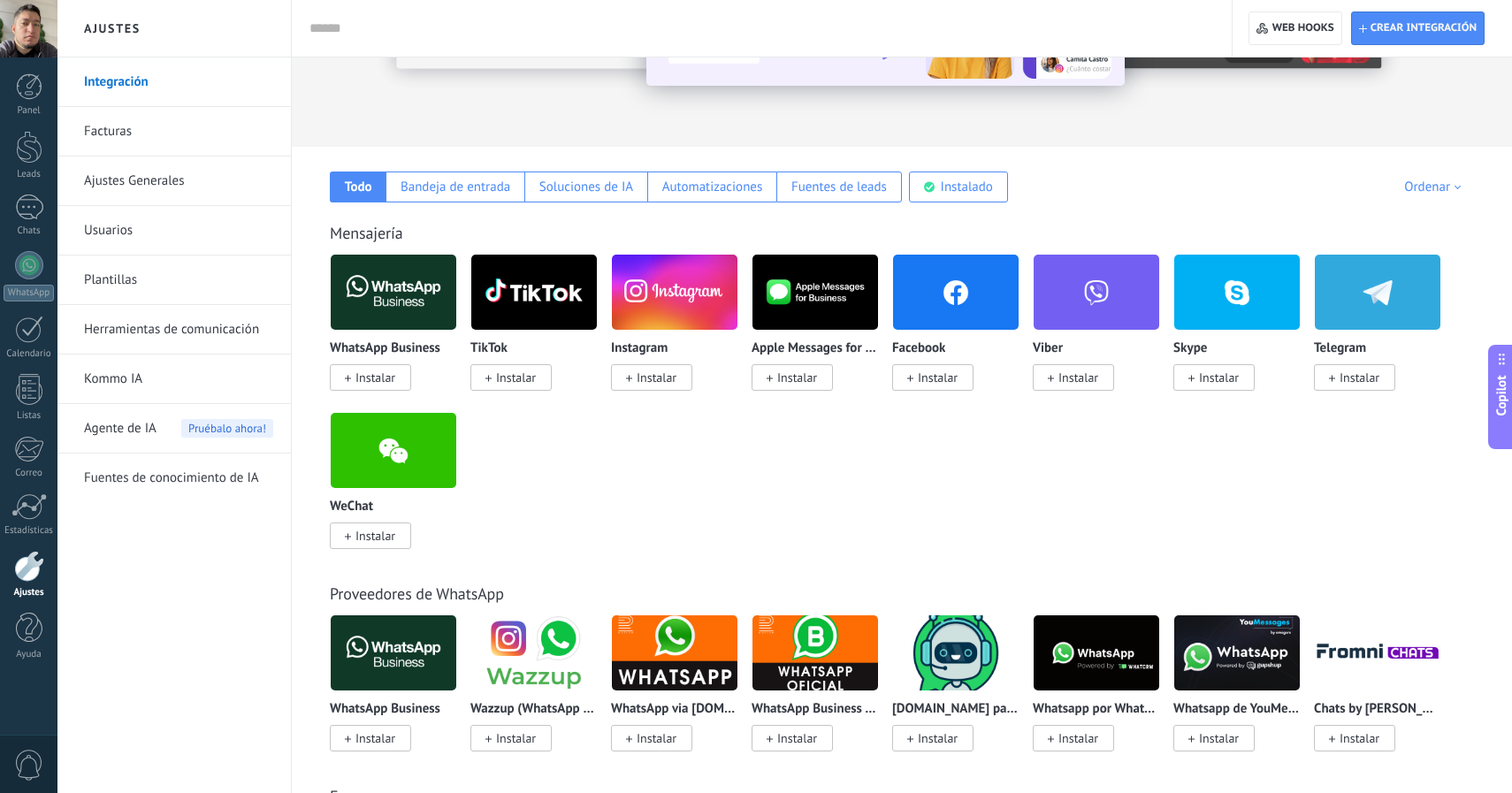
scroll to position [204, 0]
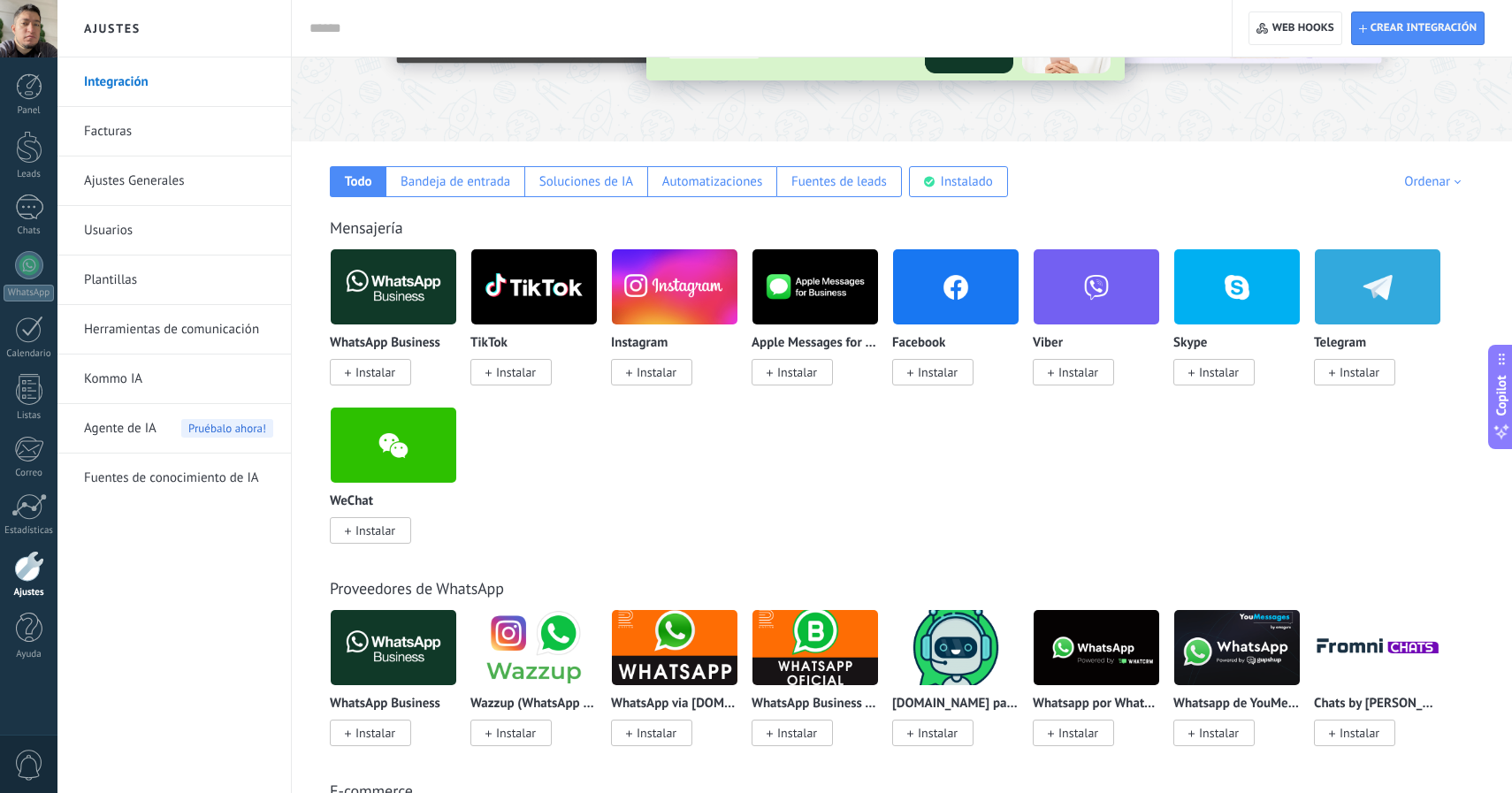
click at [21, 250] on div "Panel Leads Chats WhatsApp Clientes" at bounding box center [28, 376] width 58 height 605
click at [21, 262] on div at bounding box center [29, 266] width 28 height 28
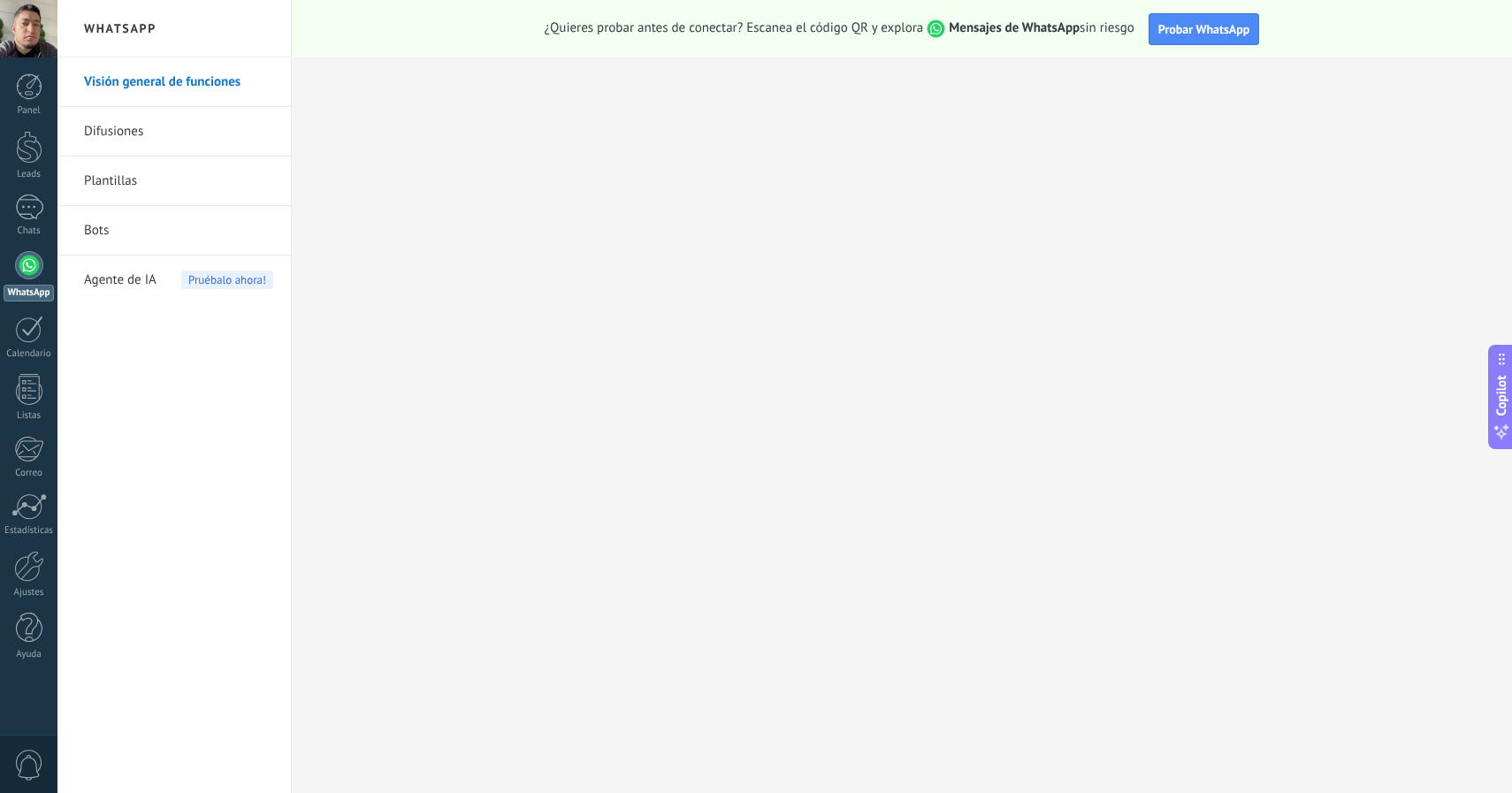
click at [223, 138] on link "Difusiones" at bounding box center [179, 132] width 190 height 49
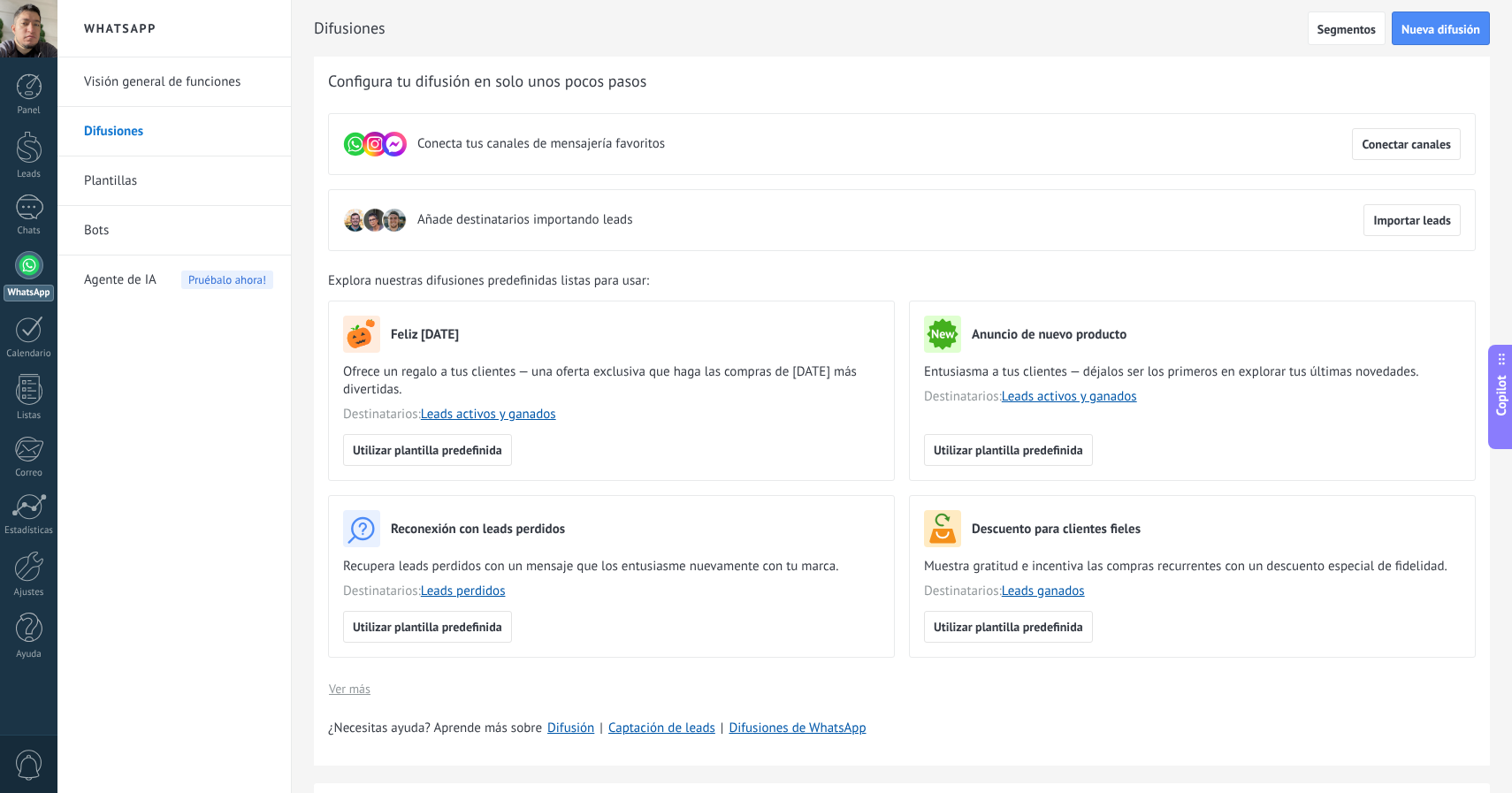
click at [142, 283] on span "Agente de IA" at bounding box center [120, 280] width 72 height 49
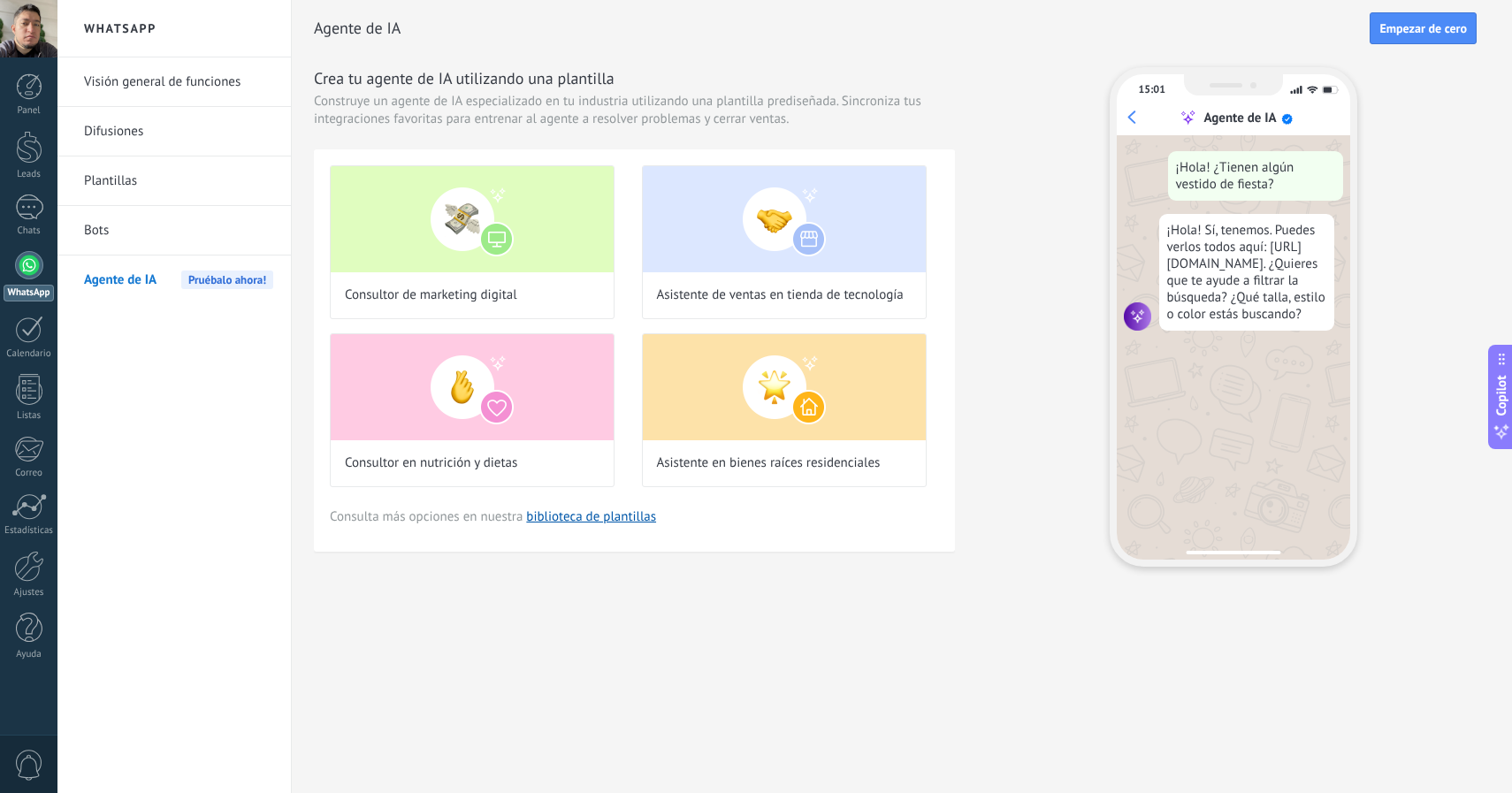
click at [687, 115] on span "Construye un agente de IA especializado en tu industria utilizando una plantill…" at bounding box center [635, 110] width 641 height 35
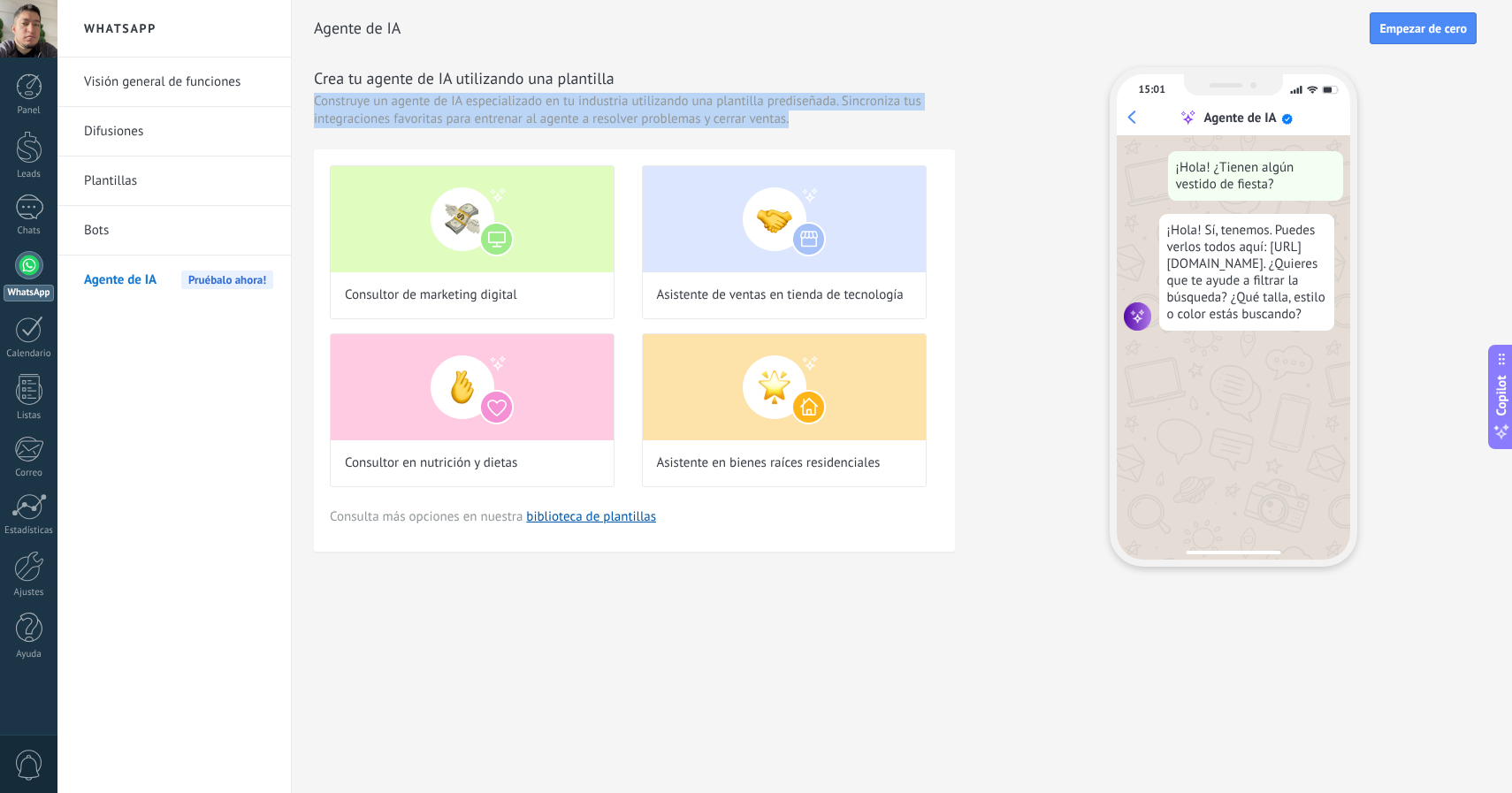
click at [687, 114] on span "Construye un agente de IA especializado en tu industria utilizando una plantill…" at bounding box center [635, 110] width 641 height 35
click at [146, 130] on link "Difusiones" at bounding box center [179, 132] width 190 height 49
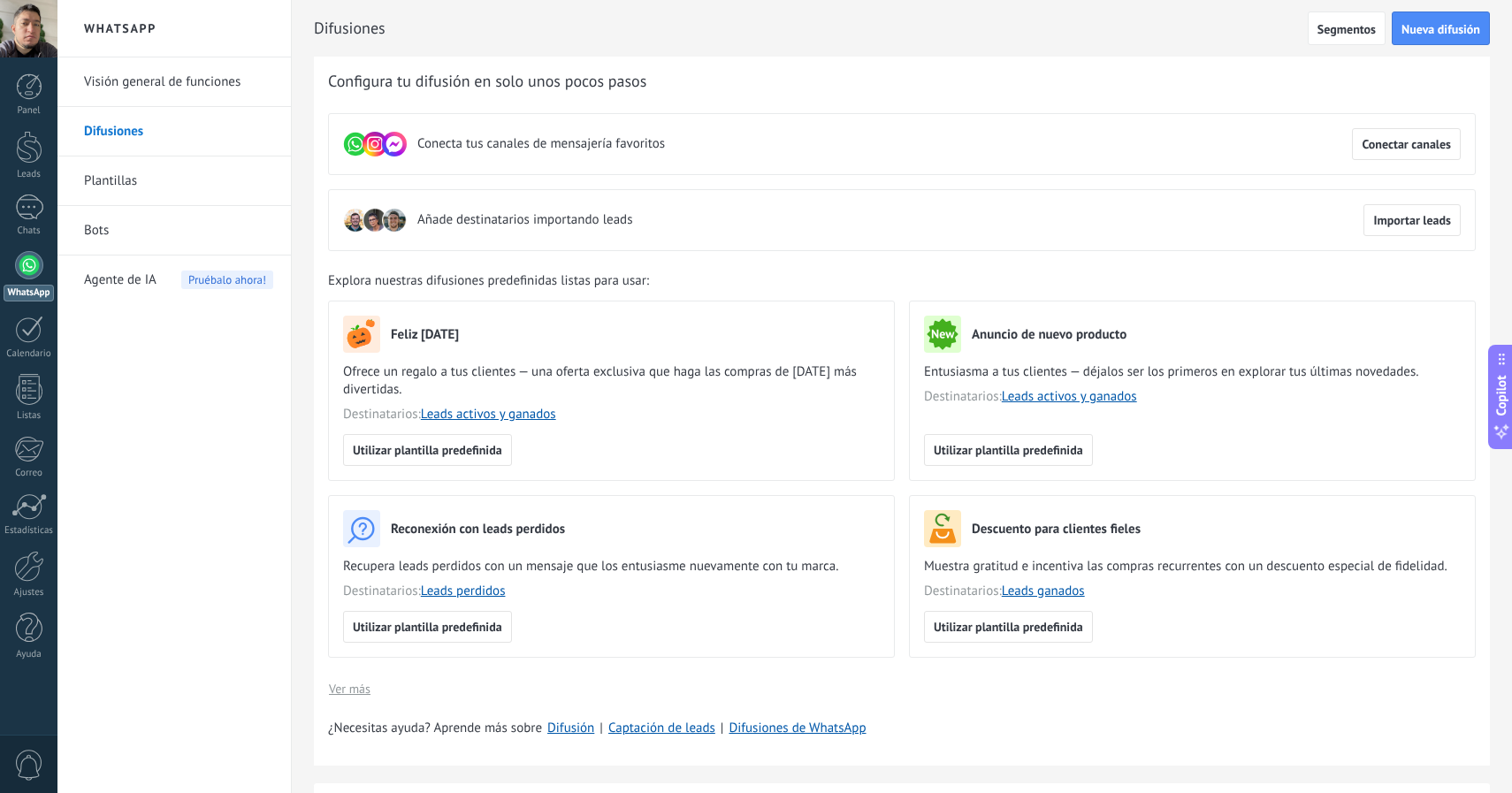
click at [147, 175] on link "Plantillas" at bounding box center [179, 181] width 190 height 49
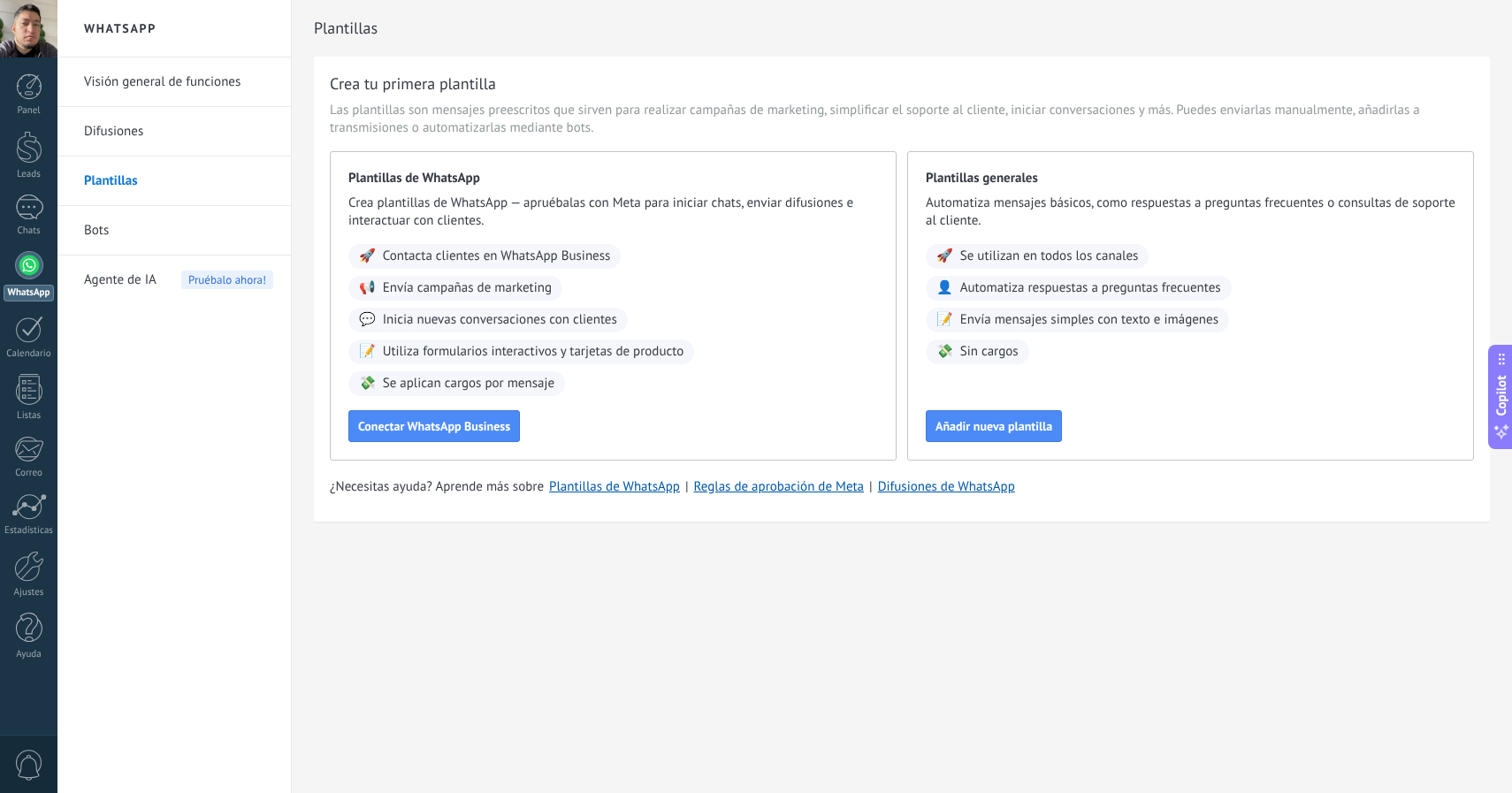
click at [1022, 296] on span "Automatiza respuestas a preguntas frecuentes" at bounding box center [1091, 288] width 261 height 18
copy div "👤 Automatiza respuestas a preguntas frecuentes"
click at [1073, 365] on div "Plantillas generales Automatiza mensajes básicos, como respuestas a preguntas f…" at bounding box center [1191, 305] width 567 height 309
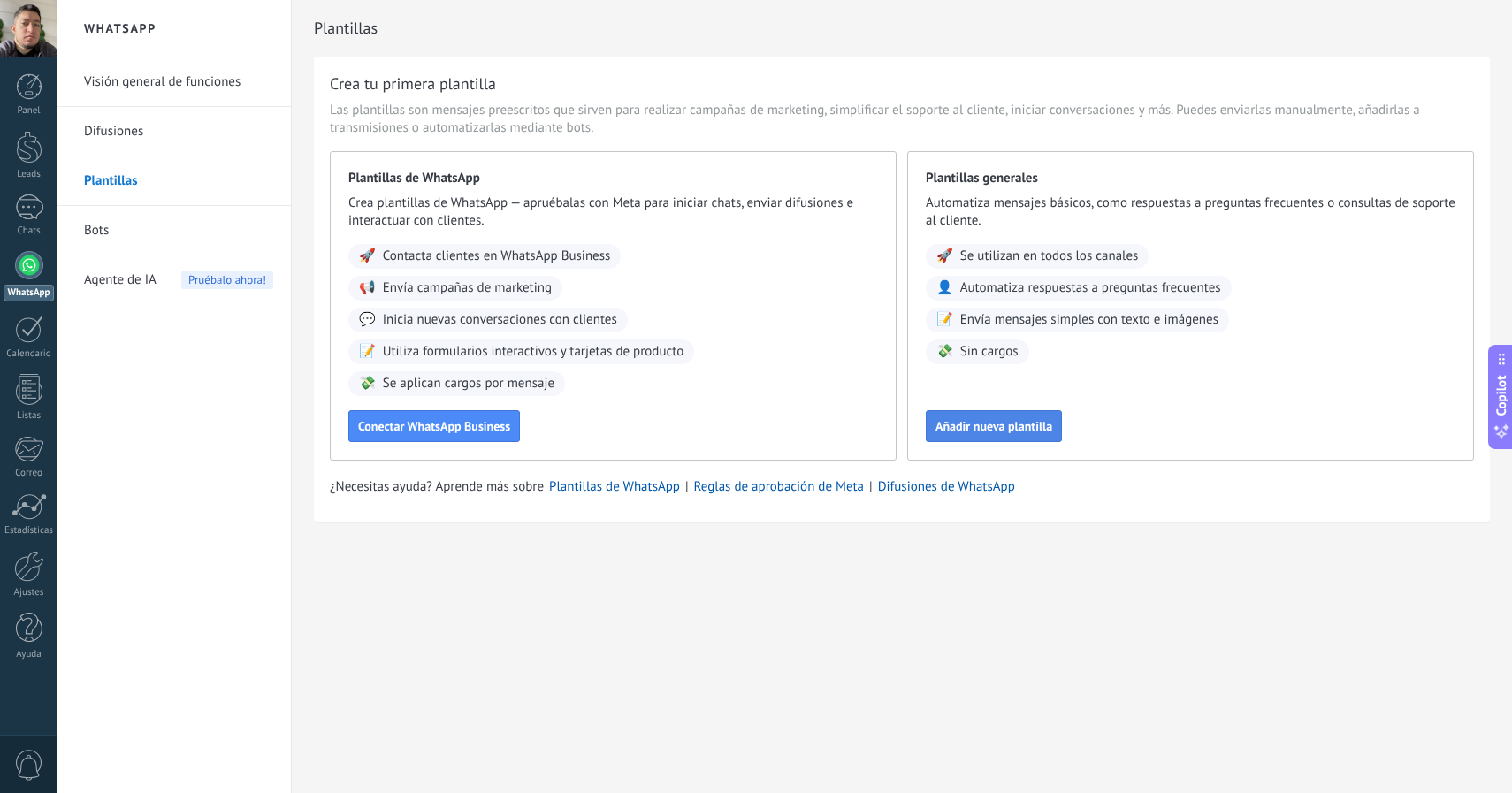
click at [965, 426] on span "Añadir nueva plantilla" at bounding box center [993, 426] width 117 height 12
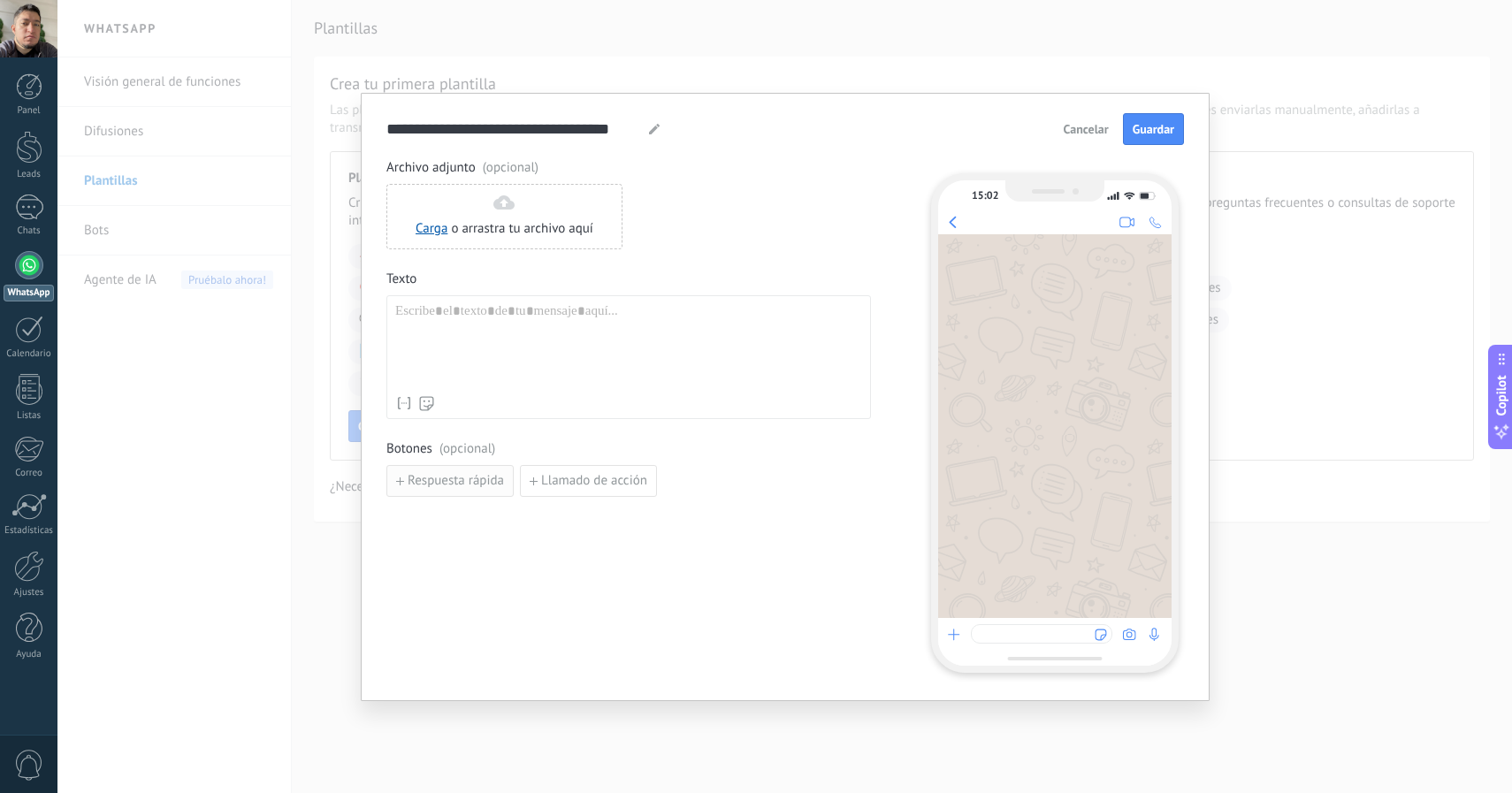
click at [481, 476] on span "Respuesta rápida" at bounding box center [456, 481] width 97 height 12
click at [485, 480] on input at bounding box center [481, 480] width 189 height 28
click at [493, 516] on span "Añadir quick reply" at bounding box center [459, 522] width 102 height 12
click at [625, 529] on button "button" at bounding box center [629, 522] width 14 height 27
click at [634, 483] on span "button" at bounding box center [629, 481] width 12 height 10
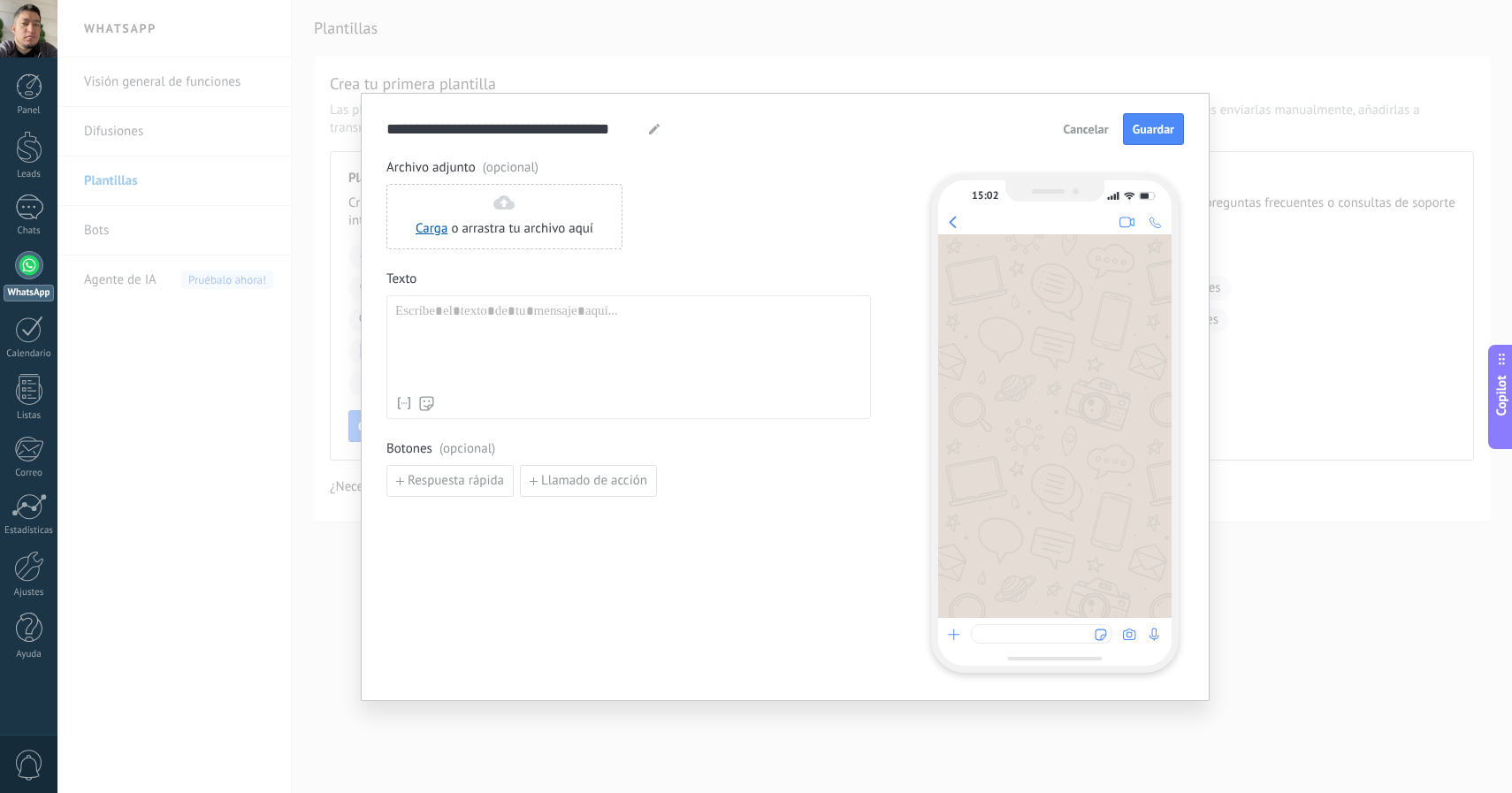
click at [711, 429] on div "Archivo adjunto (opcional) Carga o arrastra tu archivo aquí Arrastra aquí Texto…" at bounding box center [628, 328] width 485 height 338
click at [1078, 124] on span "Cancelar" at bounding box center [1087, 129] width 46 height 12
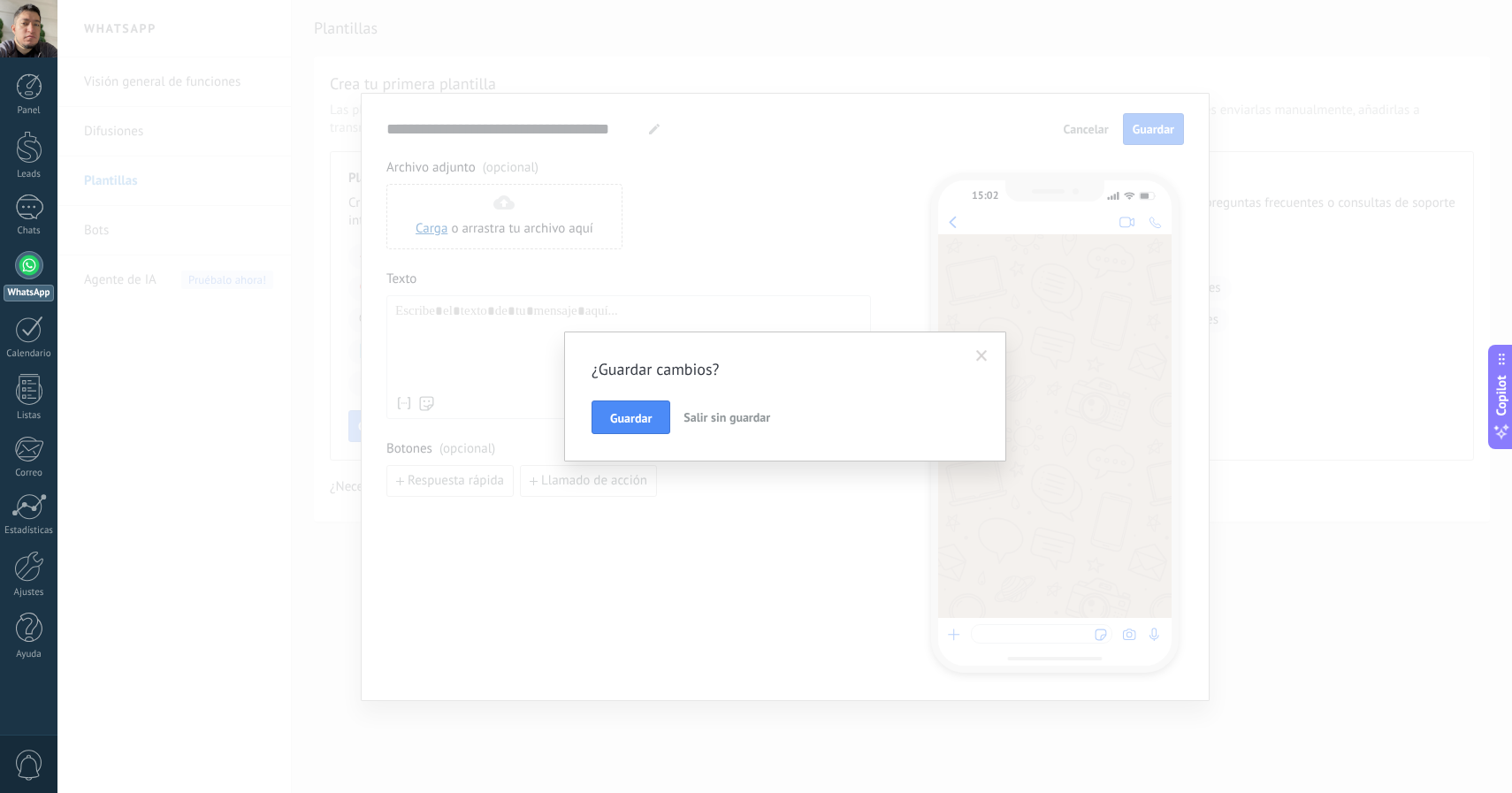
click at [708, 423] on span "Salir sin guardar" at bounding box center [727, 417] width 86 height 16
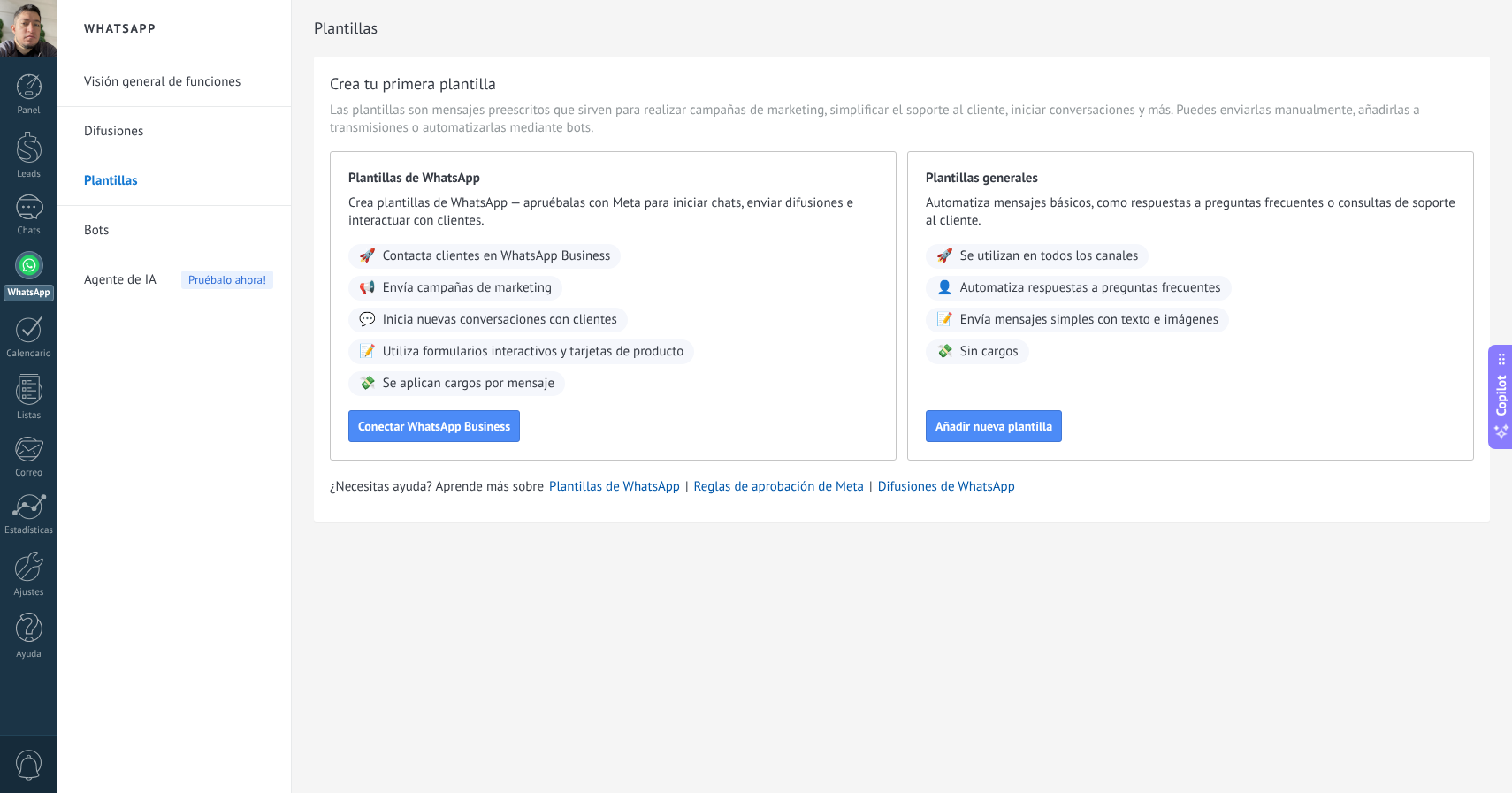
click at [90, 280] on span "Agente de IA" at bounding box center [120, 280] width 72 height 49
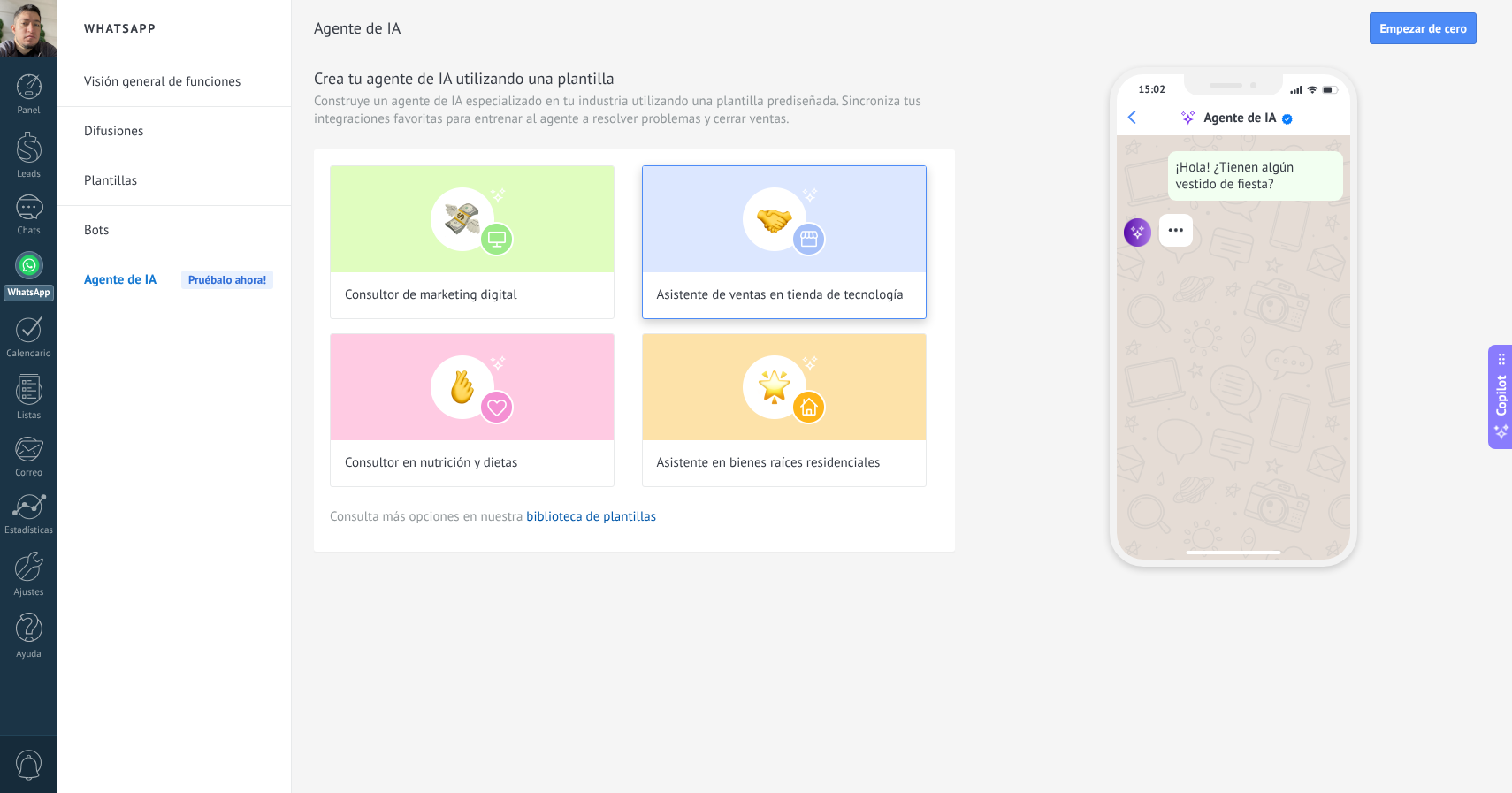
click at [838, 268] on img at bounding box center [784, 219] width 283 height 106
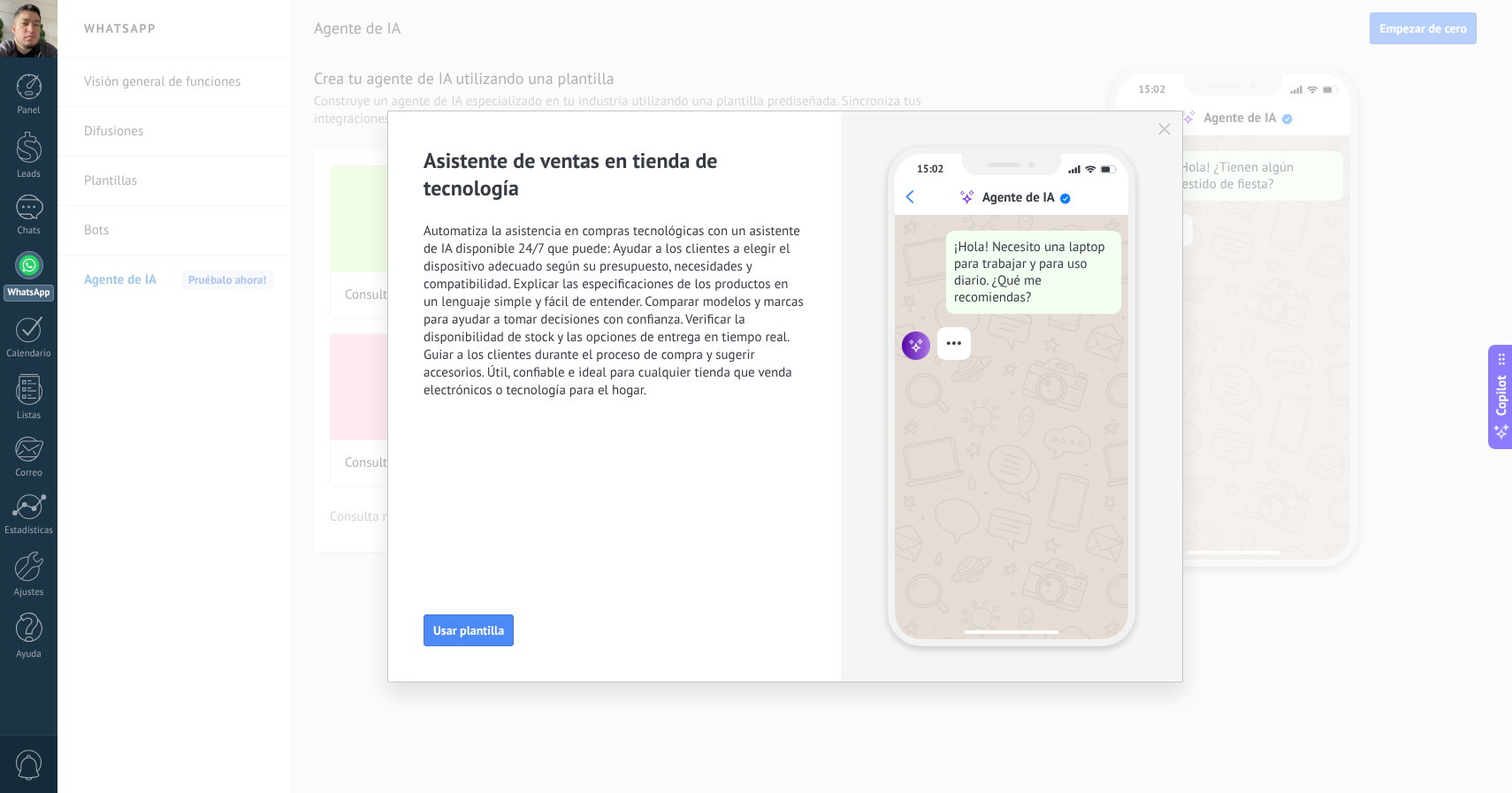
click at [621, 291] on span "Automatiza la asistencia en compras tecnológicas con un asistente de IA disponi…" at bounding box center [615, 311] width 382 height 176
click at [622, 291] on span "Automatiza la asistencia en compras tecnológicas con un asistente de IA disponi…" at bounding box center [615, 311] width 382 height 176
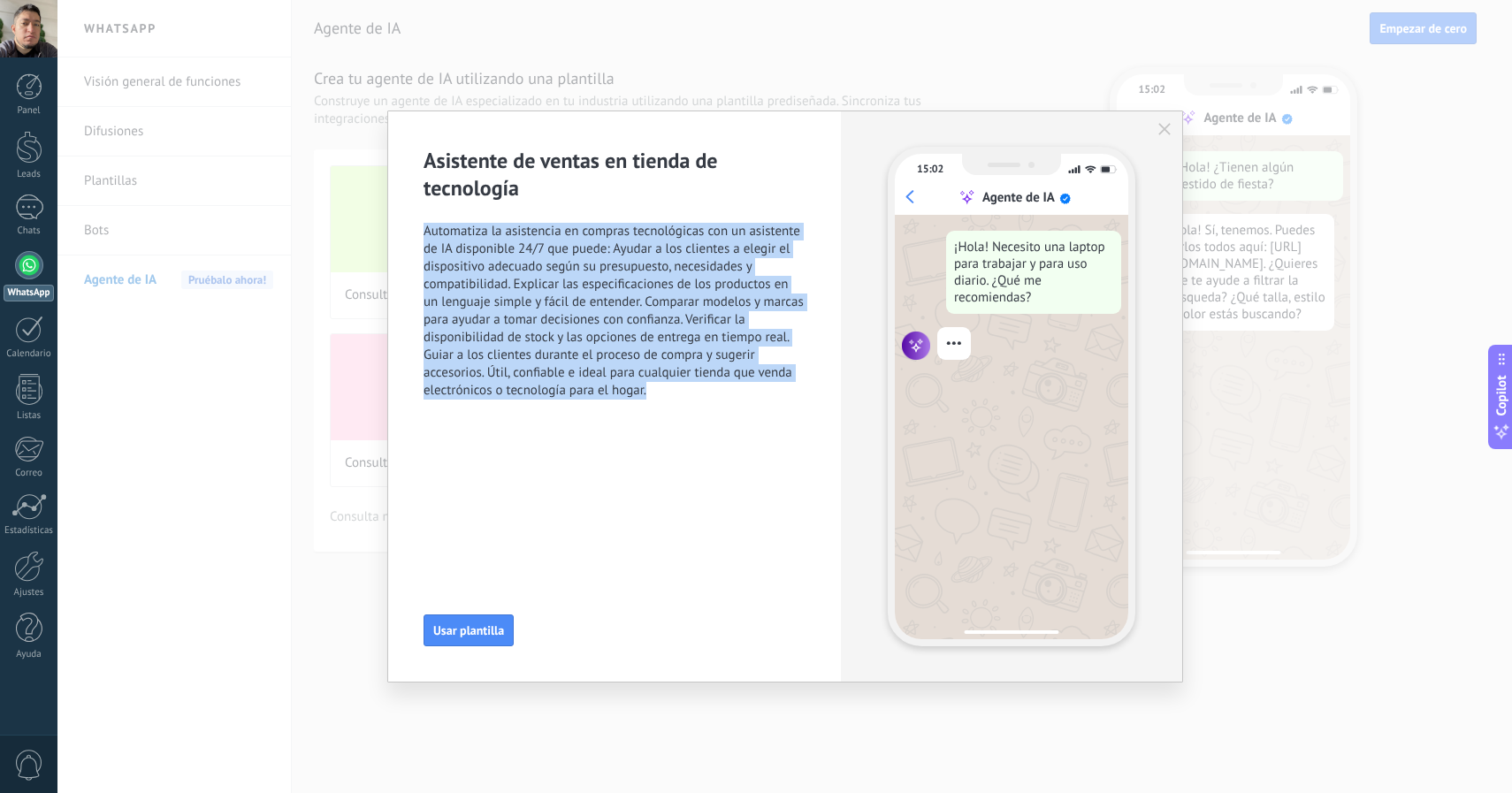
click at [622, 291] on span "Automatiza la asistencia en compras tecnológicas con un asistente de IA disponi…" at bounding box center [615, 311] width 382 height 176
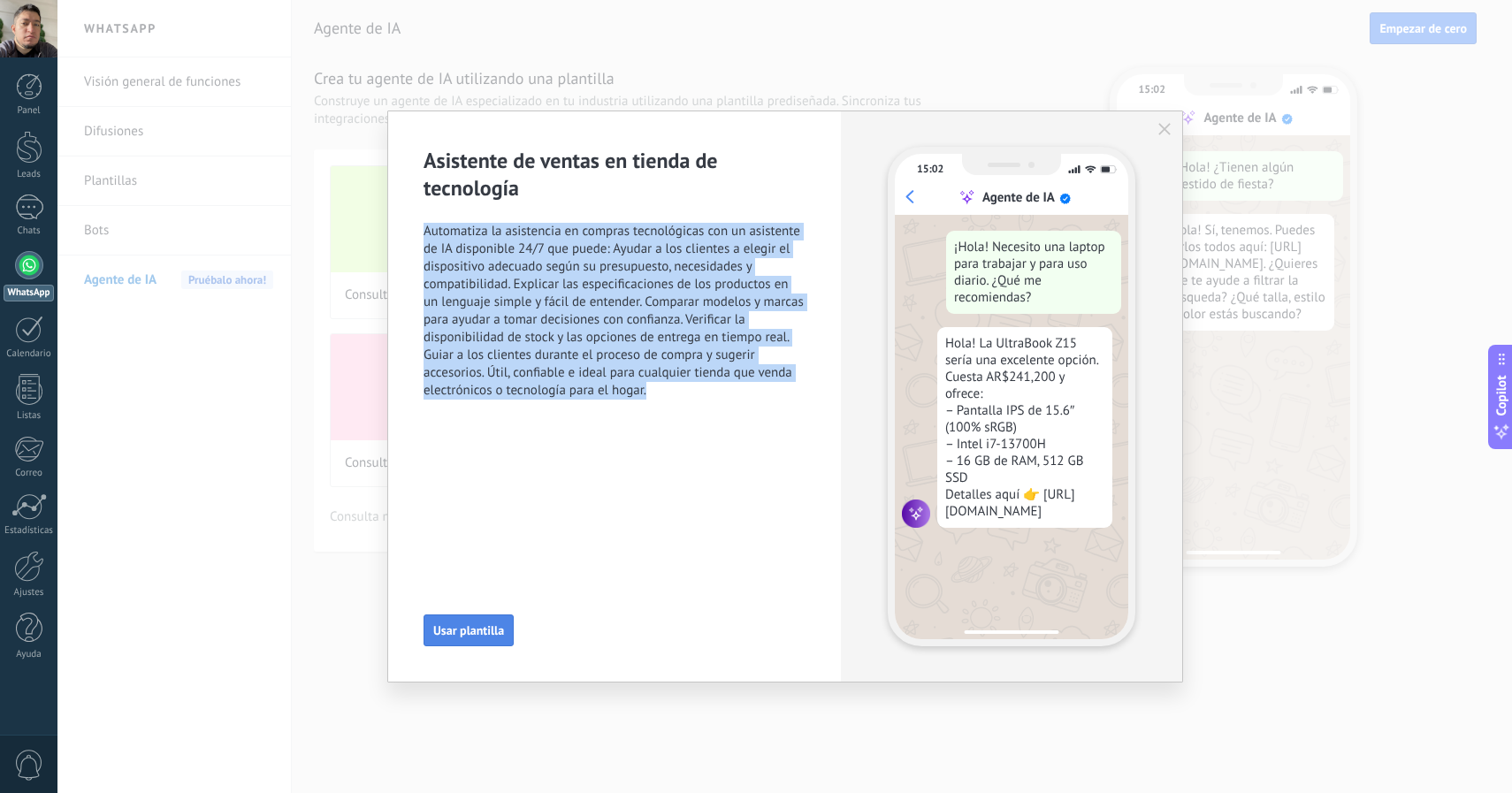
click at [478, 624] on span "Usar plantilla" at bounding box center [469, 630] width 71 height 12
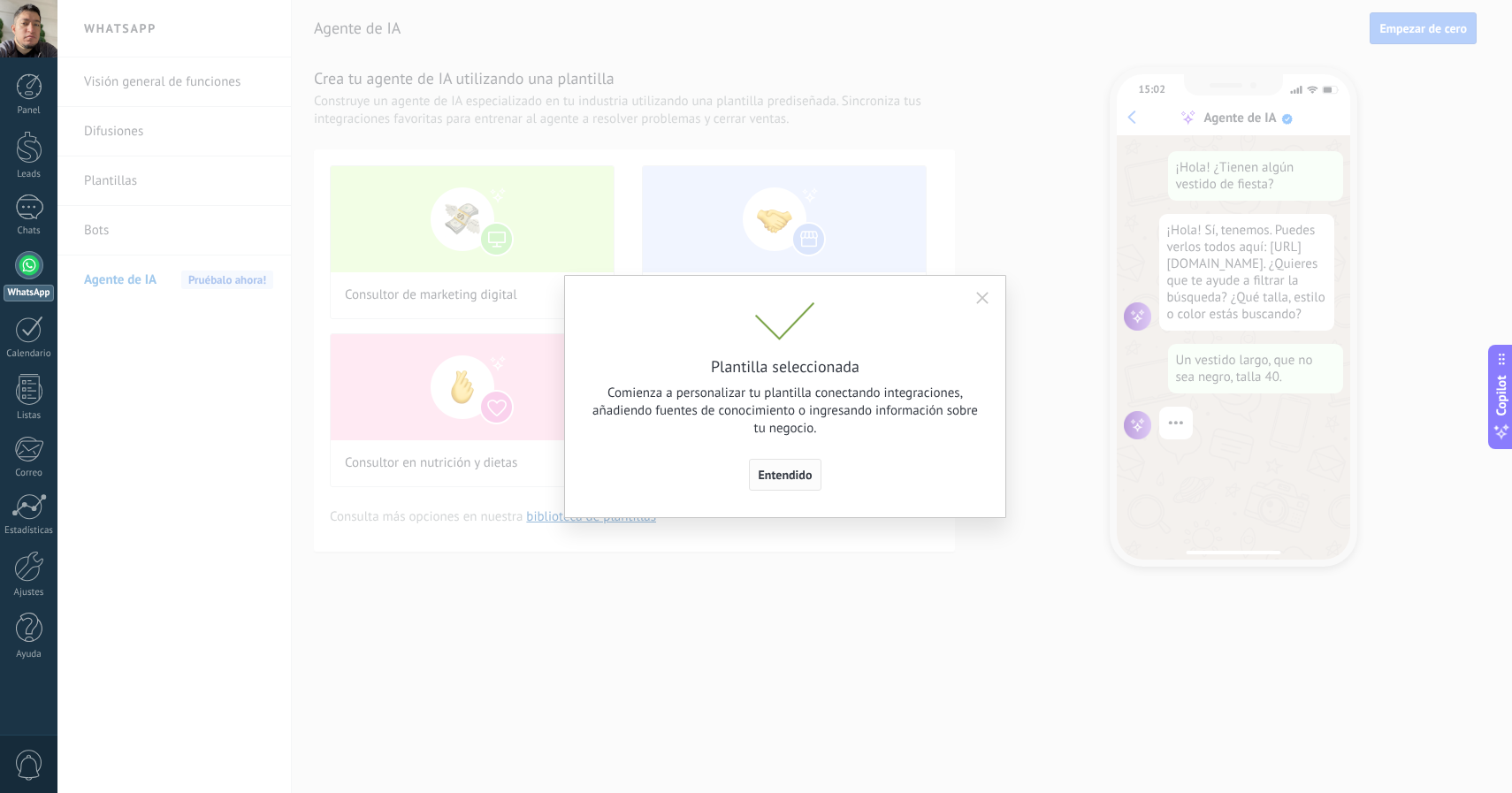
click at [796, 462] on button "Entendido" at bounding box center [785, 475] width 73 height 32
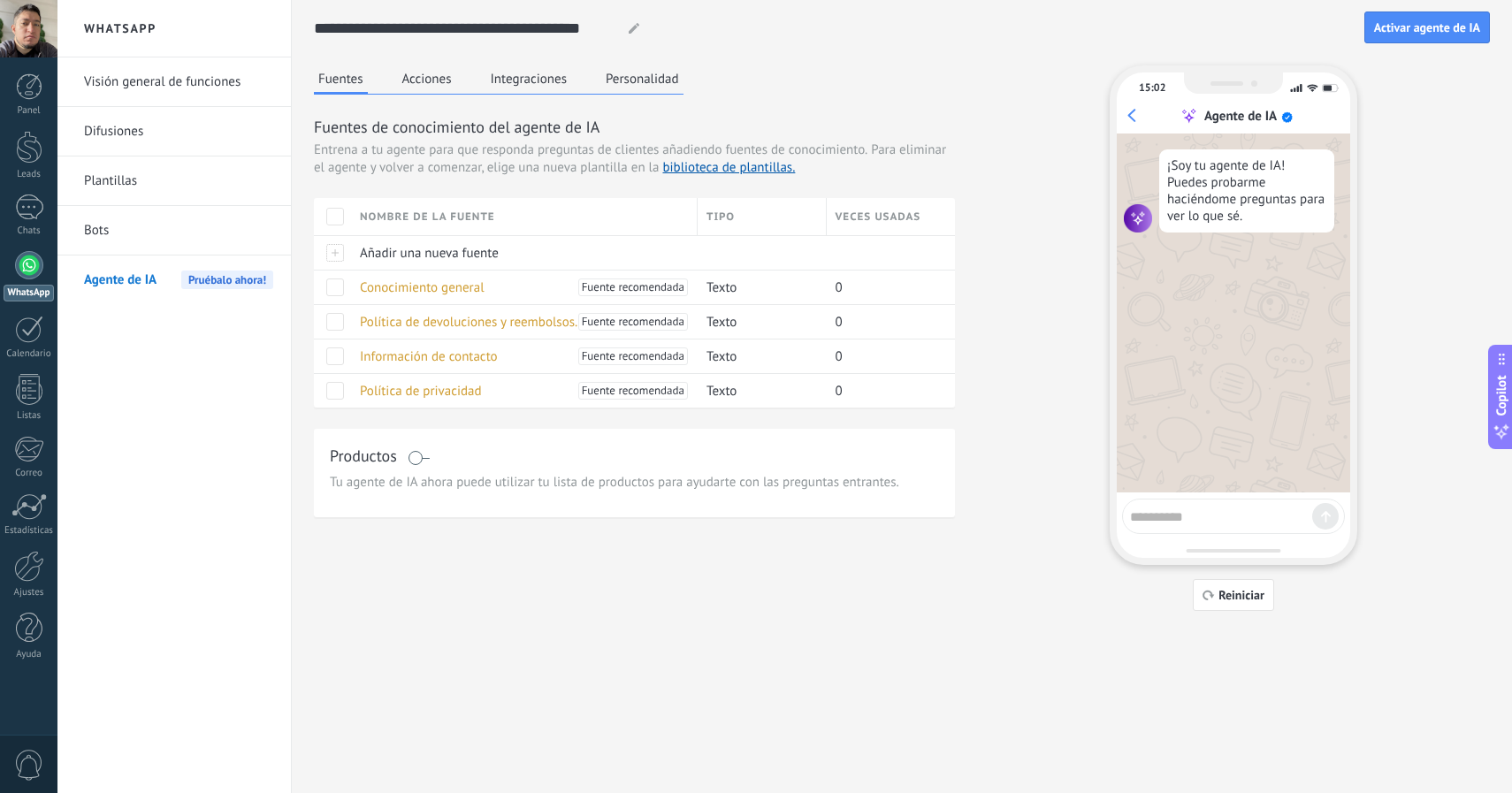
click at [440, 85] on button "Acciones" at bounding box center [428, 79] width 59 height 27
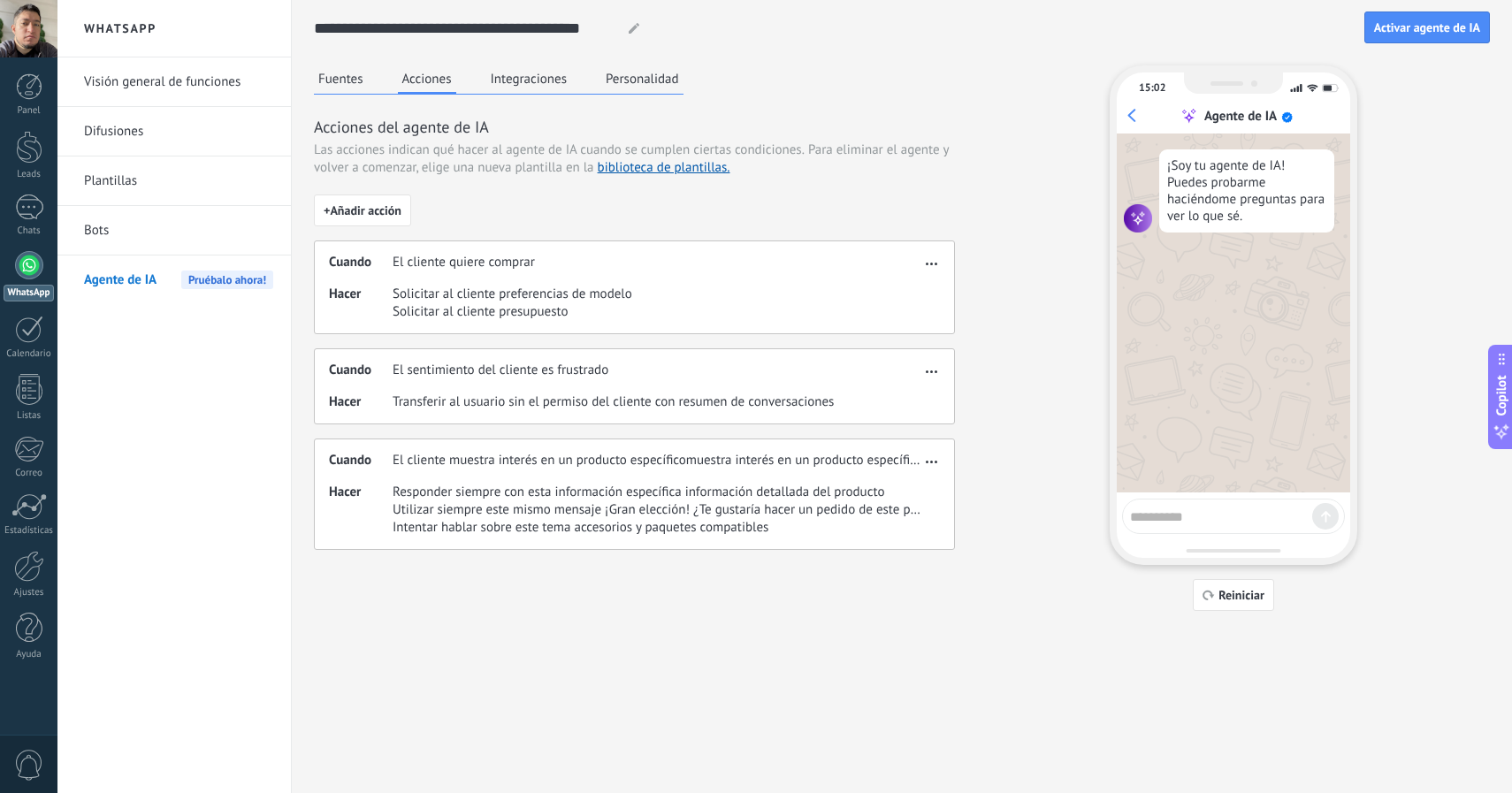
click at [514, 81] on button "Integraciones" at bounding box center [529, 79] width 85 height 27
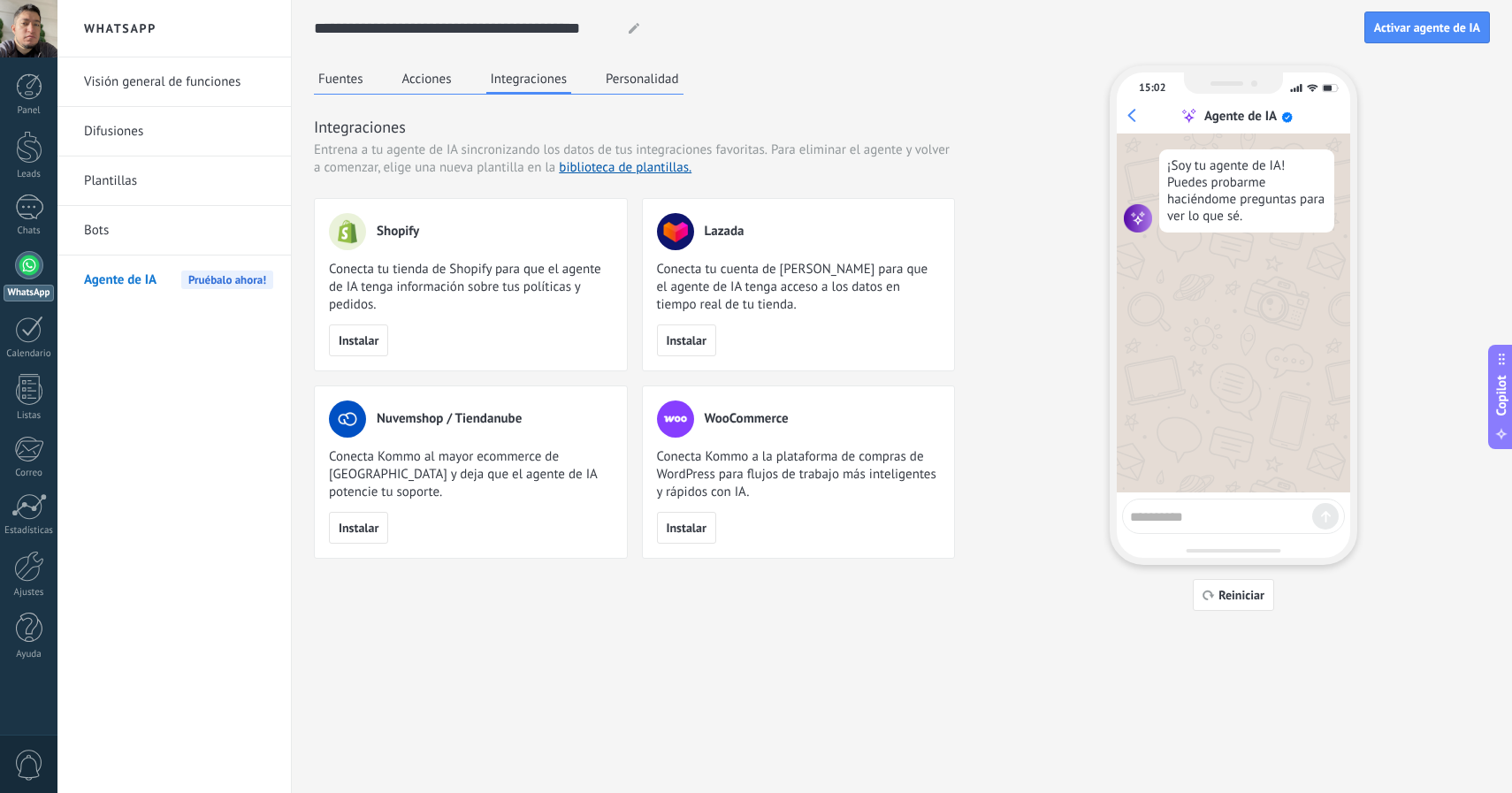
click at [628, 81] on button "Personalidad" at bounding box center [642, 79] width 83 height 27
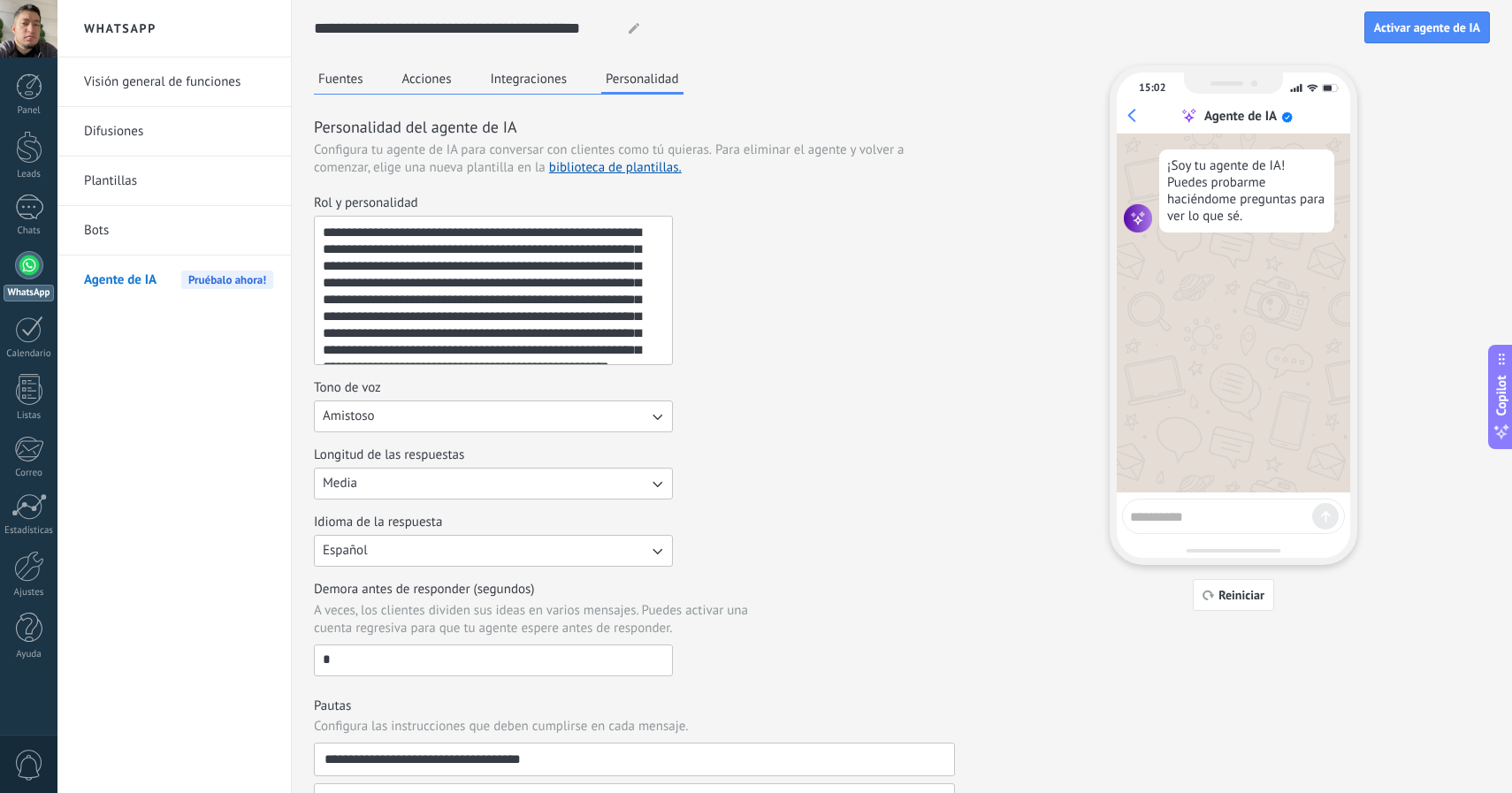
click at [356, 84] on button "Fuentes" at bounding box center [341, 79] width 54 height 27
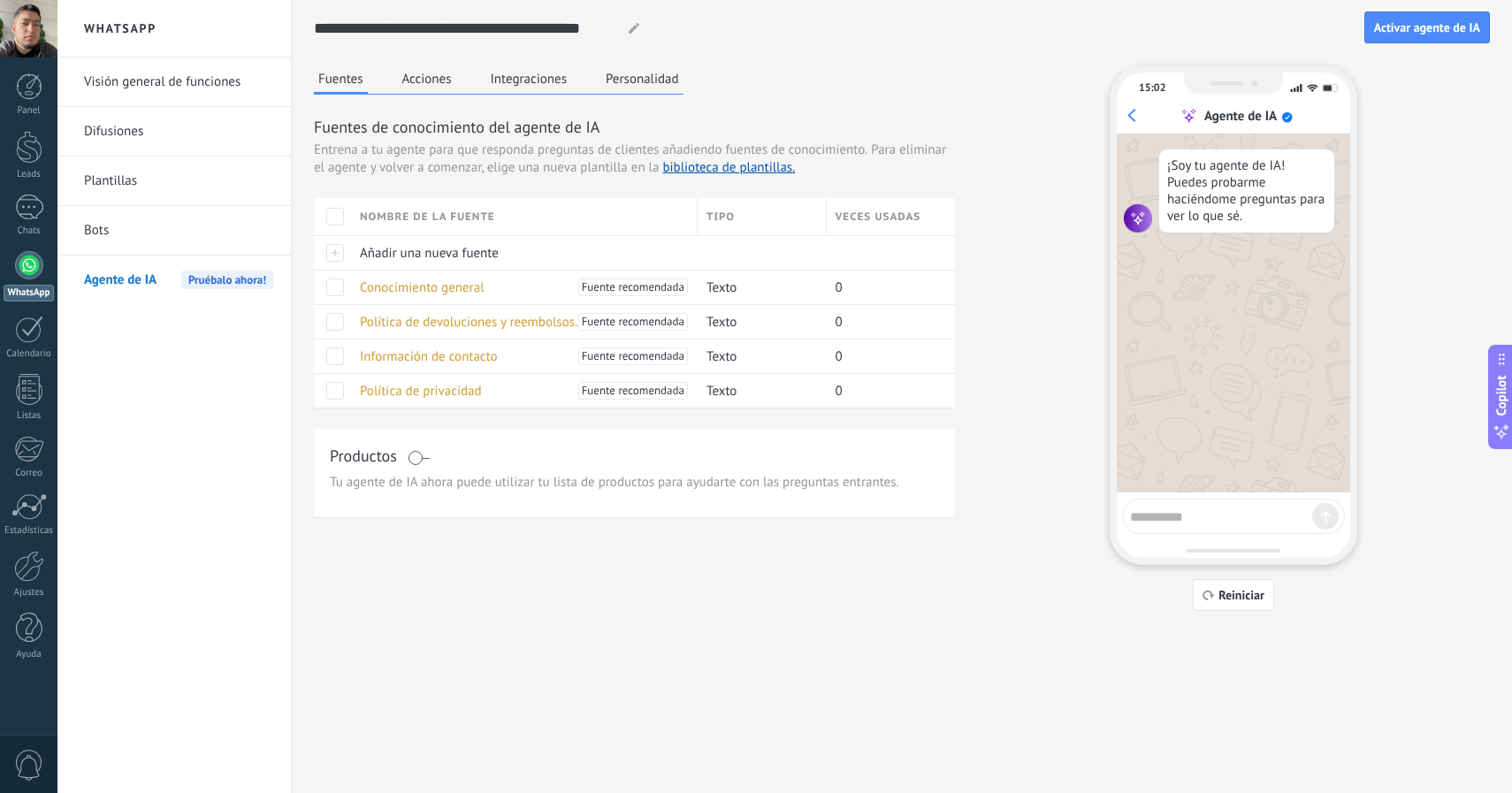
click at [198, 216] on link "Bots" at bounding box center [179, 231] width 190 height 49
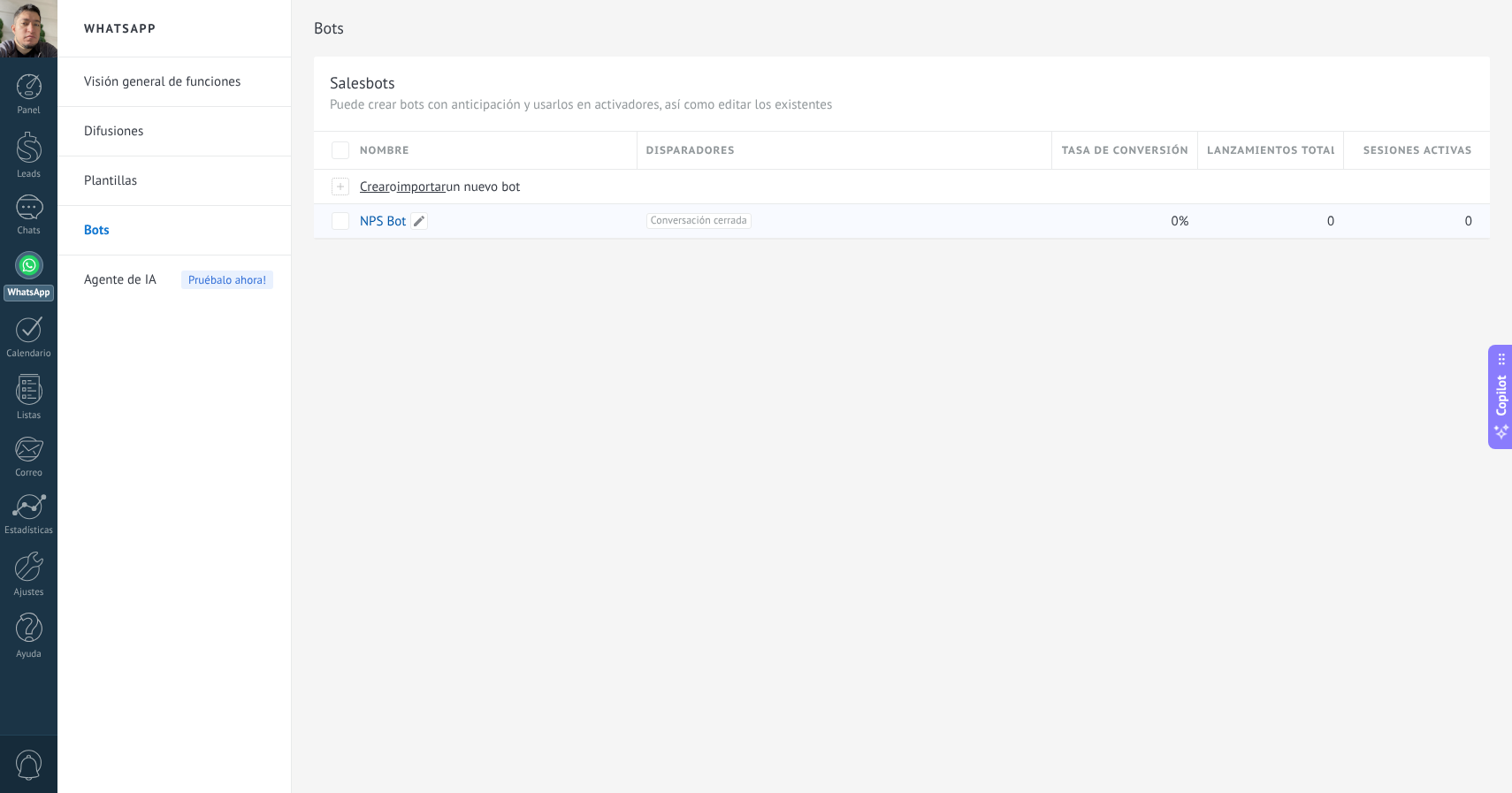
click at [386, 220] on link "NPS Bot" at bounding box center [382, 222] width 46 height 17
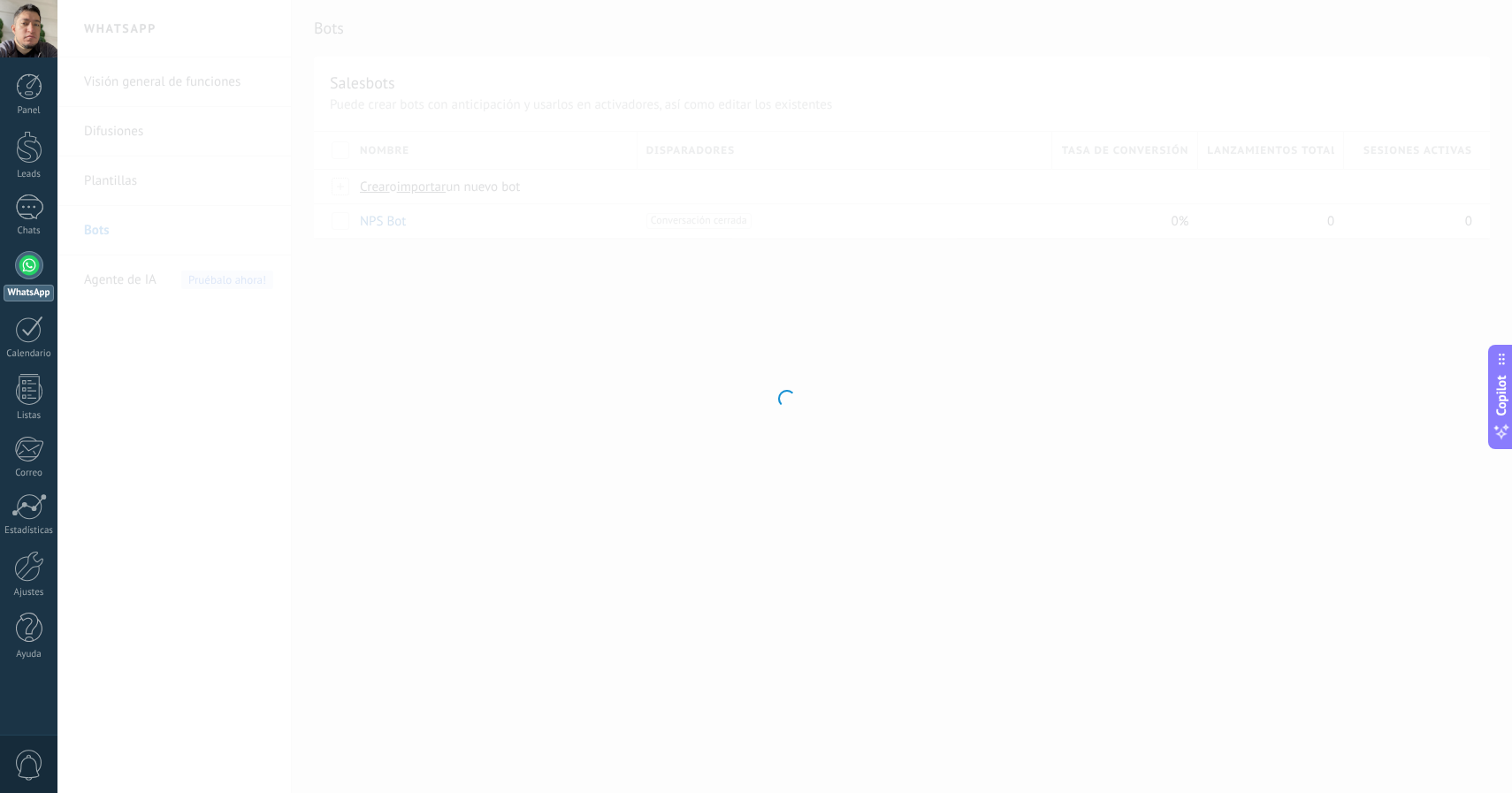
type input "*******"
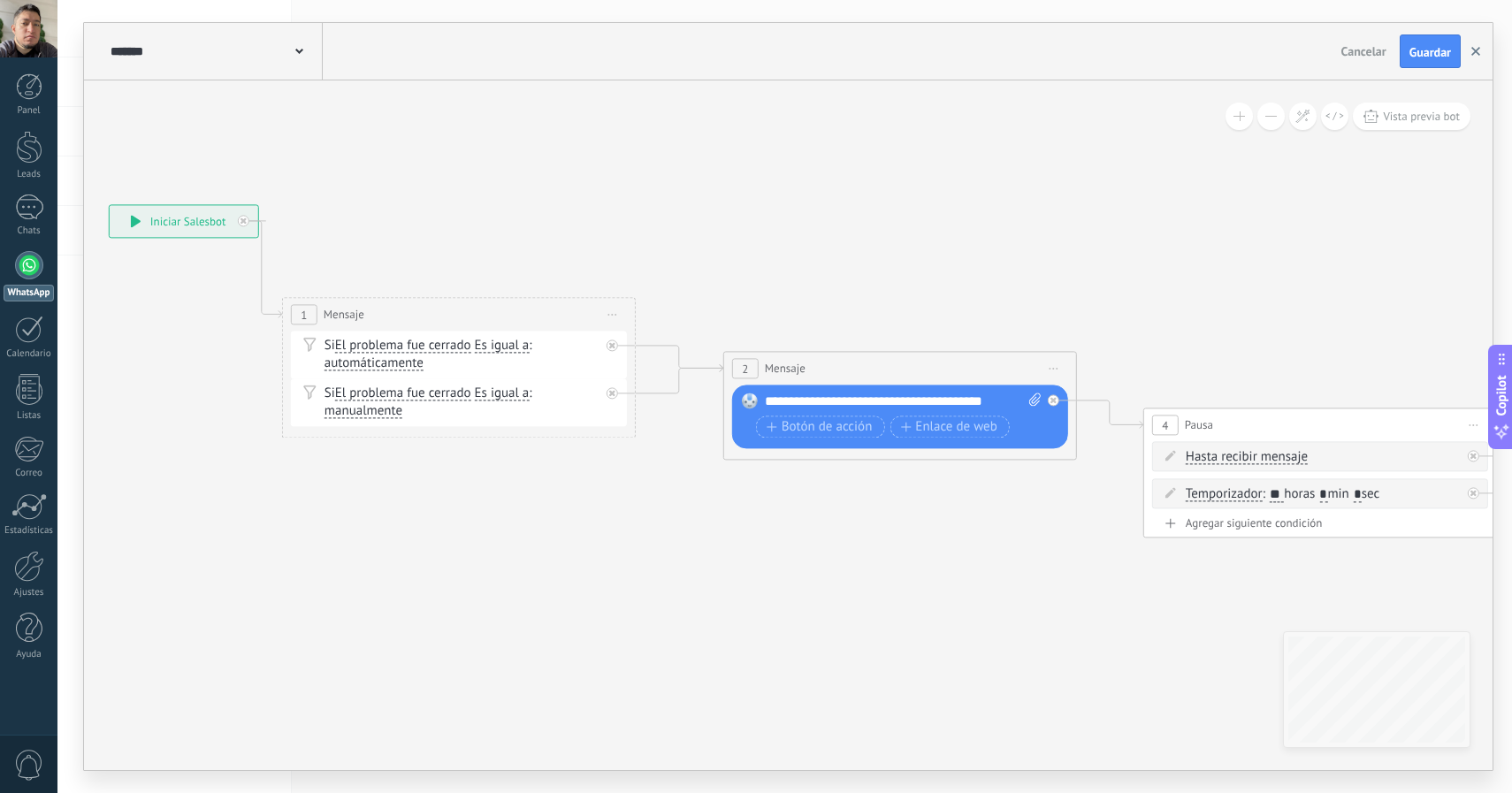
click at [1470, 49] on button "button" at bounding box center [1476, 50] width 27 height 33
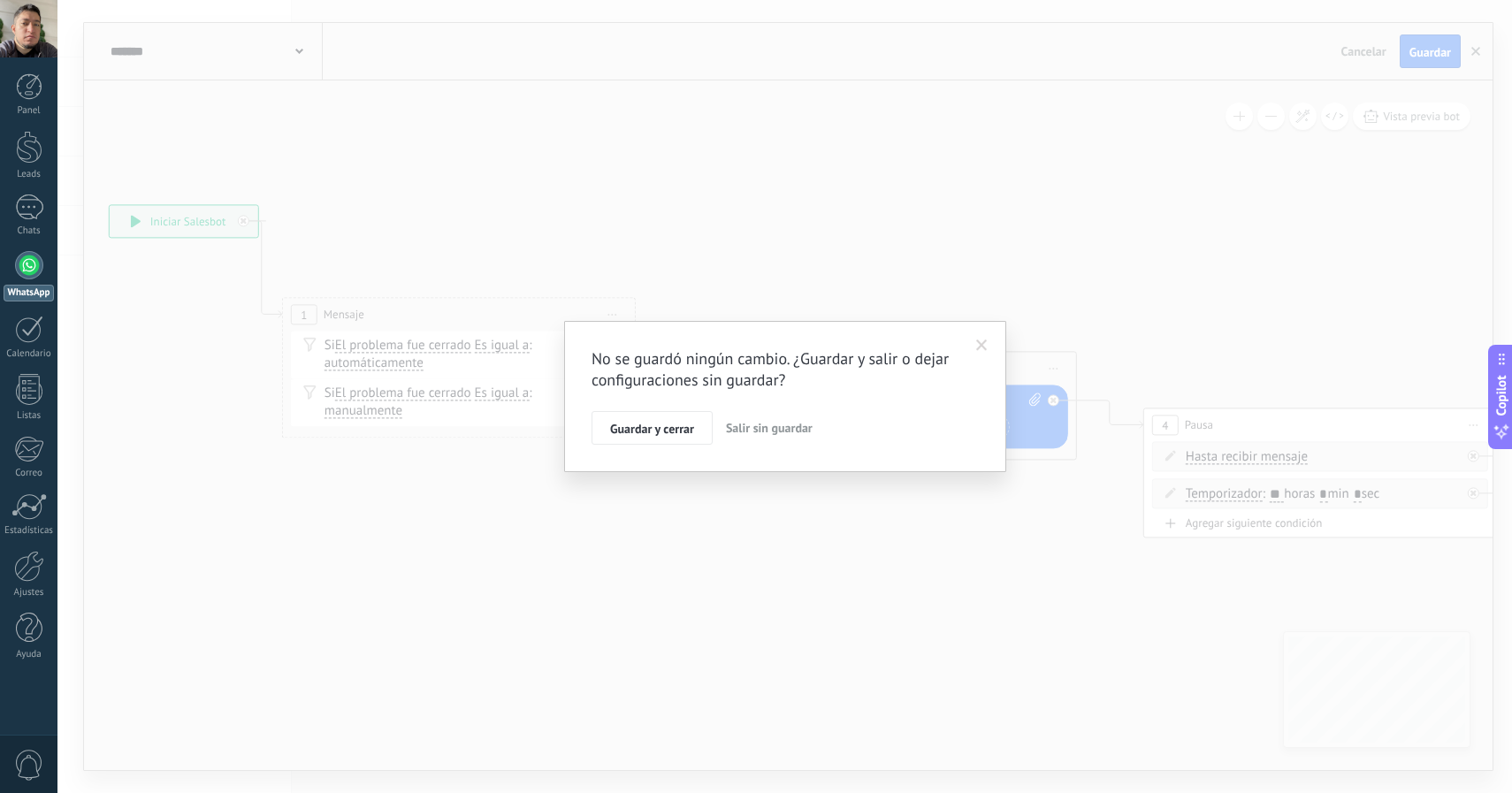
click at [774, 431] on span "Salir sin guardar" at bounding box center [768, 428] width 86 height 16
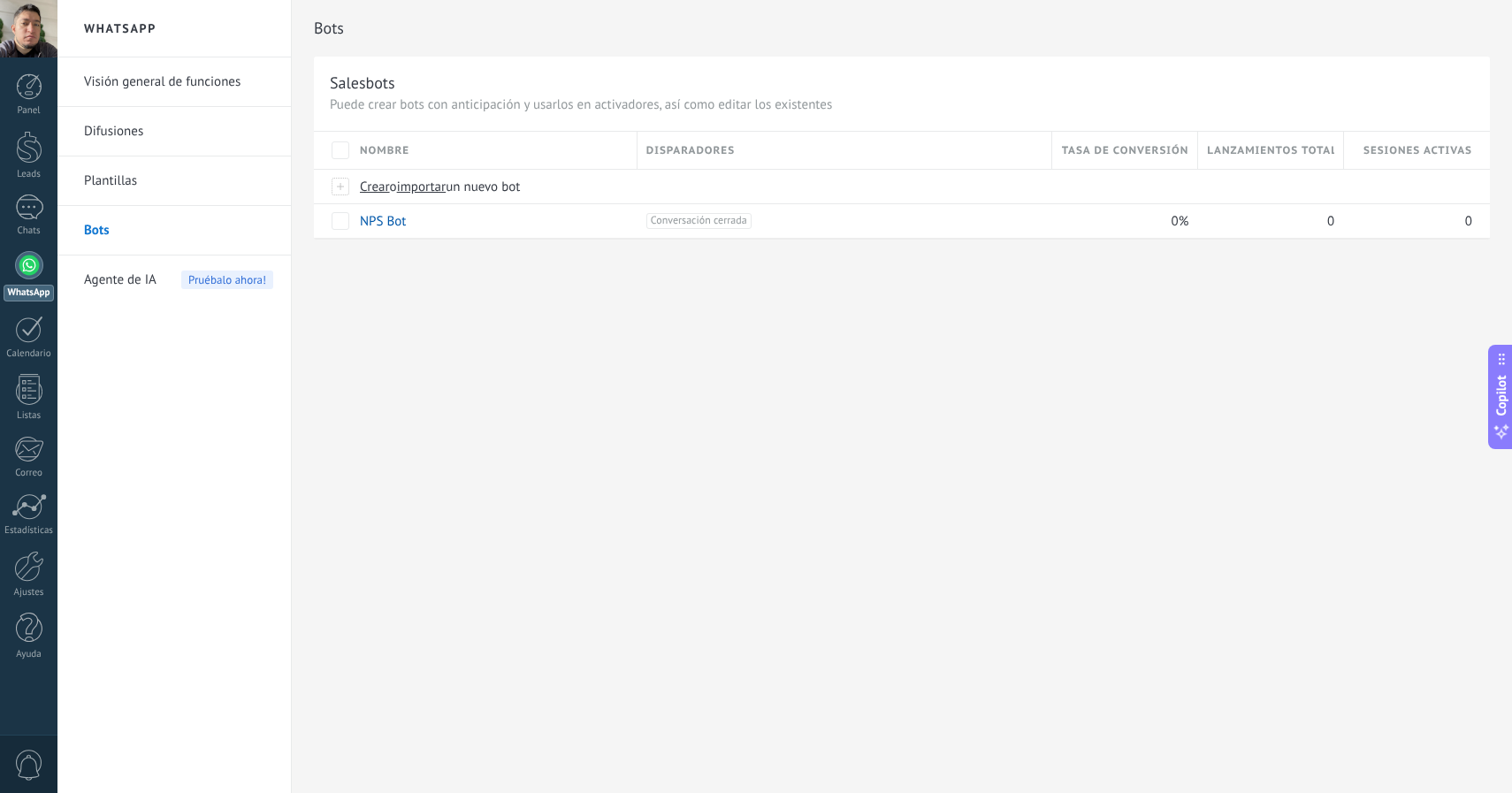
click at [131, 279] on span "Agente de IA" at bounding box center [120, 280] width 72 height 49
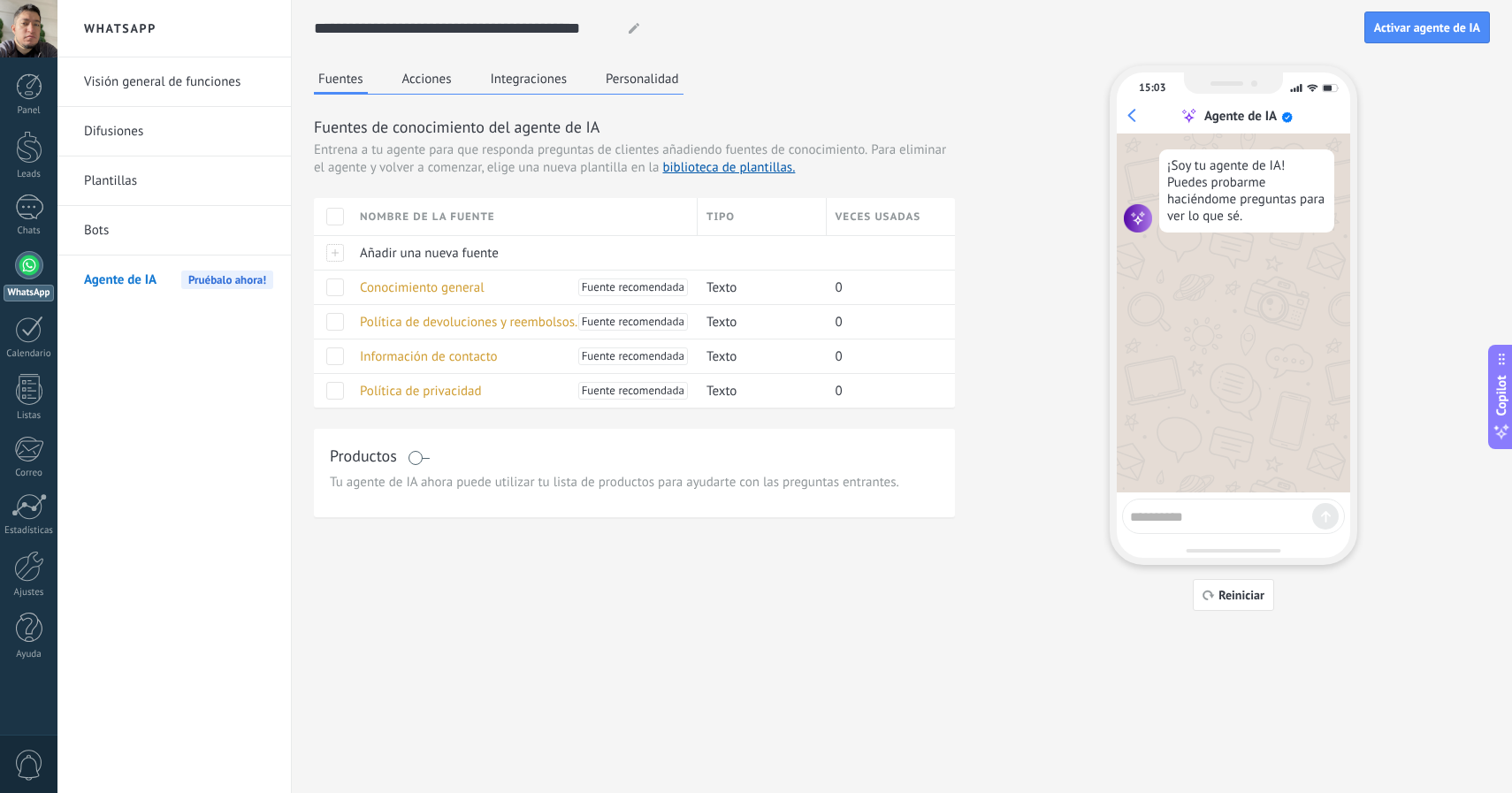
click at [620, 81] on button "Personalidad" at bounding box center [642, 79] width 83 height 27
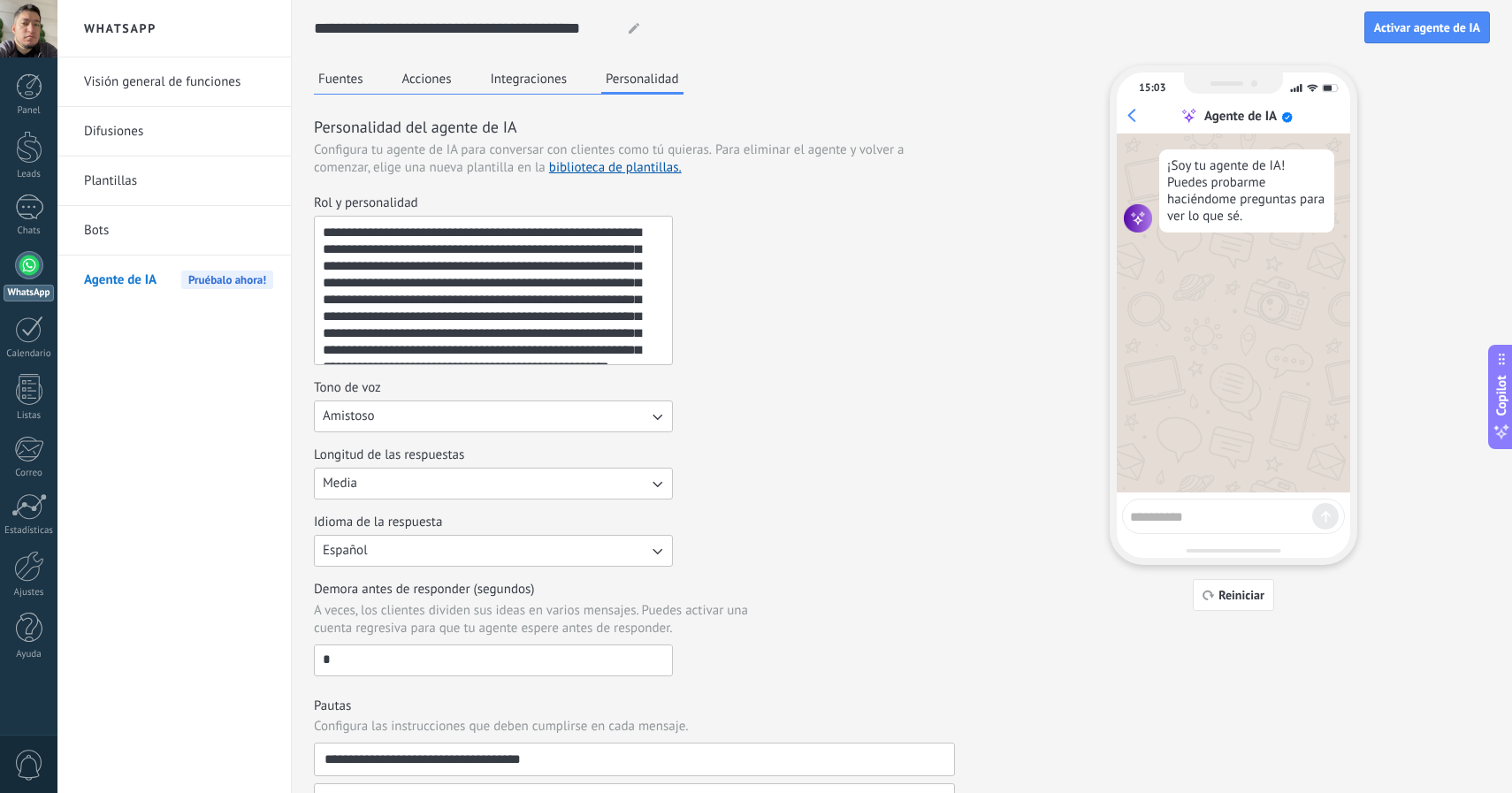
click at [751, 260] on div "**********" at bounding box center [635, 280] width 641 height 171
